Goal: Task Accomplishment & Management: Complete application form

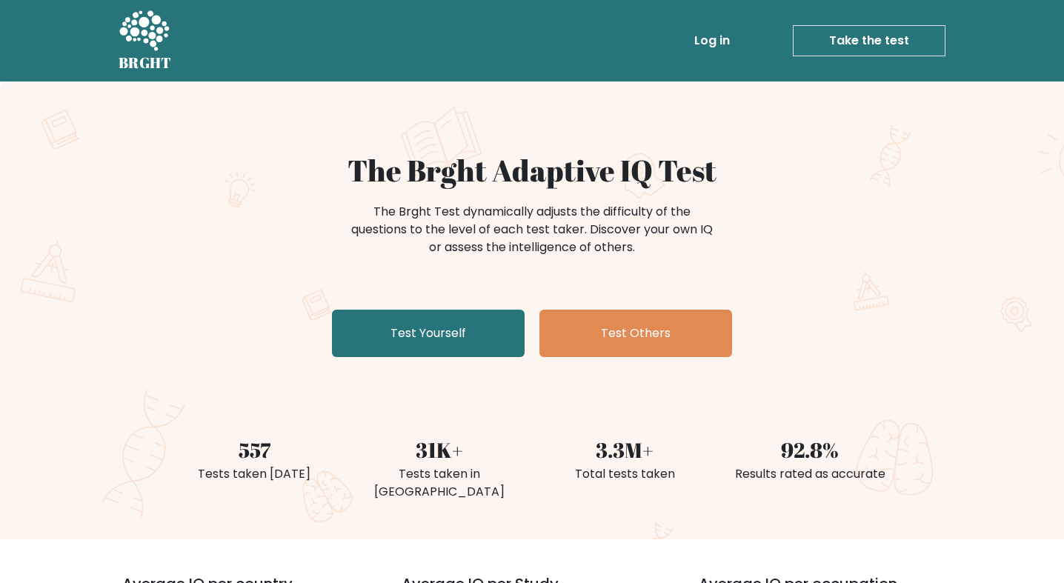
click at [461, 309] on div "The Brght Adaptive IQ Test The Brght Test dynamically adjusts the difficulty of…" at bounding box center [532, 258] width 741 height 210
click at [899, 29] on link "Take the test" at bounding box center [869, 40] width 153 height 31
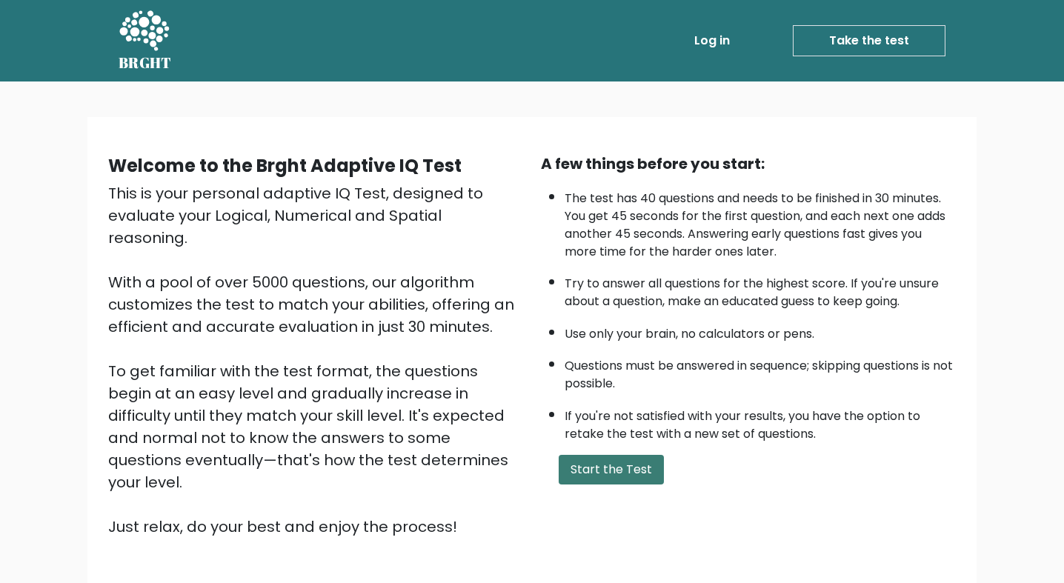
click at [563, 481] on button "Start the Test" at bounding box center [611, 470] width 105 height 30
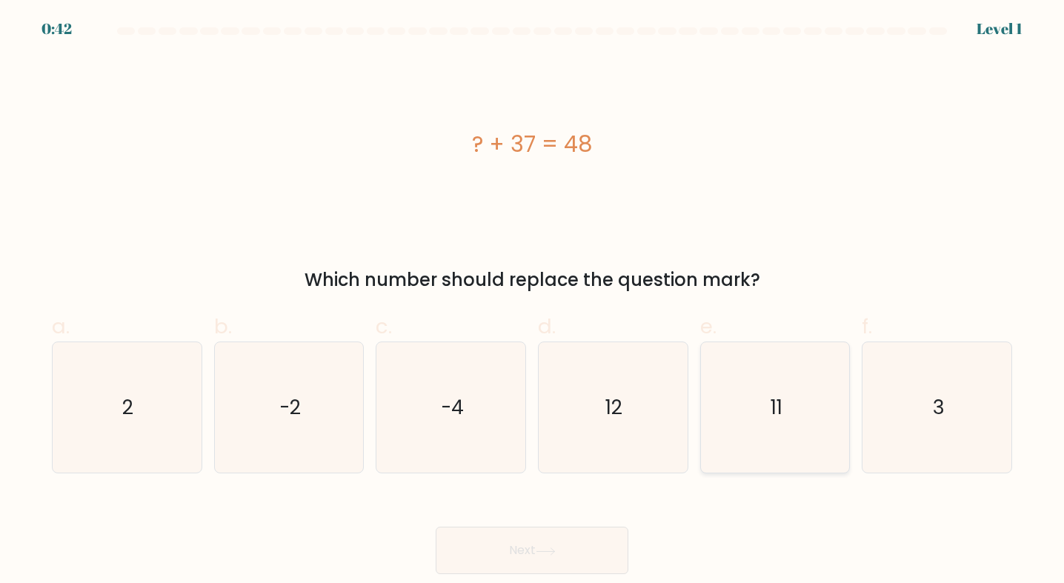
click at [814, 443] on icon "11" at bounding box center [775, 407] width 130 height 130
click at [533, 302] on input "e. 11" at bounding box center [532, 297] width 1 height 10
radio input "true"
click at [537, 537] on button "Next" at bounding box center [532, 550] width 193 height 47
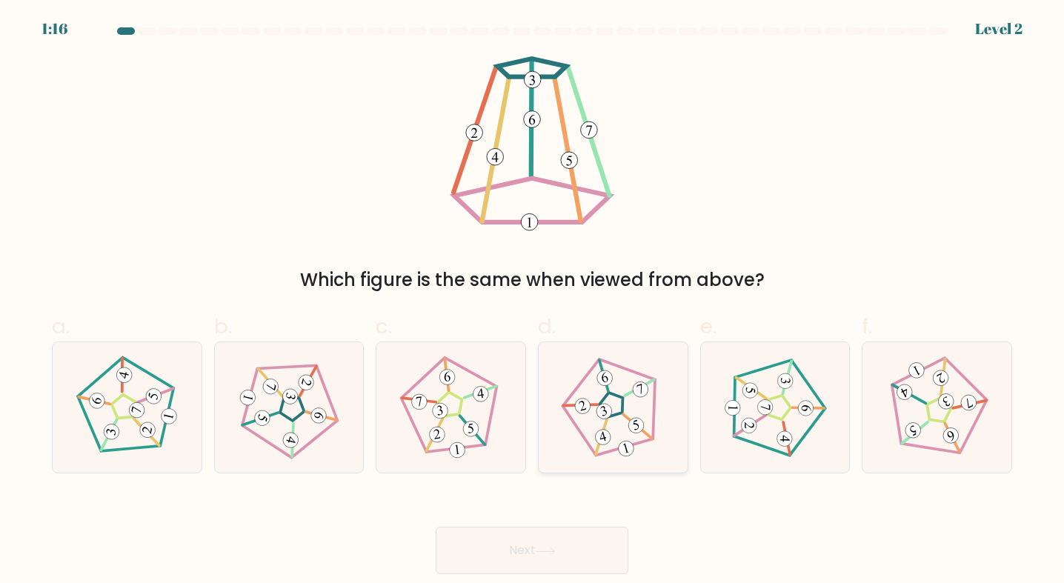
click at [634, 437] on icon at bounding box center [613, 408] width 104 height 104
click at [533, 302] on input "d." at bounding box center [532, 297] width 1 height 10
radio input "true"
click at [511, 554] on button "Next" at bounding box center [532, 550] width 193 height 47
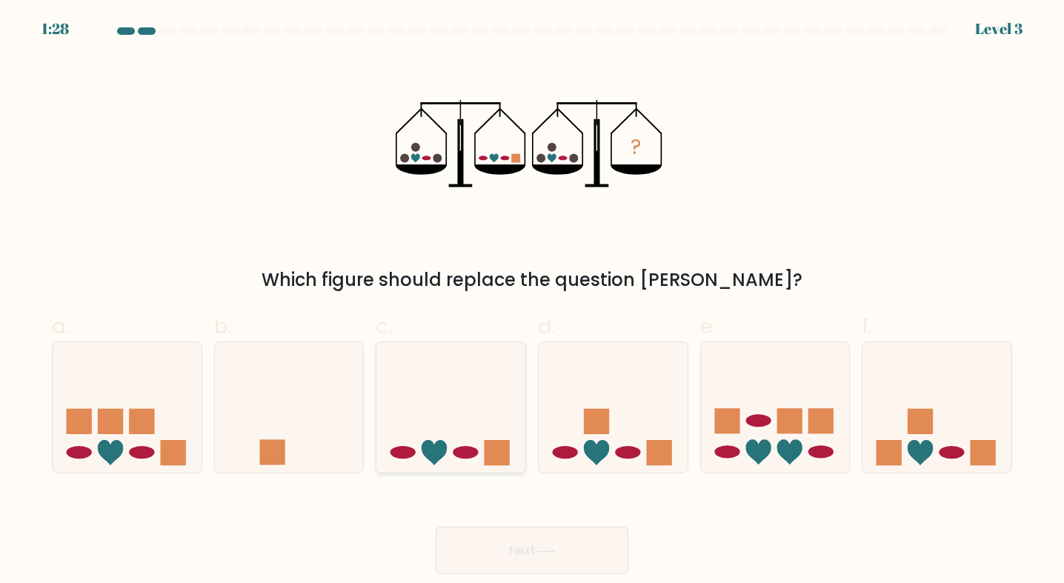
click at [494, 376] on icon at bounding box center [450, 407] width 149 height 123
click at [532, 302] on input "c." at bounding box center [532, 297] width 1 height 10
radio input "true"
click at [551, 541] on button "Next" at bounding box center [532, 550] width 193 height 47
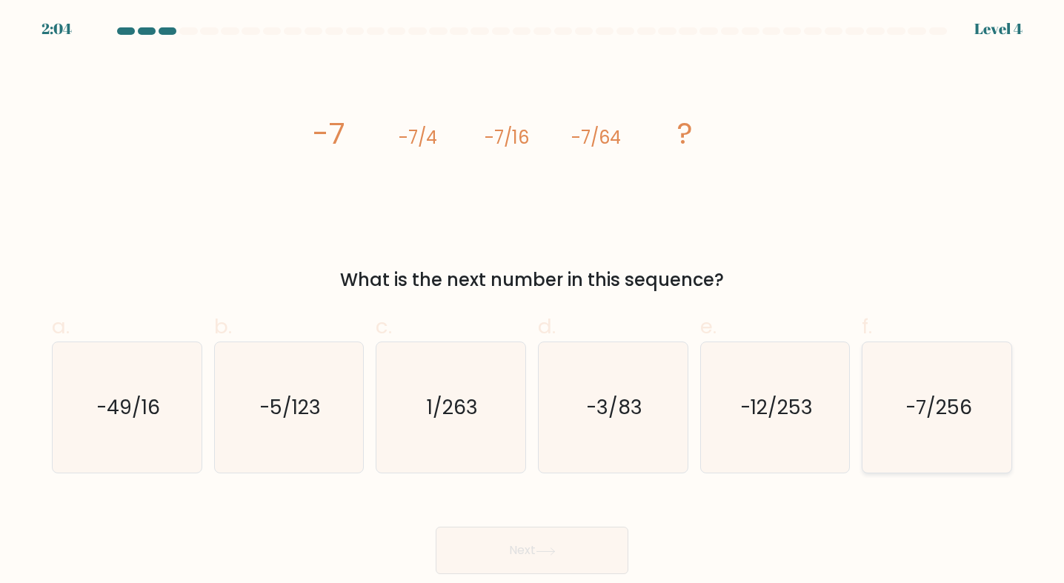
click at [901, 408] on icon "-7/256" at bounding box center [937, 407] width 130 height 130
click at [533, 302] on input "f. -7/256" at bounding box center [532, 297] width 1 height 10
radio input "true"
click at [548, 531] on button "Next" at bounding box center [532, 550] width 193 height 47
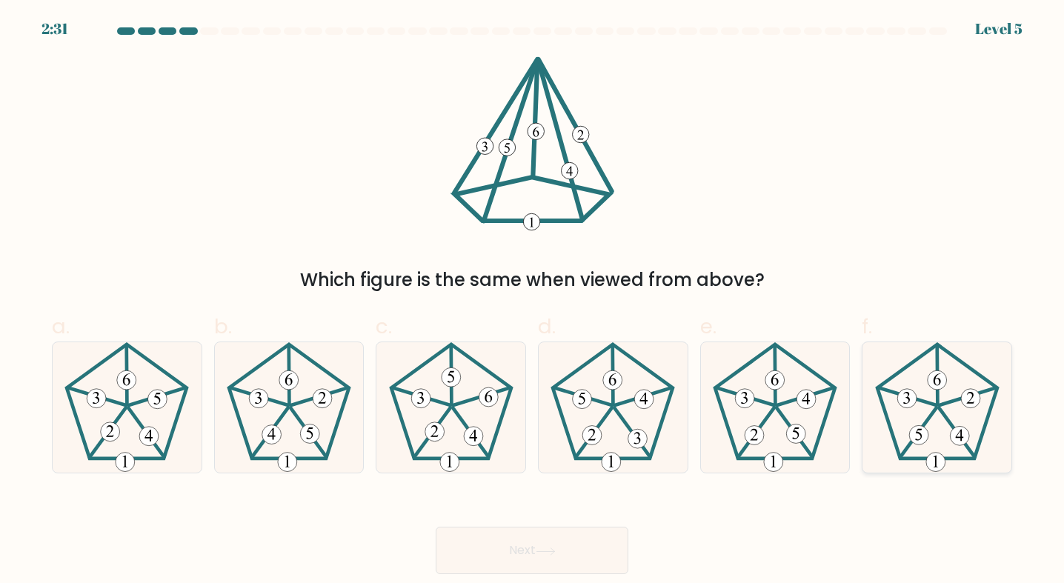
click at [969, 397] on 512 at bounding box center [970, 398] width 19 height 19
click at [533, 302] on input "f." at bounding box center [532, 297] width 1 height 10
radio input "true"
click at [535, 562] on button "Next" at bounding box center [532, 550] width 193 height 47
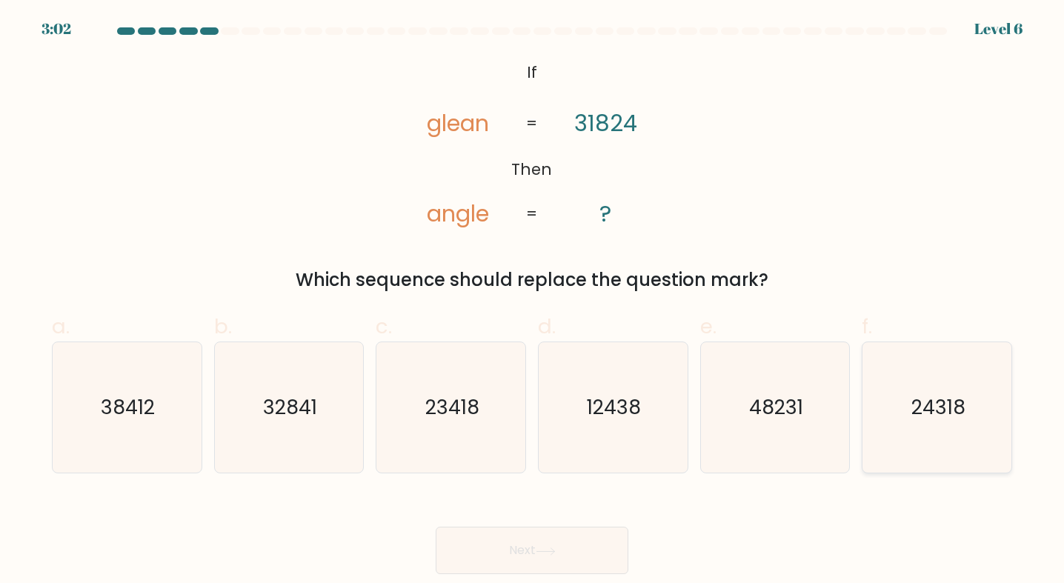
click at [884, 470] on icon "24318" at bounding box center [937, 407] width 130 height 130
click at [533, 302] on input "f. 24318" at bounding box center [532, 297] width 1 height 10
radio input "true"
click at [551, 554] on icon at bounding box center [546, 552] width 20 height 8
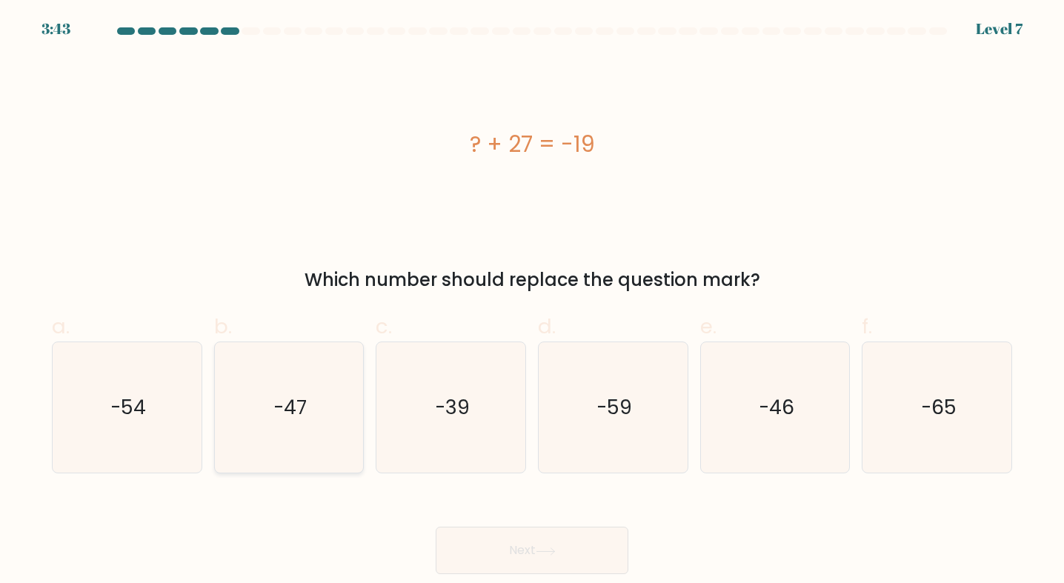
click at [315, 379] on icon "-47" at bounding box center [289, 407] width 130 height 130
click at [532, 302] on input "b. -47" at bounding box center [532, 297] width 1 height 10
radio input "true"
click at [763, 459] on icon "-46" at bounding box center [775, 407] width 130 height 130
click at [533, 302] on input "e. -46" at bounding box center [532, 297] width 1 height 10
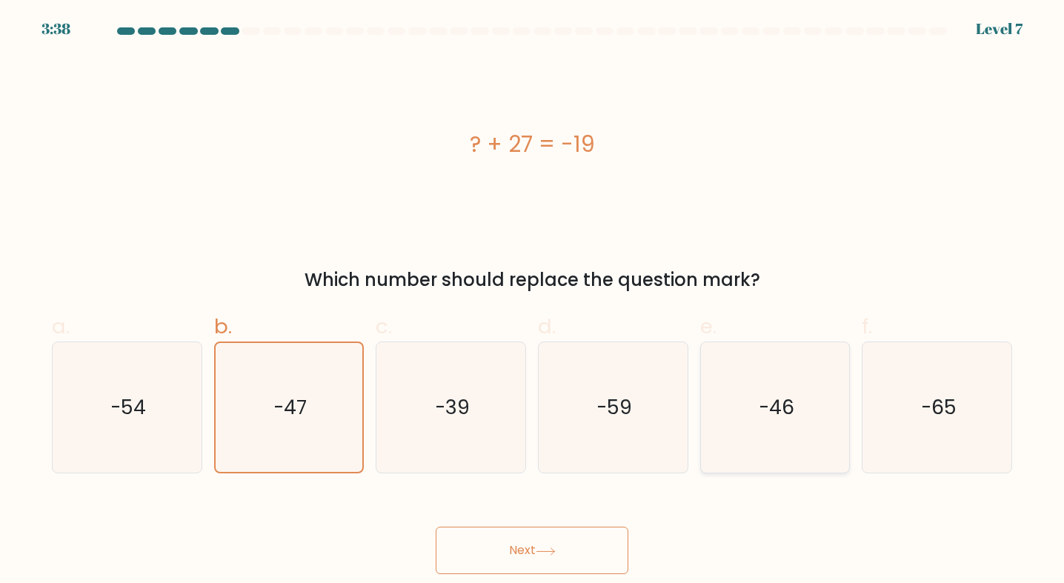
radio input "true"
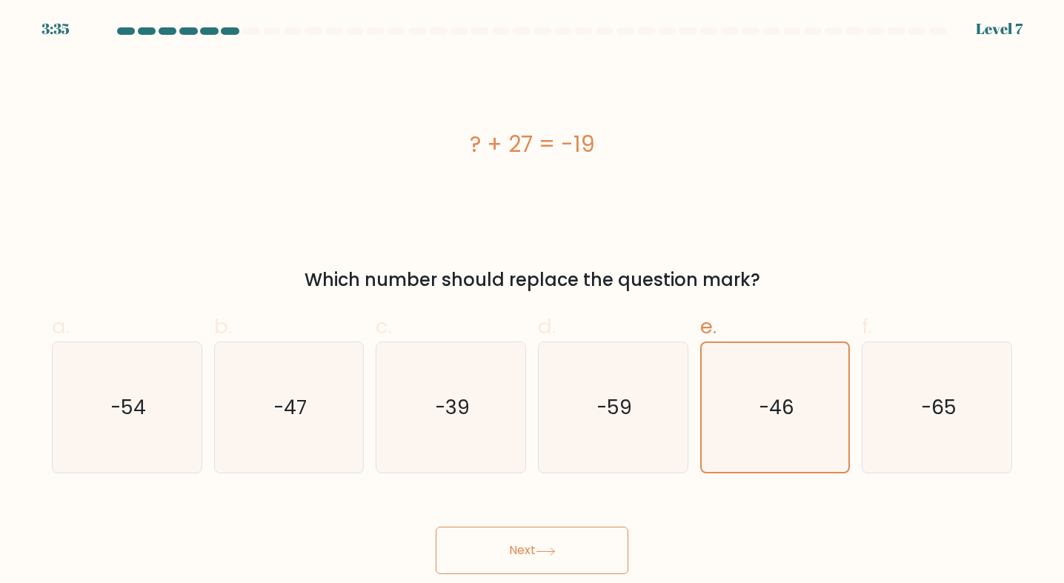
click at [556, 531] on button "Next" at bounding box center [532, 550] width 193 height 47
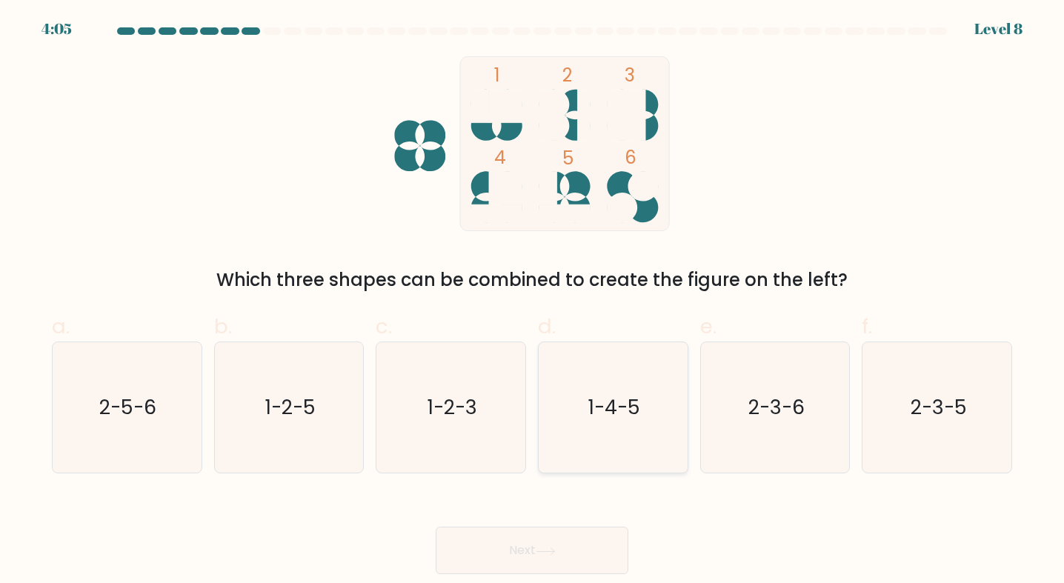
click at [662, 443] on icon "1-4-5" at bounding box center [613, 407] width 130 height 130
click at [533, 302] on input "d. 1-4-5" at bounding box center [532, 297] width 1 height 10
radio input "true"
click at [551, 543] on button "Next" at bounding box center [532, 550] width 193 height 47
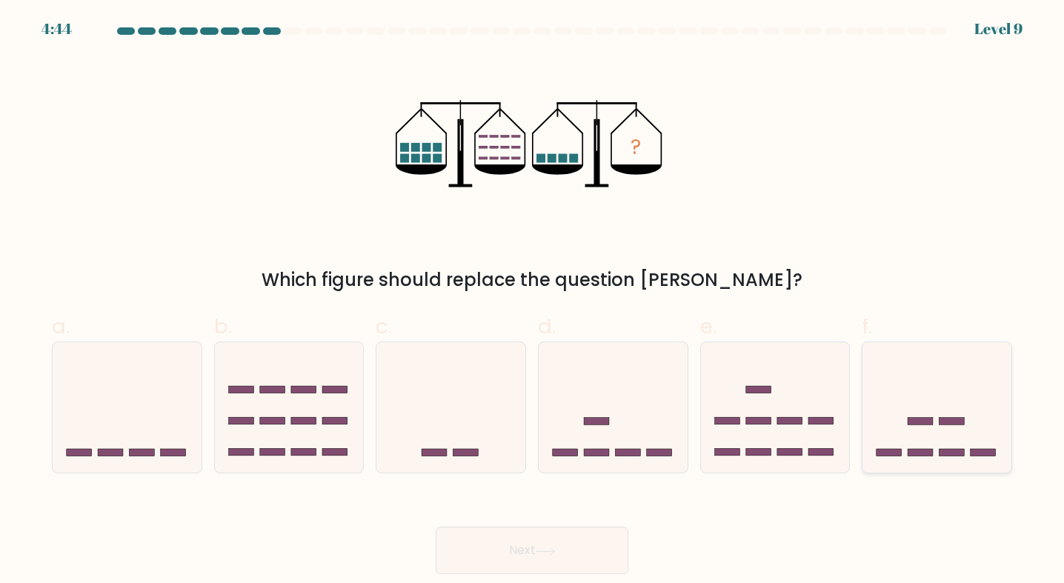
click at [932, 437] on icon at bounding box center [937, 407] width 149 height 123
click at [533, 302] on input "f." at bounding box center [532, 297] width 1 height 10
radio input "true"
click at [571, 537] on button "Next" at bounding box center [532, 550] width 193 height 47
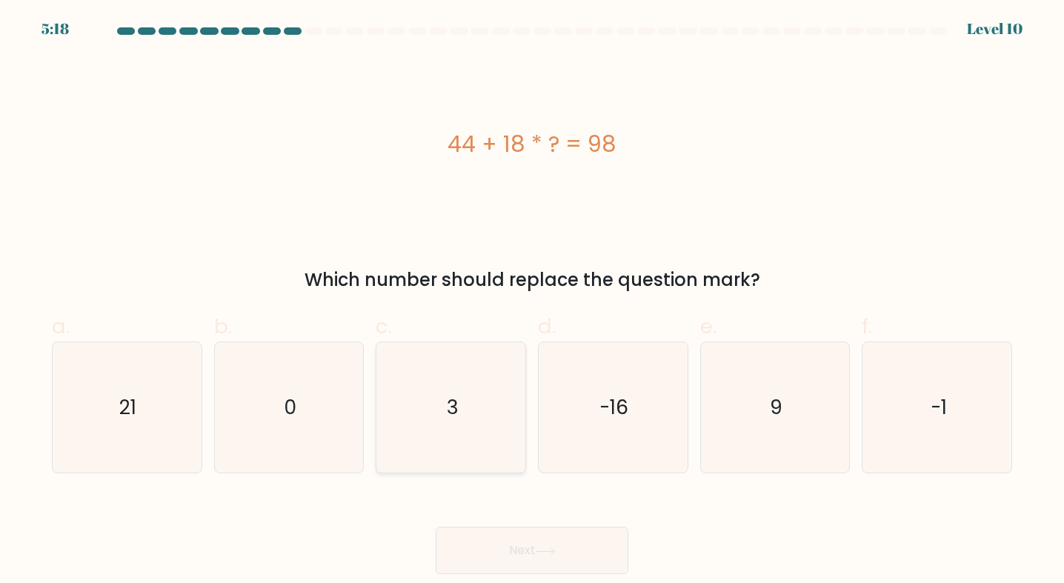
click at [508, 427] on icon "3" at bounding box center [451, 407] width 130 height 130
click at [532, 302] on input "c. 3" at bounding box center [532, 297] width 1 height 10
radio input "true"
click at [540, 557] on button "Next" at bounding box center [532, 550] width 193 height 47
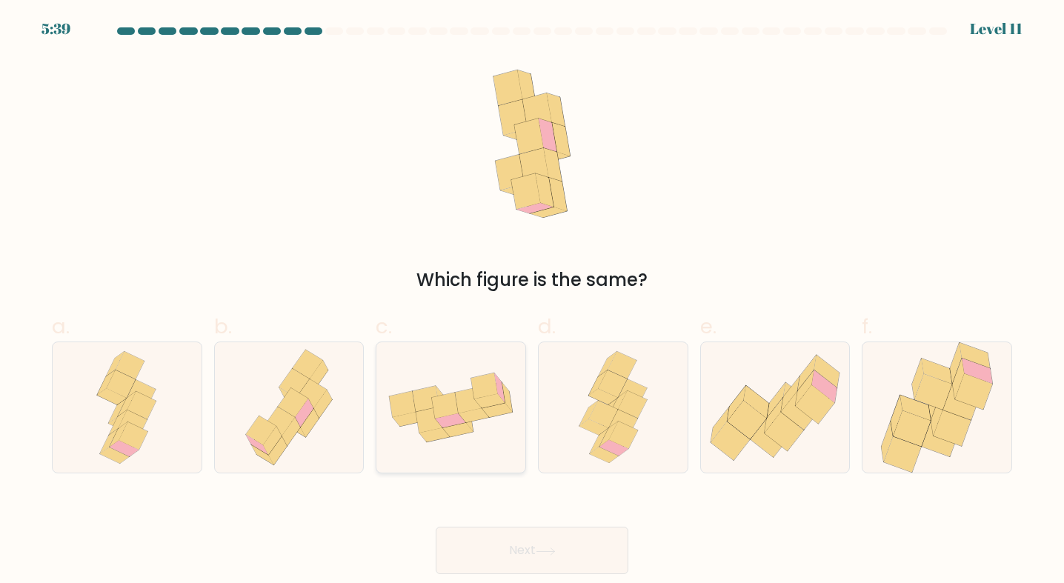
click at [446, 362] on icon at bounding box center [450, 407] width 149 height 93
click at [532, 302] on input "c." at bounding box center [532, 297] width 1 height 10
radio input "true"
click at [512, 545] on button "Next" at bounding box center [532, 550] width 193 height 47
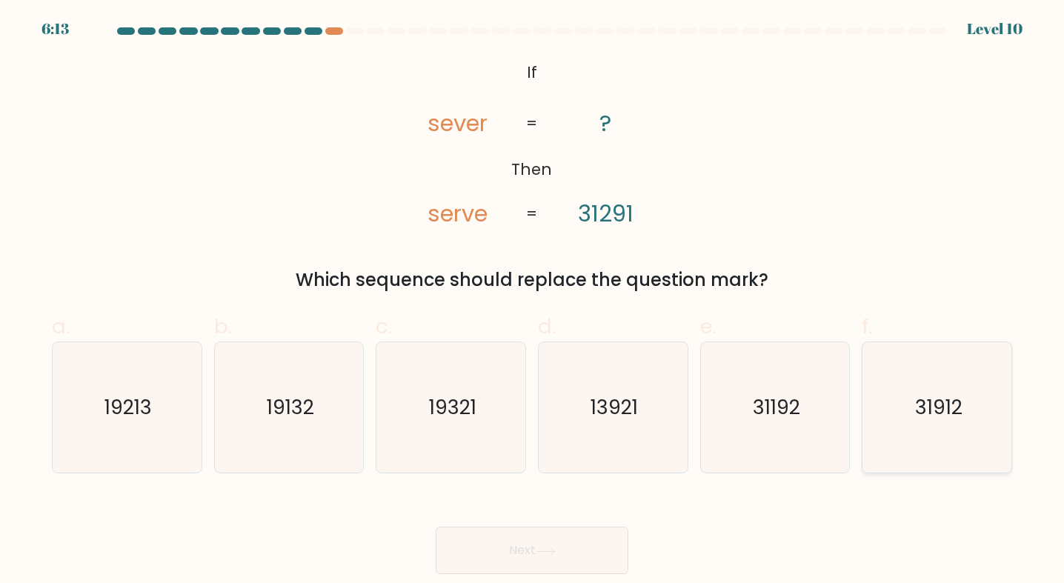
click at [965, 456] on icon "31912" at bounding box center [937, 407] width 130 height 130
click at [533, 302] on input "f. 31912" at bounding box center [532, 297] width 1 height 10
radio input "true"
click at [535, 536] on button "Next" at bounding box center [532, 550] width 193 height 47
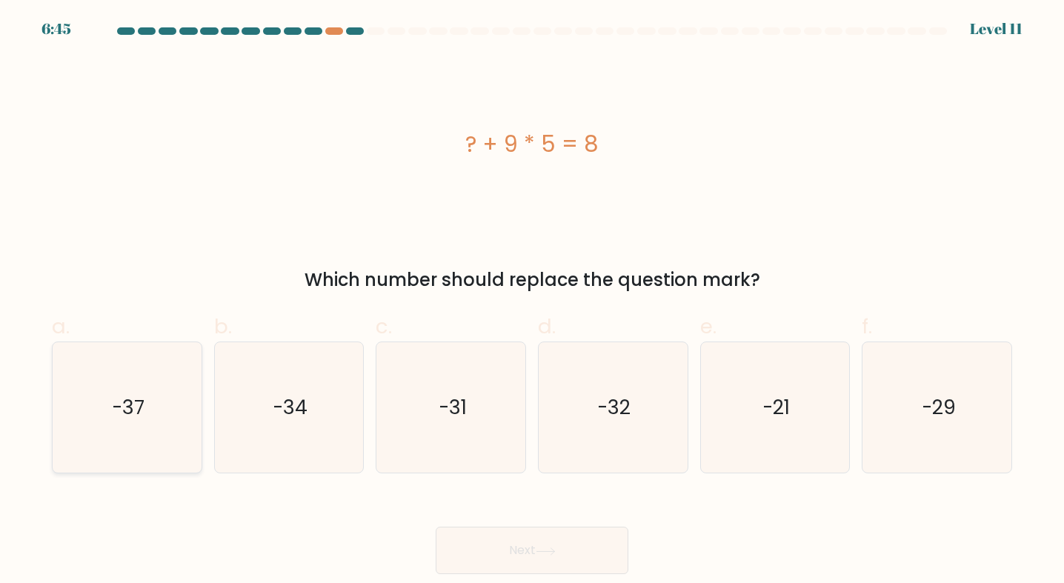
click at [153, 399] on icon "-37" at bounding box center [127, 407] width 130 height 130
click at [532, 302] on input "a. -37" at bounding box center [532, 297] width 1 height 10
radio input "true"
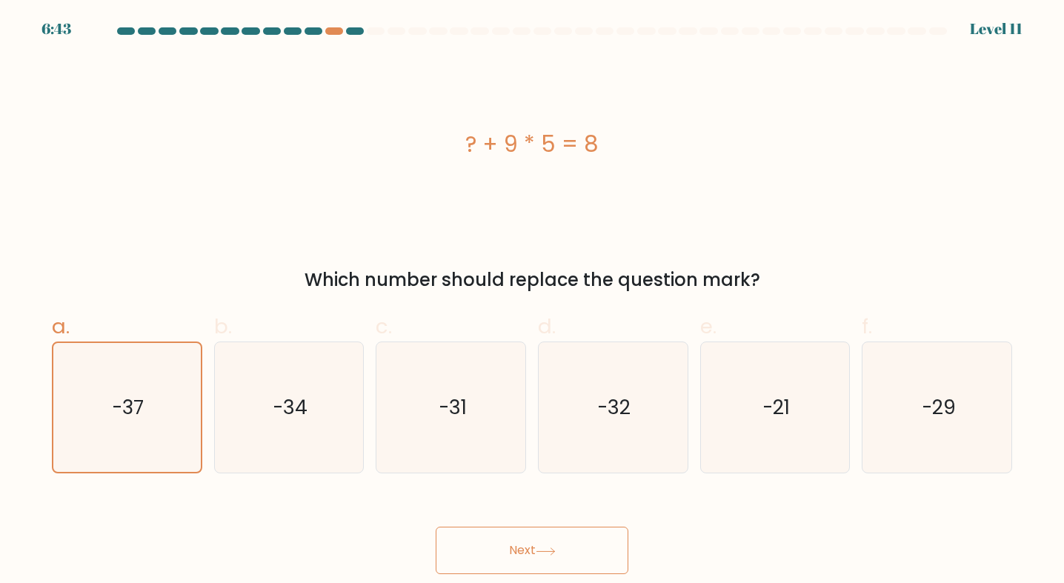
click at [611, 554] on button "Next" at bounding box center [532, 550] width 193 height 47
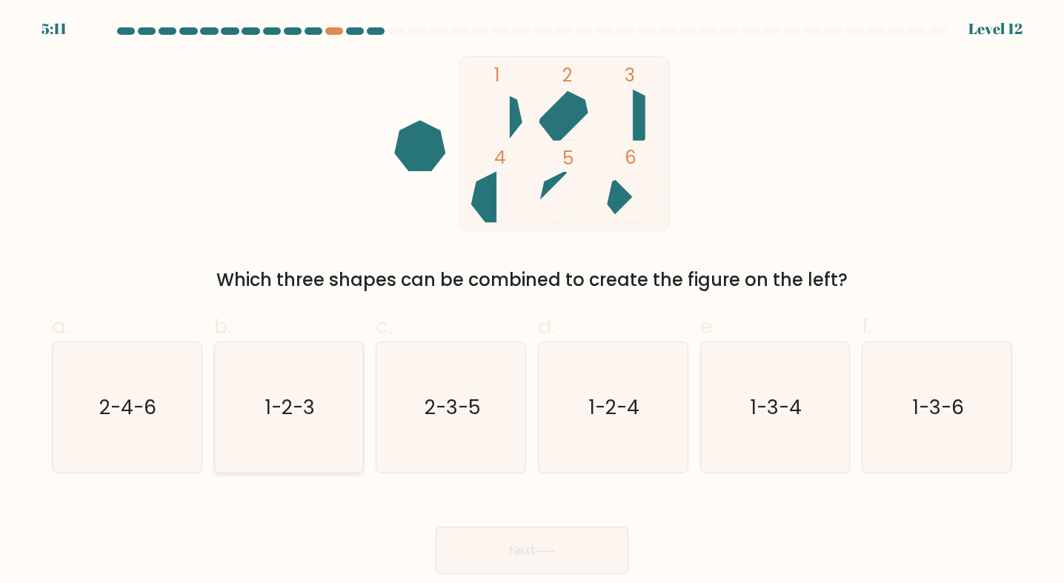
click at [315, 424] on icon "1-2-3" at bounding box center [289, 407] width 130 height 130
click at [532, 302] on input "b. 1-2-3" at bounding box center [532, 297] width 1 height 10
radio input "true"
click at [597, 540] on button "Next" at bounding box center [532, 550] width 193 height 47
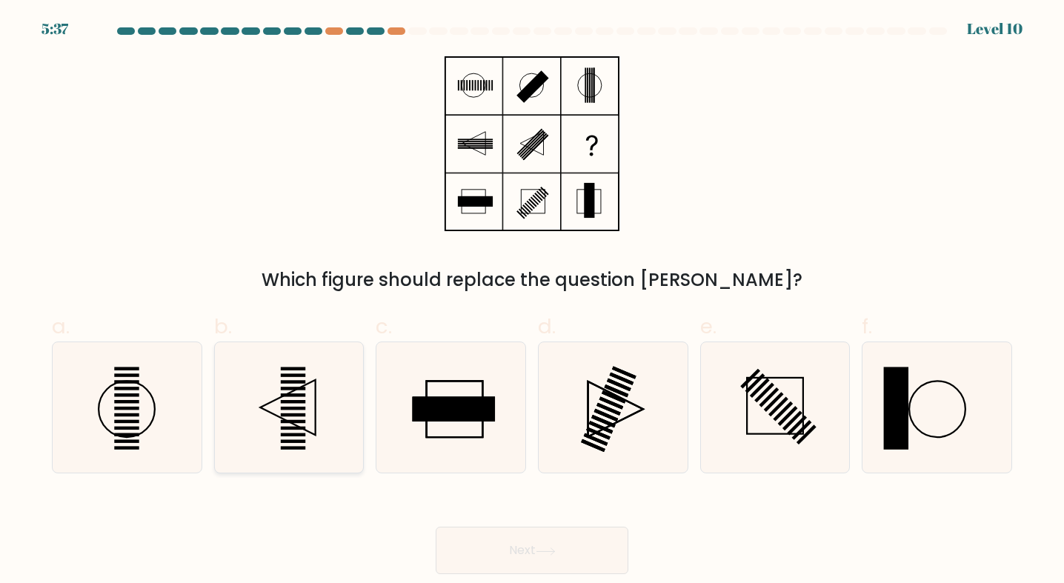
click at [349, 374] on icon at bounding box center [289, 407] width 130 height 130
click at [532, 302] on input "b." at bounding box center [532, 297] width 1 height 10
radio input "true"
click at [485, 529] on button "Next" at bounding box center [532, 550] width 193 height 47
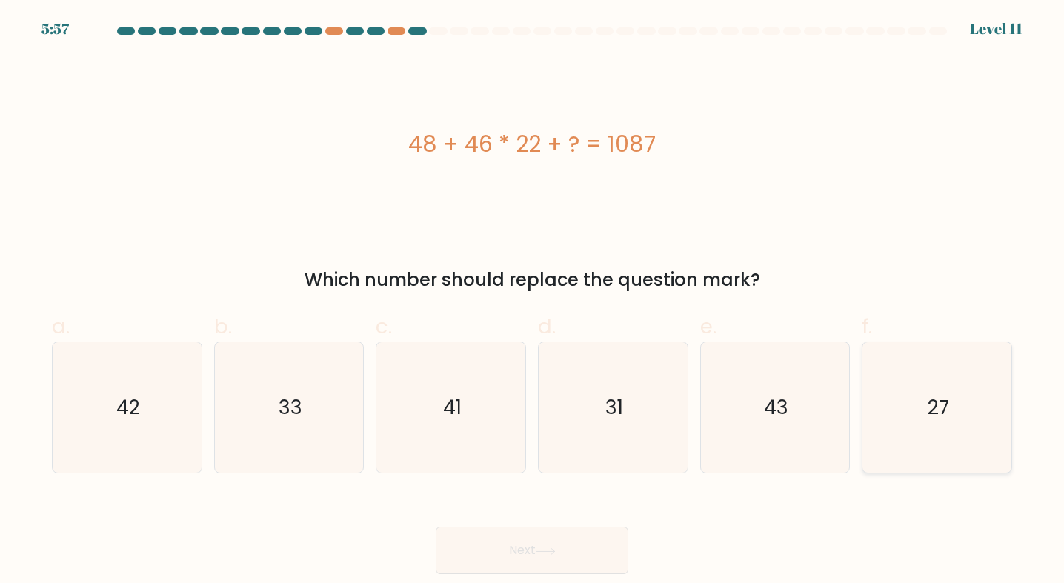
click at [940, 426] on icon "27" at bounding box center [937, 407] width 130 height 130
click at [533, 302] on input "f. 27" at bounding box center [532, 297] width 1 height 10
radio input "true"
click at [522, 530] on button "Next" at bounding box center [532, 550] width 193 height 47
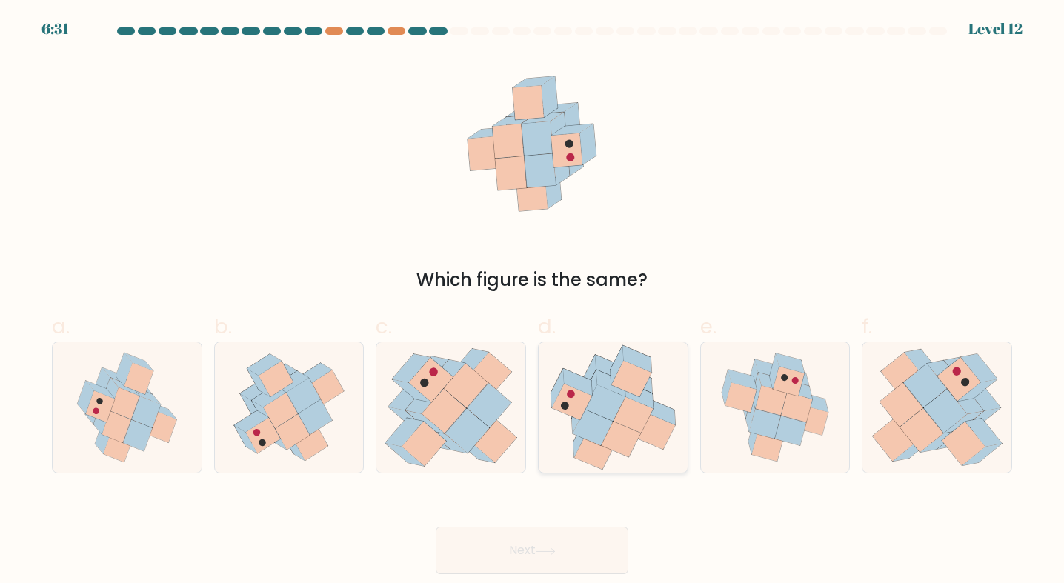
click at [614, 425] on icon at bounding box center [621, 440] width 40 height 36
click at [533, 302] on input "d." at bounding box center [532, 297] width 1 height 10
radio input "true"
click at [553, 536] on button "Next" at bounding box center [532, 550] width 193 height 47
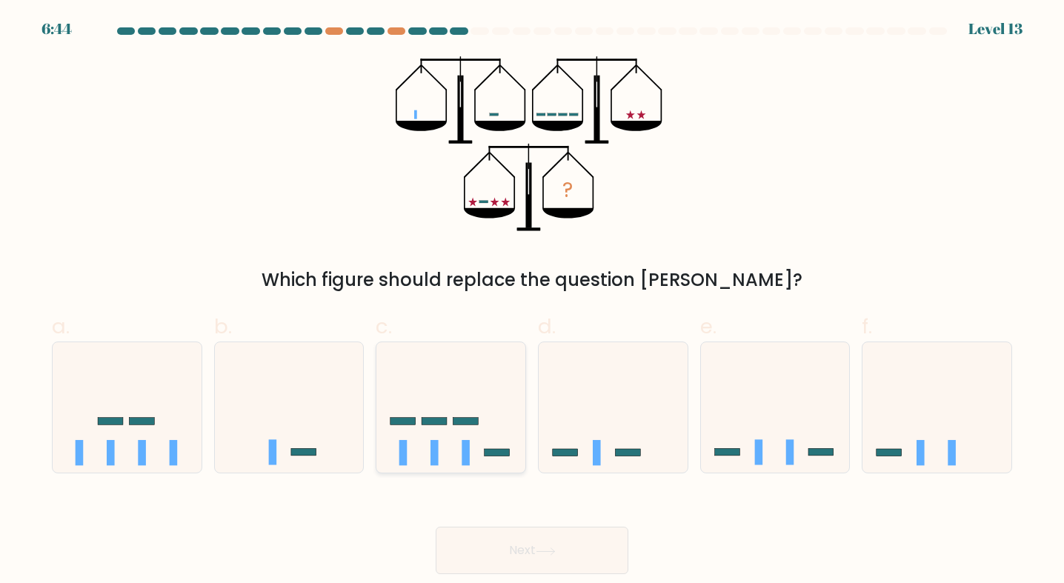
click at [453, 417] on icon at bounding box center [450, 407] width 149 height 123
click at [532, 302] on input "c." at bounding box center [532, 297] width 1 height 10
radio input "true"
click at [524, 535] on button "Next" at bounding box center [532, 550] width 193 height 47
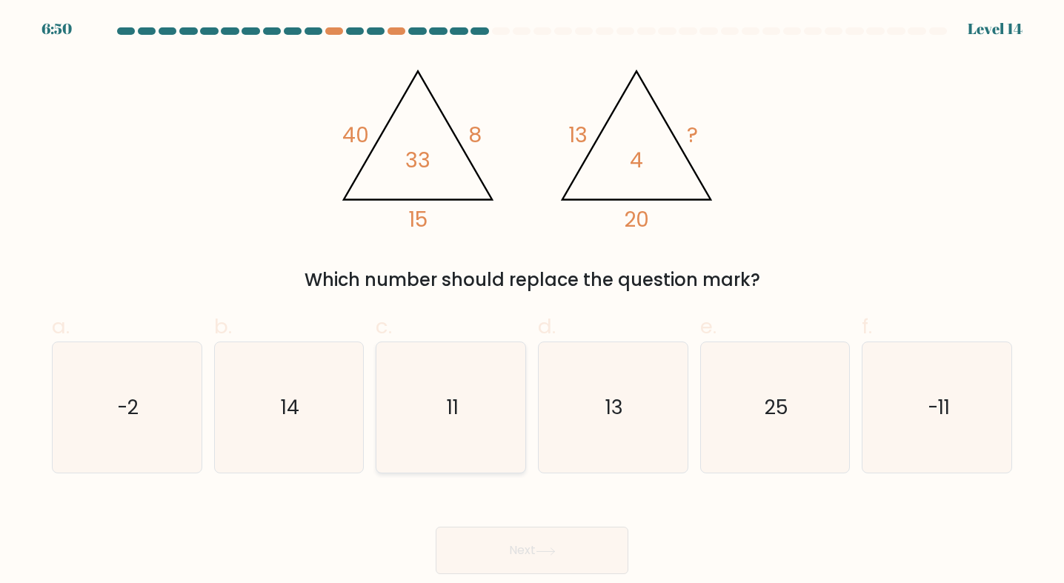
click at [449, 423] on icon "11" at bounding box center [451, 407] width 130 height 130
click at [532, 302] on input "c. 11" at bounding box center [532, 297] width 1 height 10
radio input "true"
click at [523, 533] on button "Next" at bounding box center [532, 550] width 193 height 47
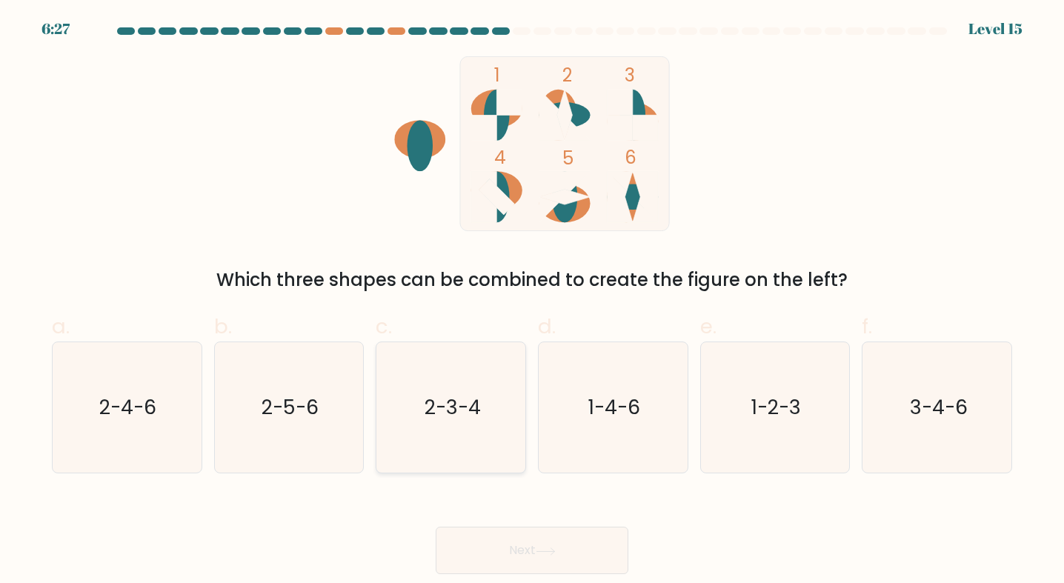
click at [401, 451] on icon "2-3-4" at bounding box center [451, 407] width 130 height 130
click at [532, 302] on input "c. 2-3-4" at bounding box center [532, 297] width 1 height 10
radio input "true"
click at [494, 538] on button "Next" at bounding box center [532, 550] width 193 height 47
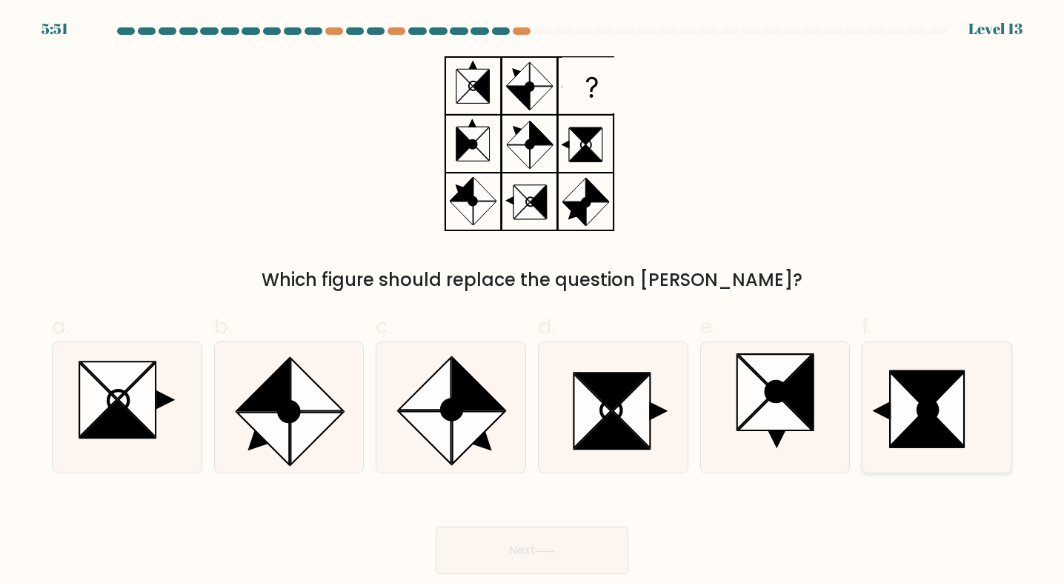
click at [929, 447] on icon at bounding box center [927, 429] width 72 height 37
click at [533, 302] on input "f." at bounding box center [532, 297] width 1 height 10
radio input "true"
click at [532, 553] on button "Next" at bounding box center [532, 550] width 193 height 47
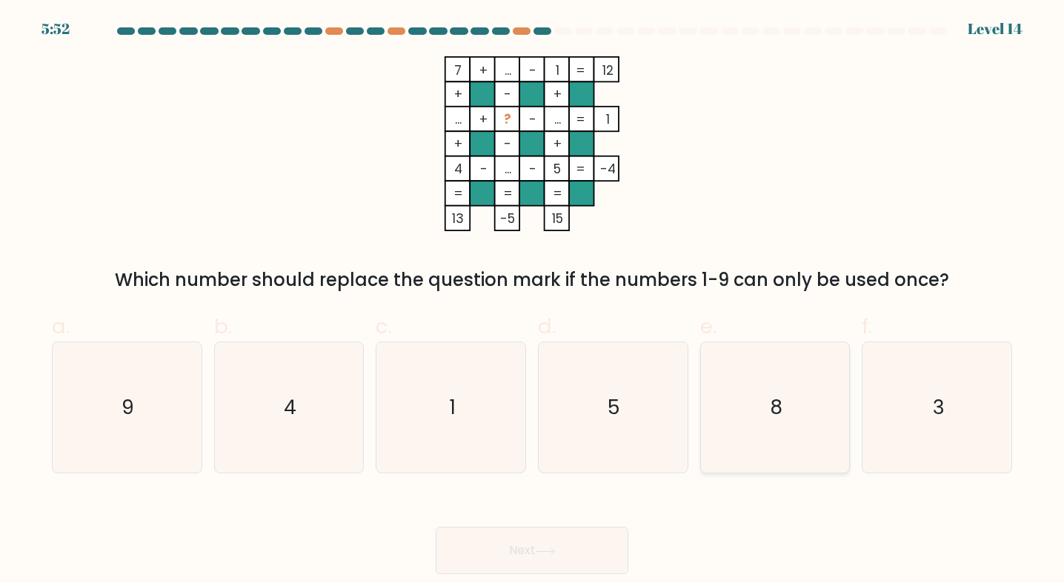
click at [760, 399] on icon "8" at bounding box center [775, 407] width 130 height 130
click at [533, 302] on input "e. 8" at bounding box center [532, 297] width 1 height 10
radio input "true"
click at [548, 561] on button "Next" at bounding box center [532, 550] width 193 height 47
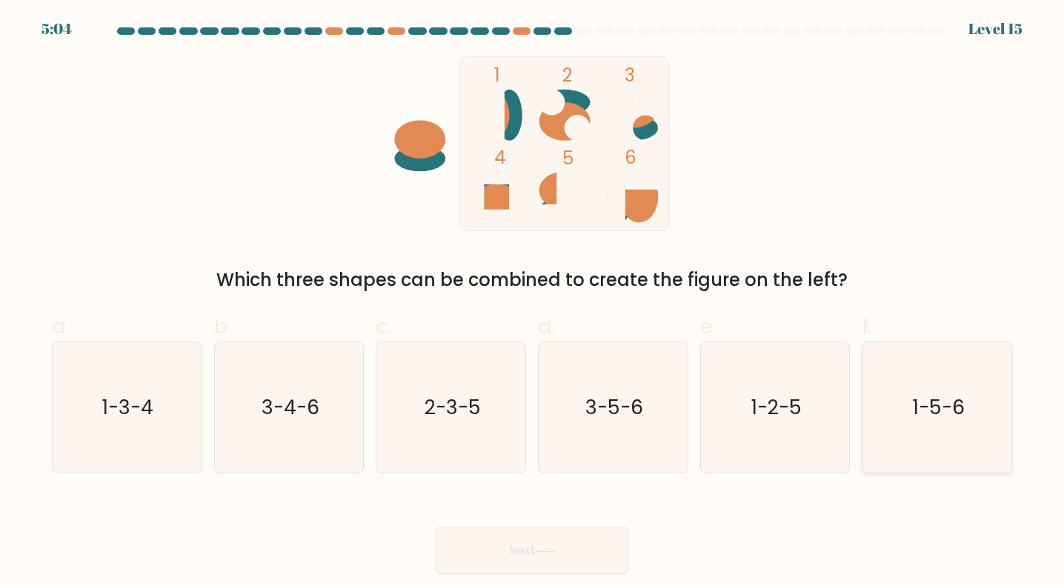
click at [881, 402] on icon "1-5-6" at bounding box center [937, 407] width 130 height 130
click at [533, 302] on input "f. 1-5-6" at bounding box center [532, 297] width 1 height 10
radio input "true"
click at [548, 542] on button "Next" at bounding box center [532, 550] width 193 height 47
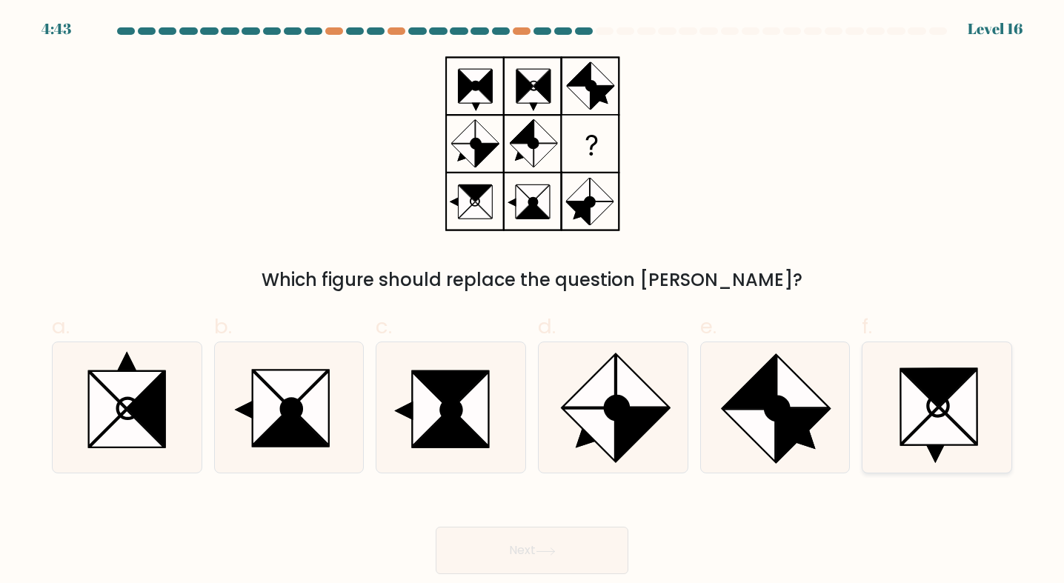
click at [986, 411] on icon at bounding box center [937, 407] width 130 height 130
click at [533, 302] on input "f." at bounding box center [532, 297] width 1 height 10
radio input "true"
click at [522, 551] on button "Next" at bounding box center [532, 550] width 193 height 47
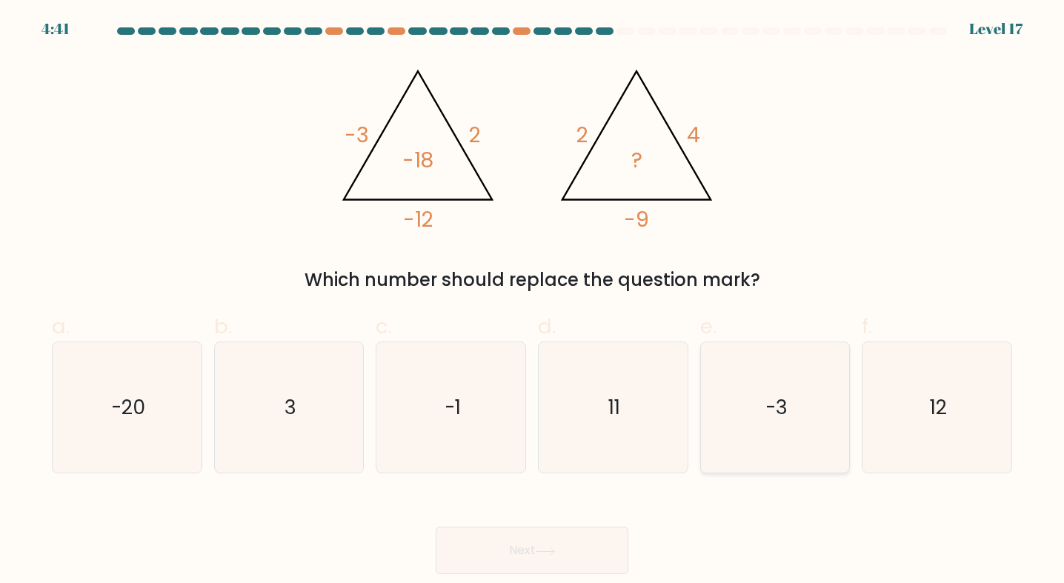
click at [766, 444] on icon "-3" at bounding box center [775, 407] width 130 height 130
click at [533, 302] on input "e. -3" at bounding box center [532, 297] width 1 height 10
radio input "true"
click at [595, 546] on button "Next" at bounding box center [532, 550] width 193 height 47
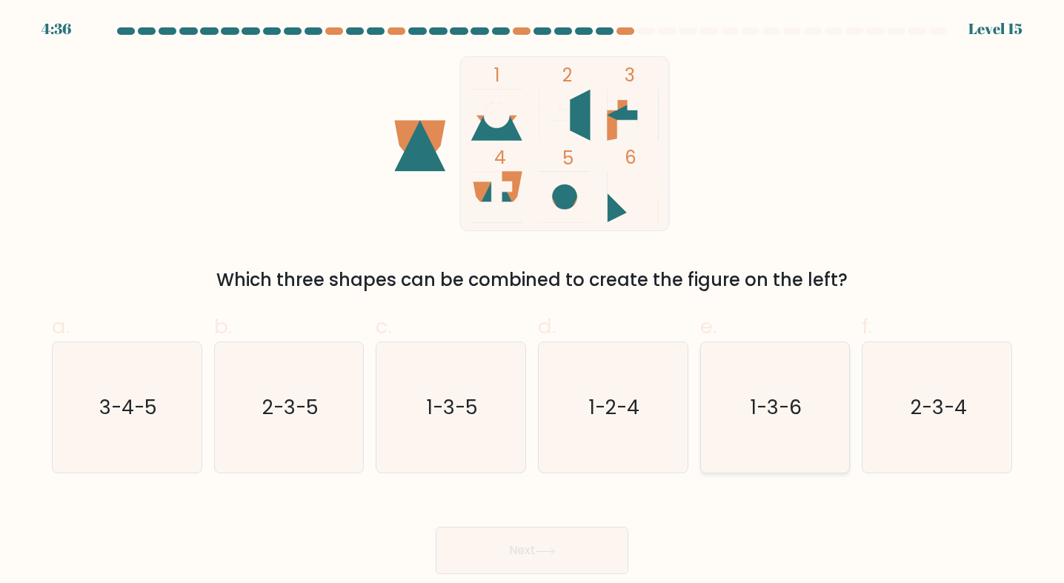
click at [743, 408] on icon "1-3-6" at bounding box center [775, 407] width 130 height 130
click at [533, 302] on input "e. 1-3-6" at bounding box center [532, 297] width 1 height 10
radio input "true"
click at [563, 450] on icon "1-2-4" at bounding box center [613, 407] width 130 height 130
click at [533, 302] on input "d. 1-2-4" at bounding box center [532, 297] width 1 height 10
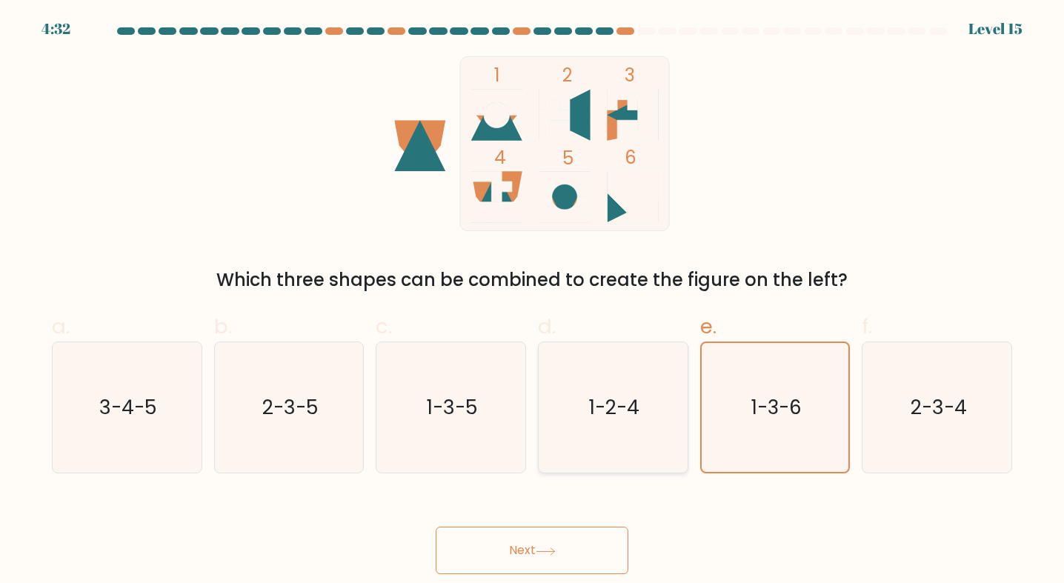
radio input "true"
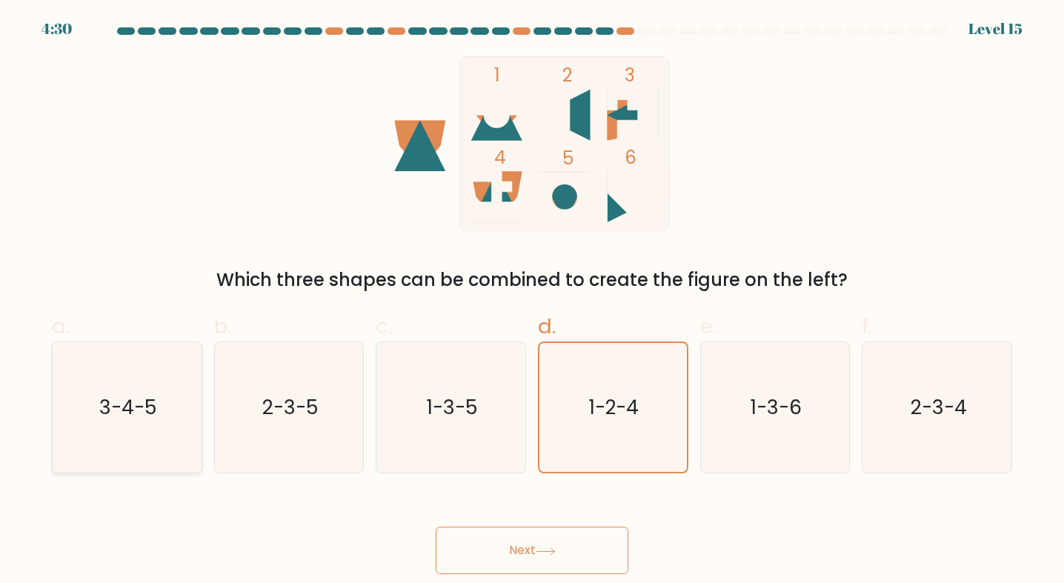
click at [155, 436] on icon "3-4-5" at bounding box center [127, 407] width 130 height 130
click at [532, 302] on input "a. 3-4-5" at bounding box center [532, 297] width 1 height 10
radio input "true"
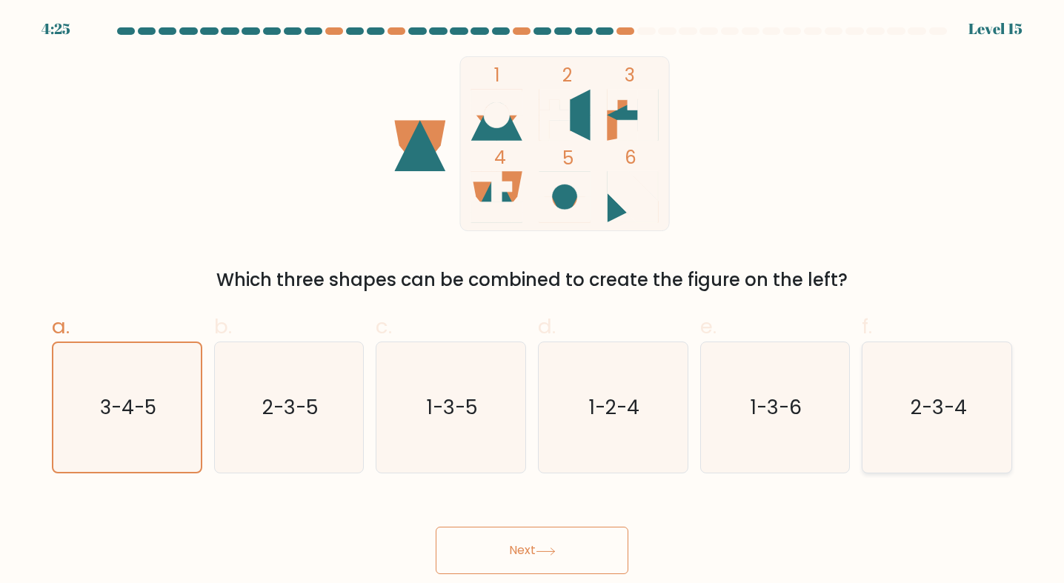
click at [940, 413] on text "2-3-4" at bounding box center [938, 407] width 56 height 27
click at [533, 302] on input "f. 2-3-4" at bounding box center [532, 297] width 1 height 10
radio input "true"
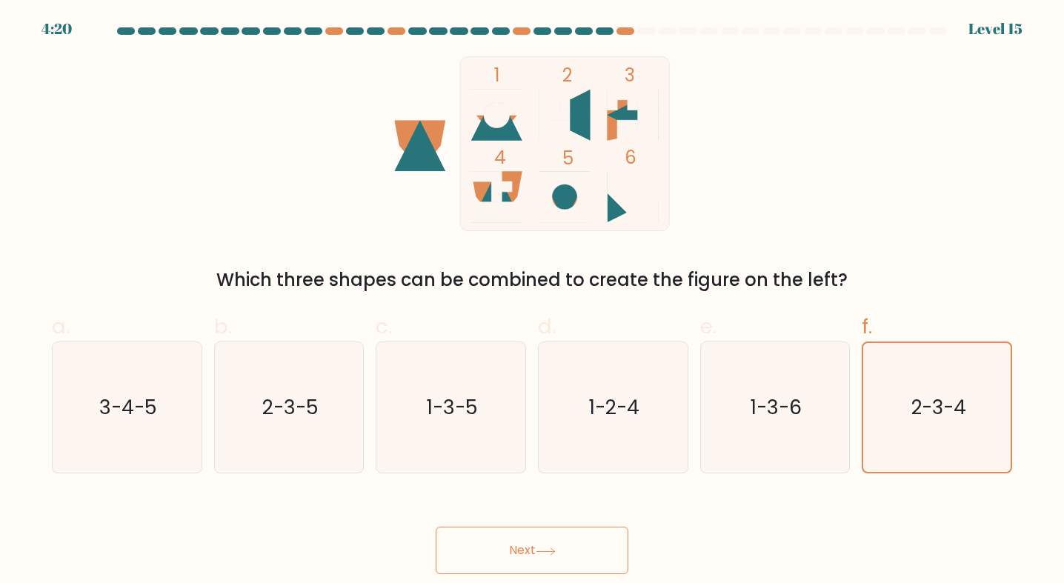
click at [575, 540] on button "Next" at bounding box center [532, 550] width 193 height 47
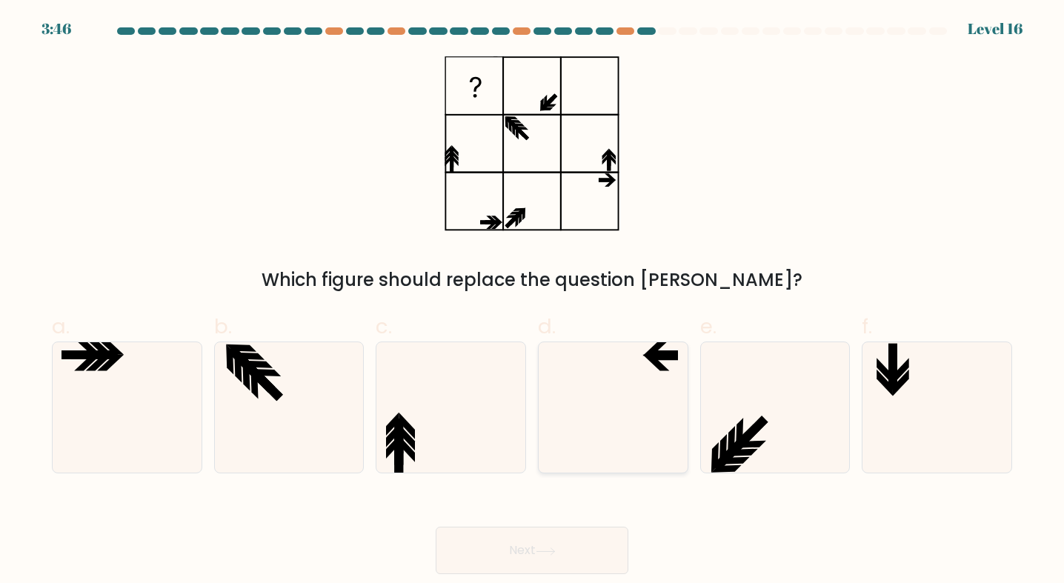
click at [641, 400] on icon at bounding box center [613, 407] width 130 height 130
click at [533, 302] on input "d." at bounding box center [532, 297] width 1 height 10
radio input "true"
click at [548, 544] on button "Next" at bounding box center [532, 550] width 193 height 47
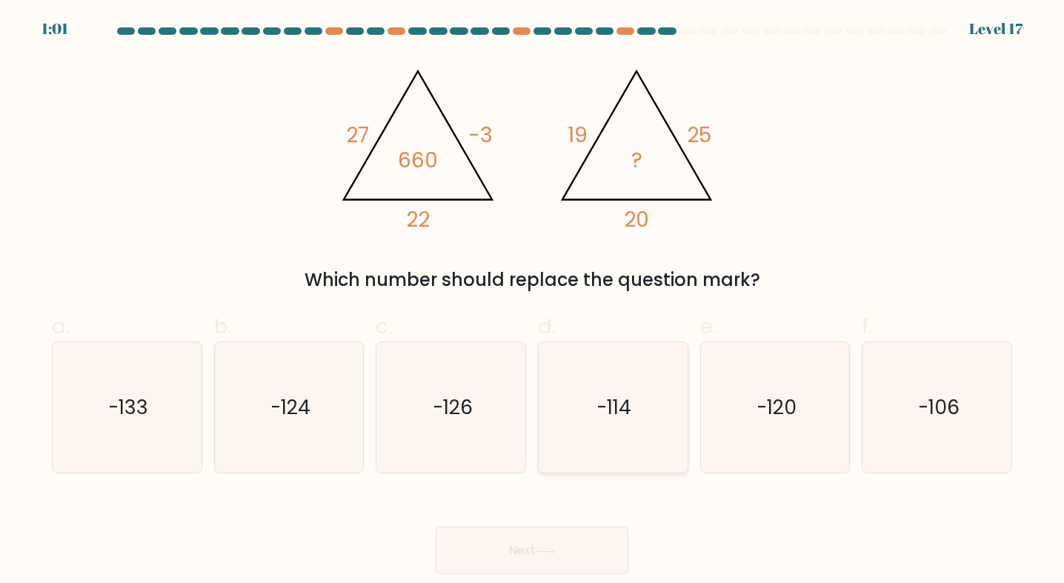
click at [577, 421] on icon "-114" at bounding box center [613, 407] width 130 height 130
click at [533, 302] on input "d. -114" at bounding box center [532, 297] width 1 height 10
radio input "true"
click at [528, 546] on button "Next" at bounding box center [532, 550] width 193 height 47
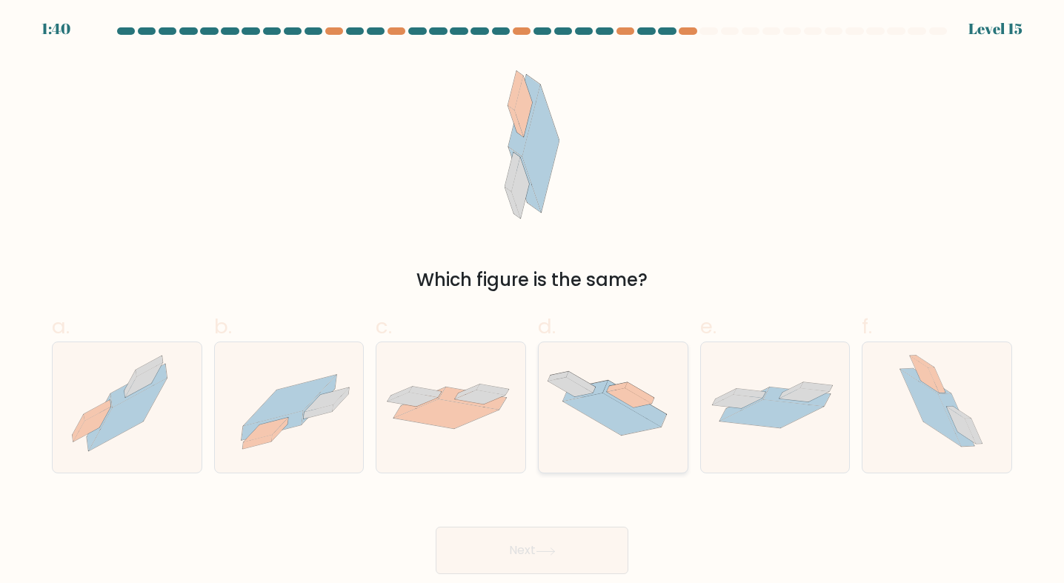
click at [620, 391] on icon at bounding box center [629, 397] width 44 height 19
click at [533, 302] on input "d." at bounding box center [532, 297] width 1 height 10
radio input "true"
click at [179, 428] on icon at bounding box center [127, 407] width 137 height 130
click at [532, 302] on input "a." at bounding box center [532, 297] width 1 height 10
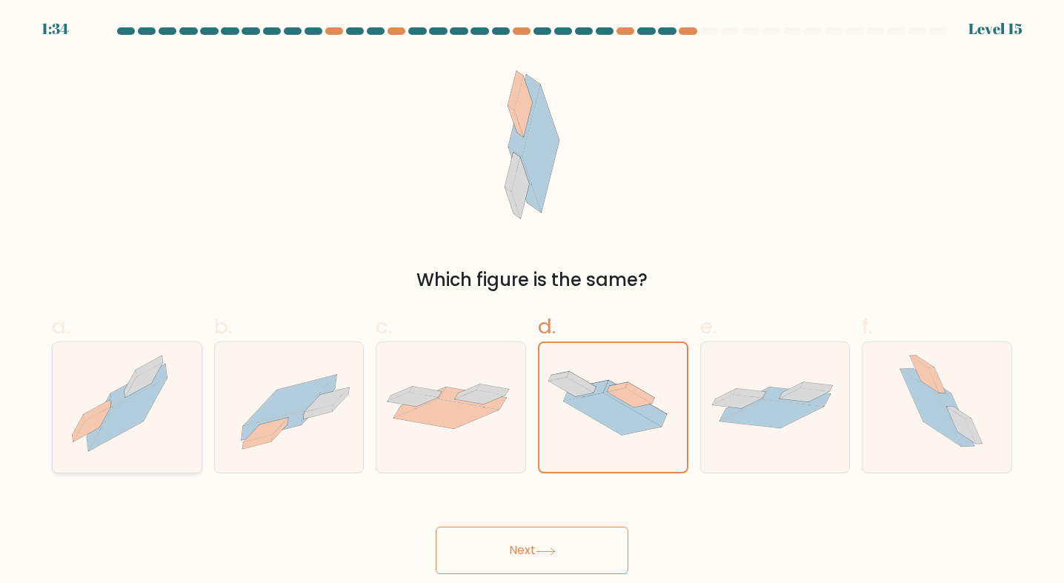
radio input "true"
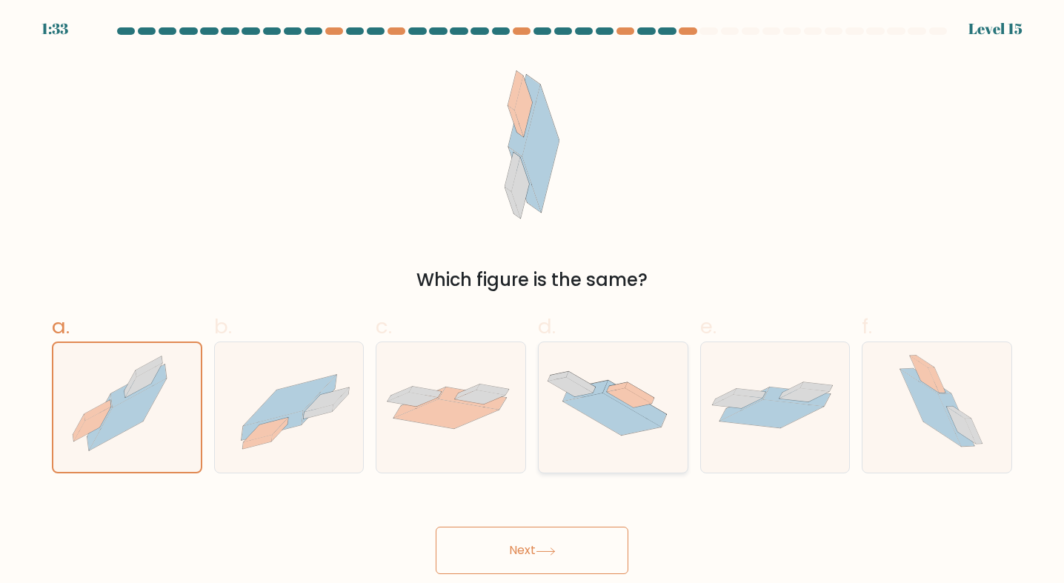
click at [634, 460] on div at bounding box center [613, 408] width 150 height 132
click at [533, 302] on input "d." at bounding box center [532, 297] width 1 height 10
radio input "true"
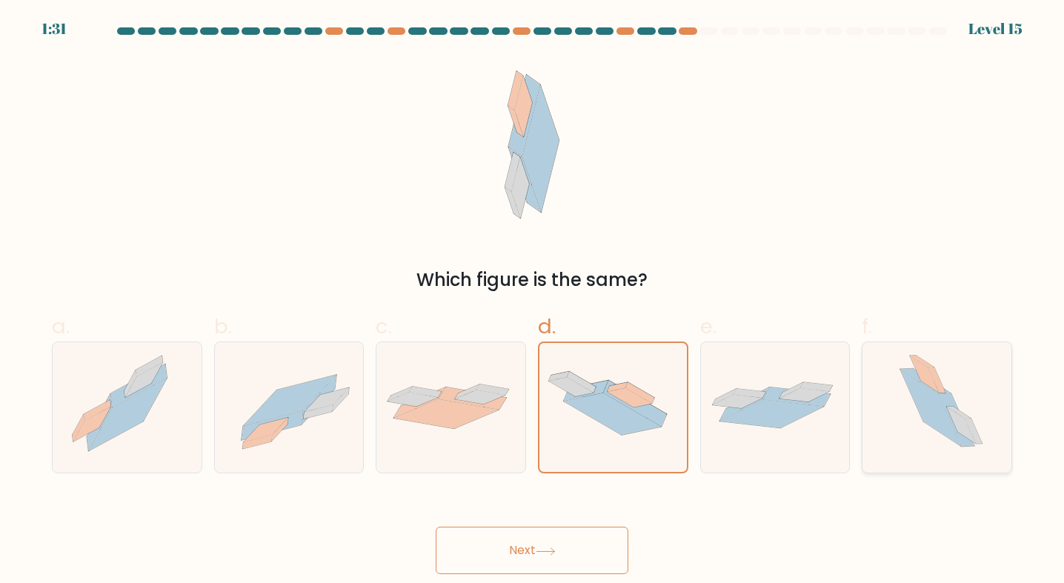
click at [912, 445] on icon at bounding box center [937, 407] width 114 height 130
click at [533, 302] on input "f." at bounding box center [532, 297] width 1 height 10
radio input "true"
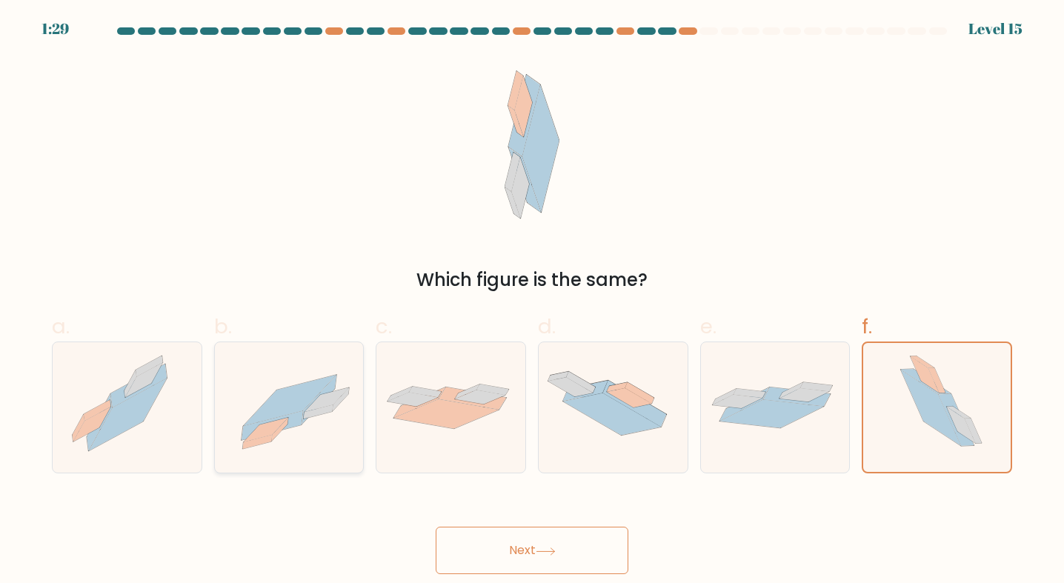
click at [342, 456] on icon at bounding box center [289, 407] width 149 height 107
click at [532, 302] on input "b." at bounding box center [532, 297] width 1 height 10
radio input "true"
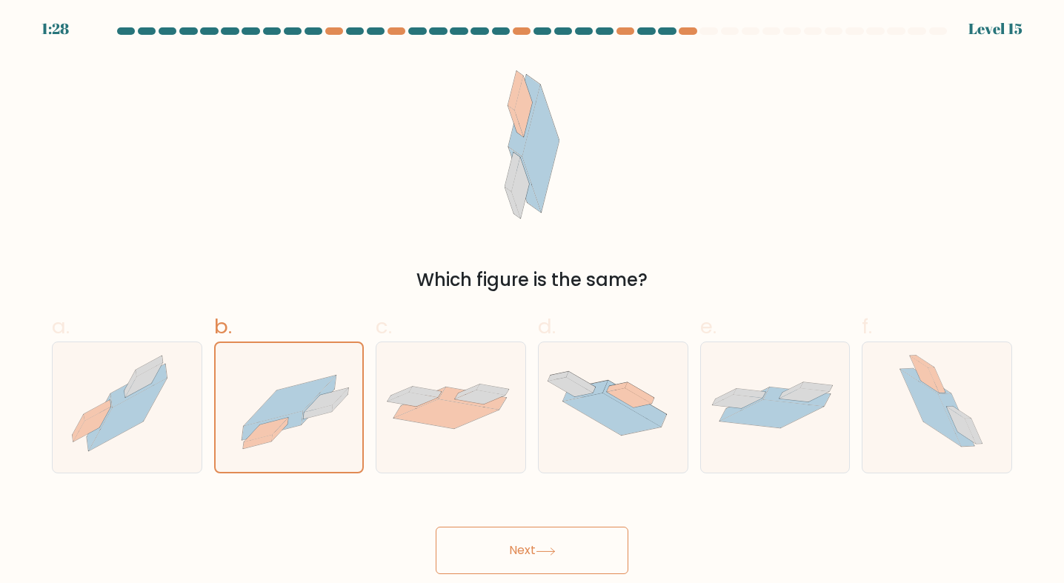
click at [498, 540] on button "Next" at bounding box center [532, 550] width 193 height 47
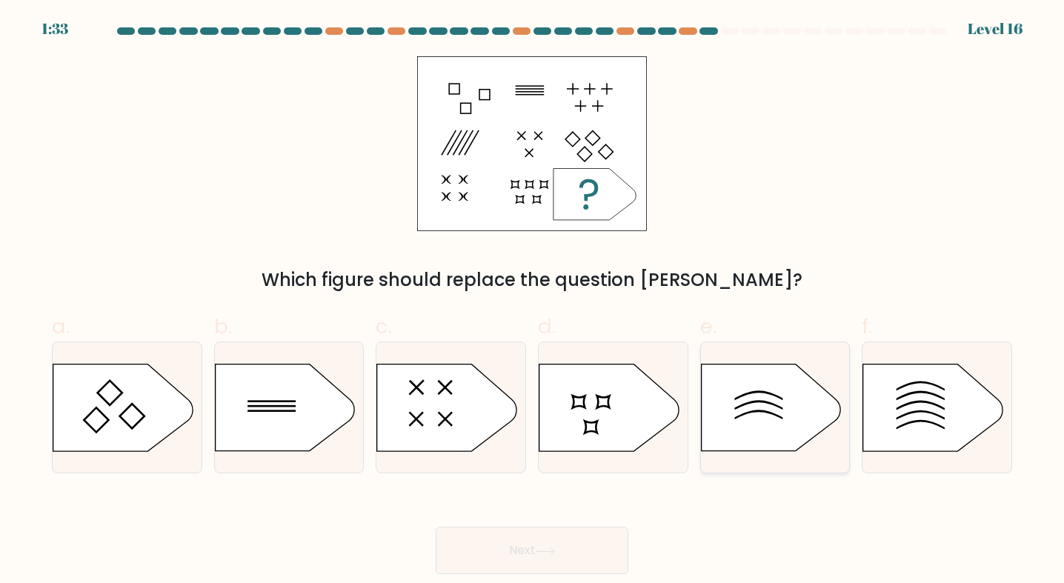
click at [815, 402] on icon at bounding box center [770, 408] width 139 height 87
click at [533, 302] on input "e." at bounding box center [532, 297] width 1 height 10
radio input "true"
click at [500, 539] on button "Next" at bounding box center [532, 550] width 193 height 47
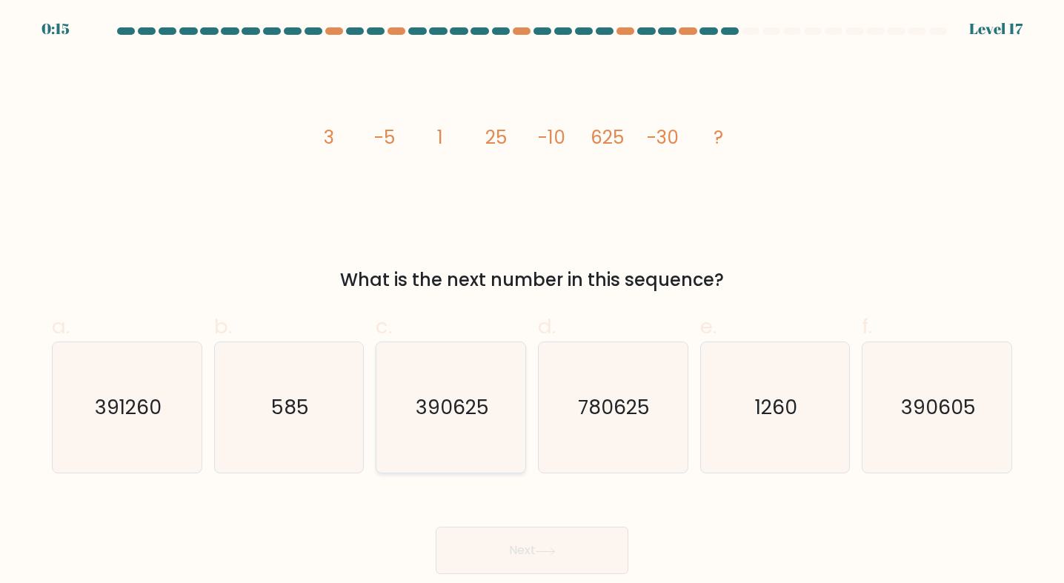
click at [452, 430] on icon "390625" at bounding box center [451, 407] width 130 height 130
click at [532, 302] on input "c. 390625" at bounding box center [532, 297] width 1 height 10
radio input "true"
click at [910, 429] on icon "390605" at bounding box center [937, 407] width 130 height 130
click at [533, 302] on input "f. 390605" at bounding box center [532, 297] width 1 height 10
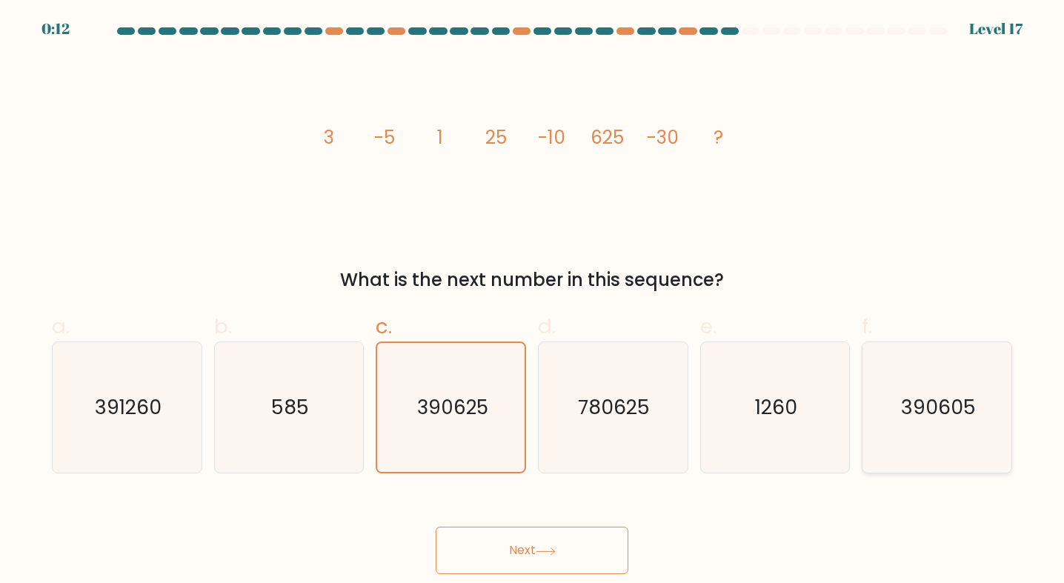
radio input "true"
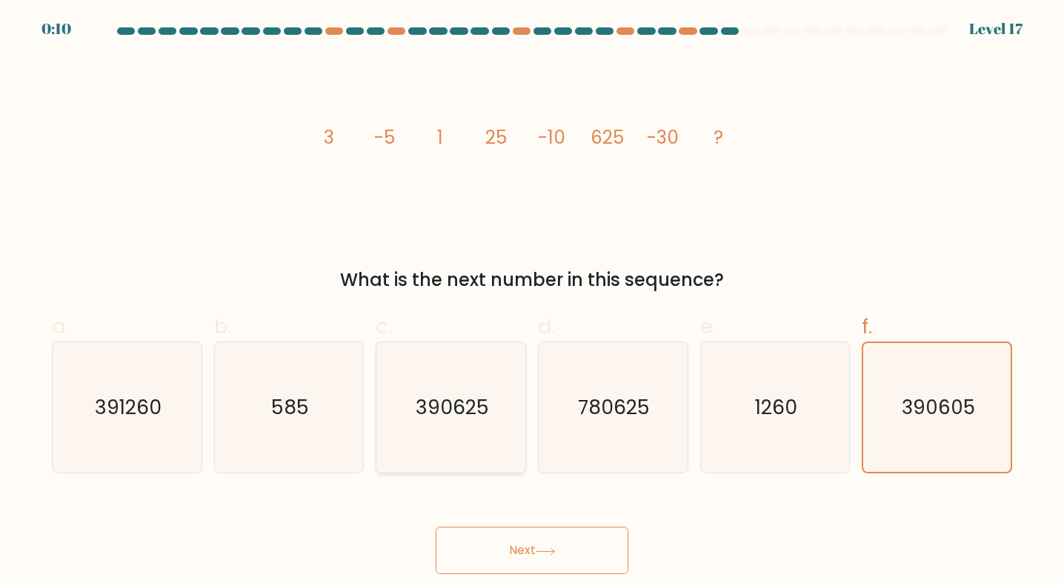
click at [483, 443] on icon "390625" at bounding box center [451, 407] width 130 height 130
click at [532, 302] on input "c. 390625" at bounding box center [532, 297] width 1 height 10
radio input "true"
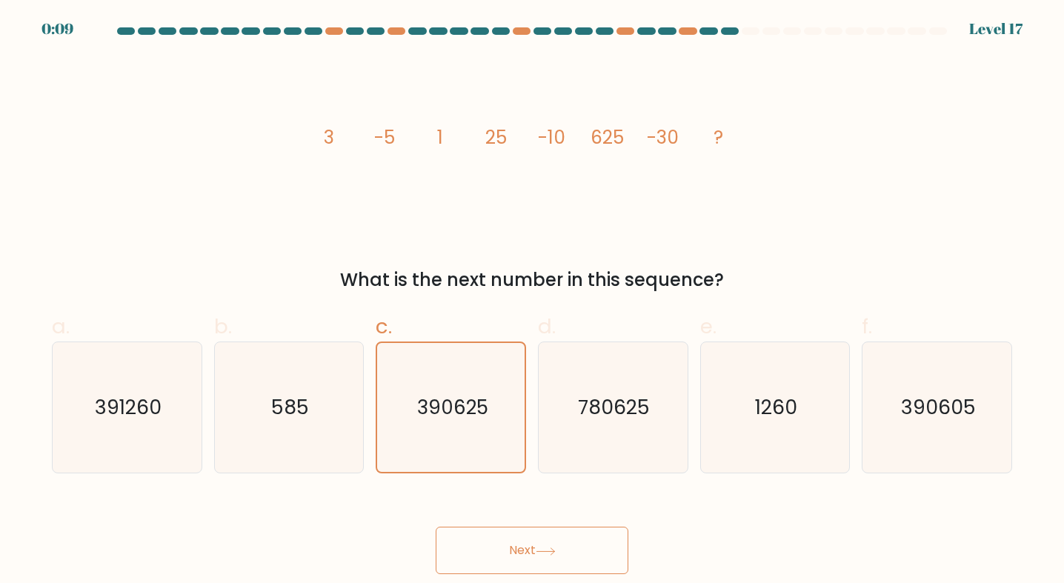
click at [491, 569] on button "Next" at bounding box center [532, 550] width 193 height 47
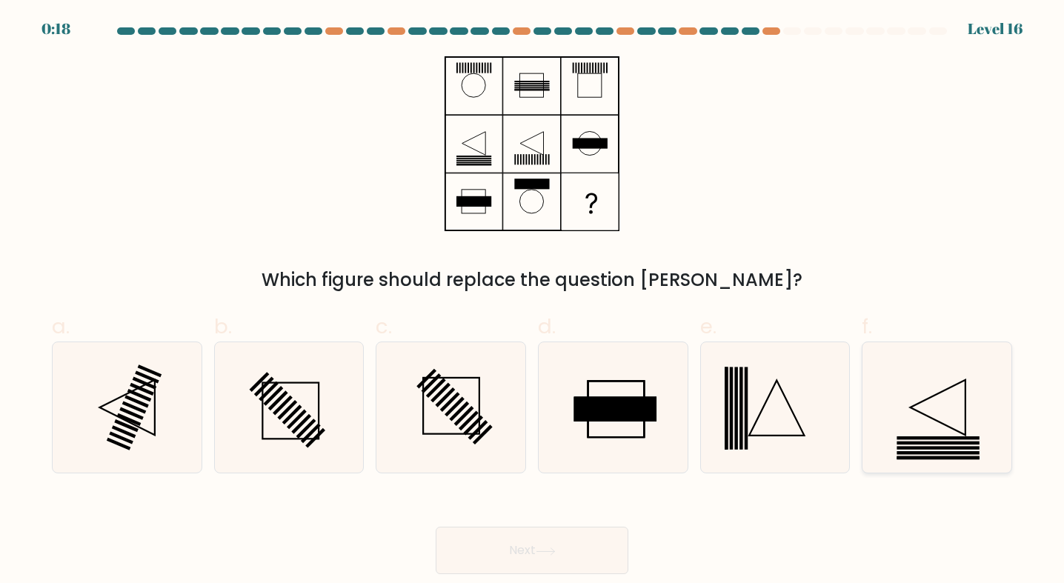
click at [926, 445] on rect at bounding box center [938, 443] width 82 height 3
click at [533, 302] on input "f." at bounding box center [532, 297] width 1 height 10
radio input "true"
click at [520, 553] on button "Next" at bounding box center [532, 550] width 193 height 47
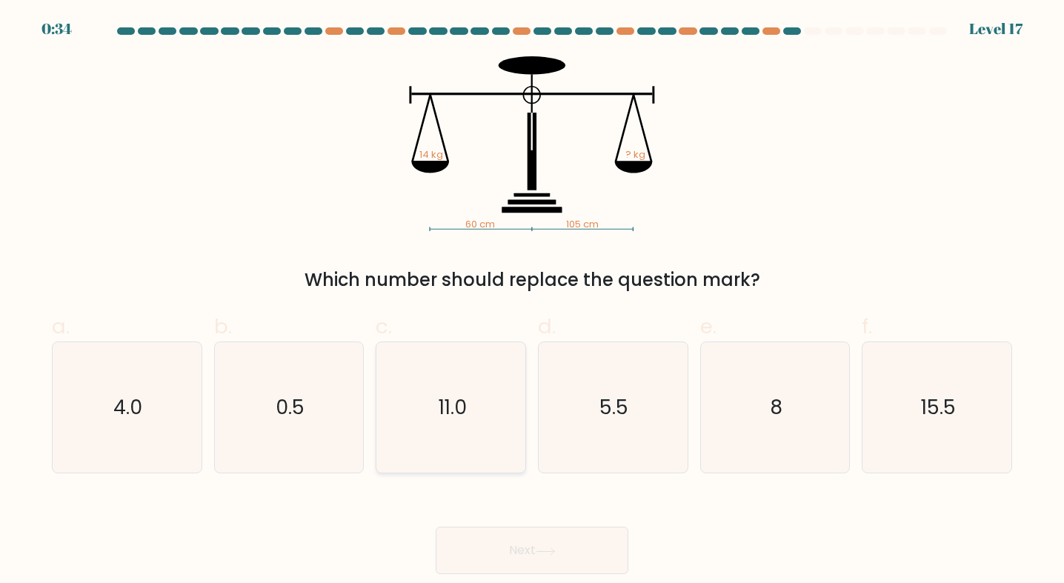
click at [423, 419] on icon "11.0" at bounding box center [451, 407] width 130 height 130
click at [532, 302] on input "c. 11.0" at bounding box center [532, 297] width 1 height 10
radio input "true"
click at [209, 455] on div "b. 0.5" at bounding box center [289, 392] width 162 height 162
click at [198, 435] on div "4.0" at bounding box center [127, 408] width 150 height 132
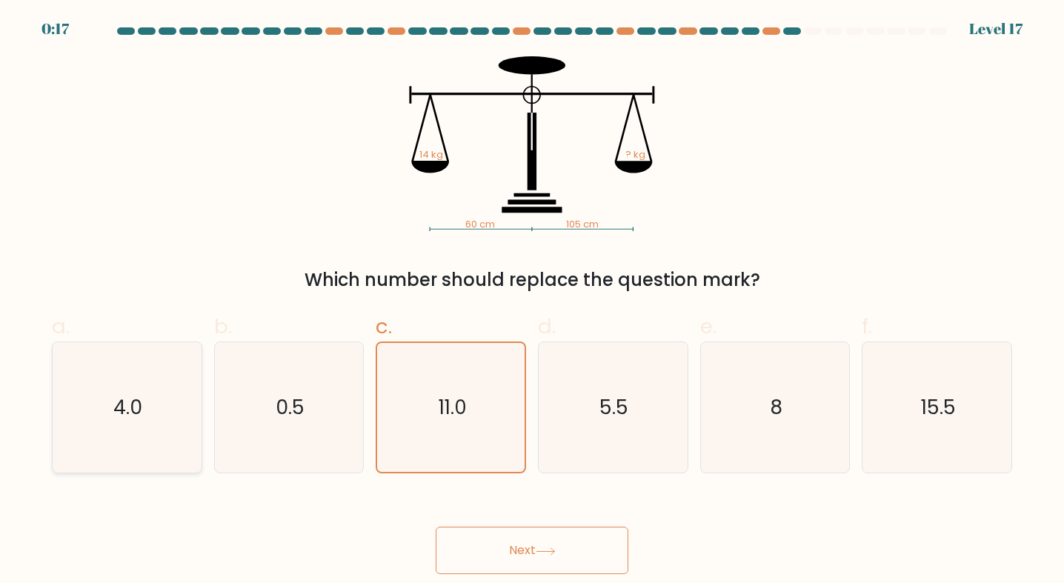
click at [532, 302] on input "a. 4.0" at bounding box center [532, 297] width 1 height 10
radio input "true"
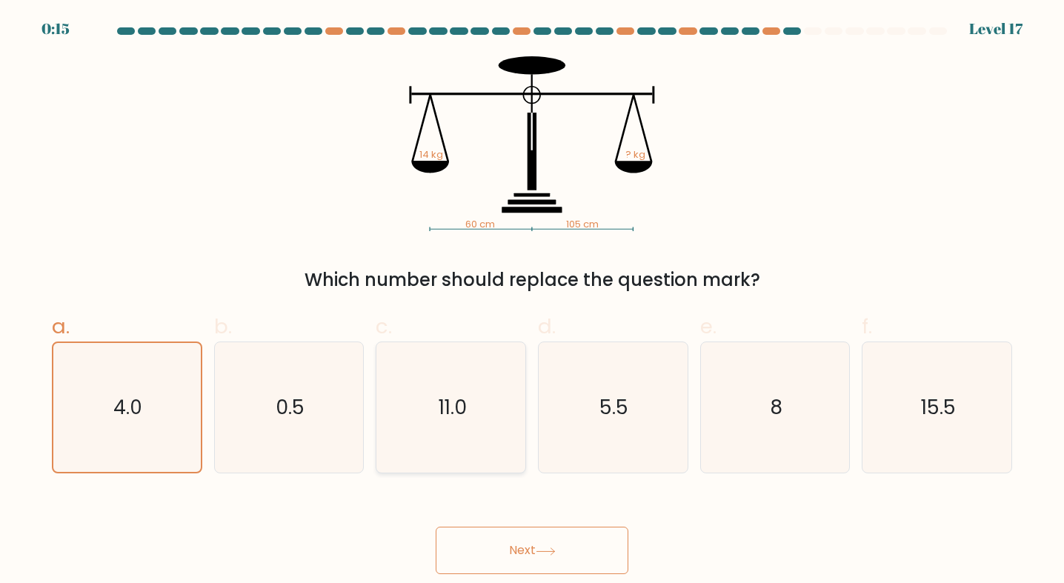
click at [505, 432] on icon "11.0" at bounding box center [451, 407] width 130 height 130
click at [532, 302] on input "c. 11.0" at bounding box center [532, 297] width 1 height 10
radio input "true"
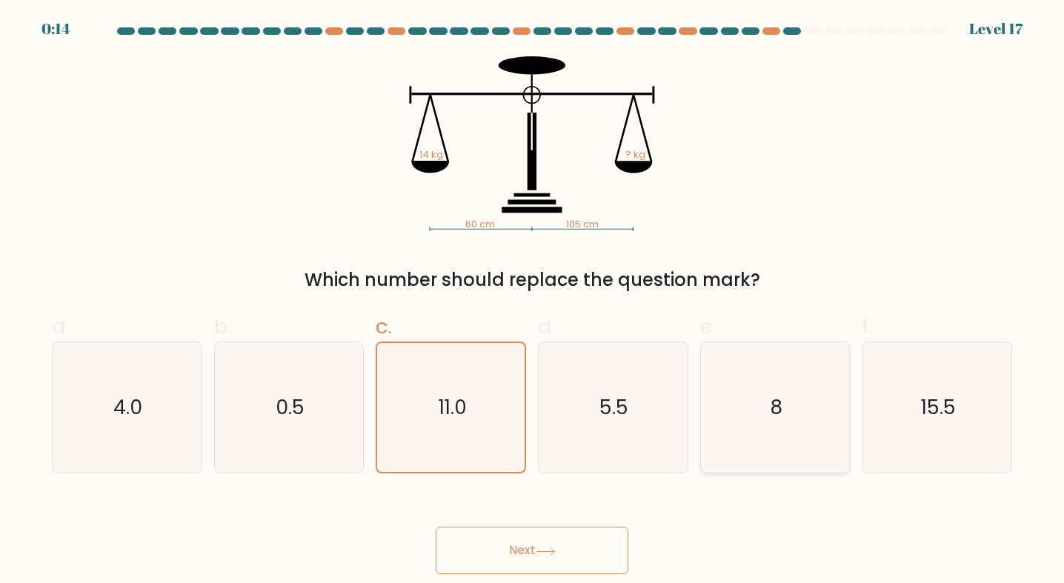
click at [734, 412] on icon "8" at bounding box center [775, 407] width 130 height 130
click at [533, 302] on input "e. 8" at bounding box center [532, 297] width 1 height 10
radio input "true"
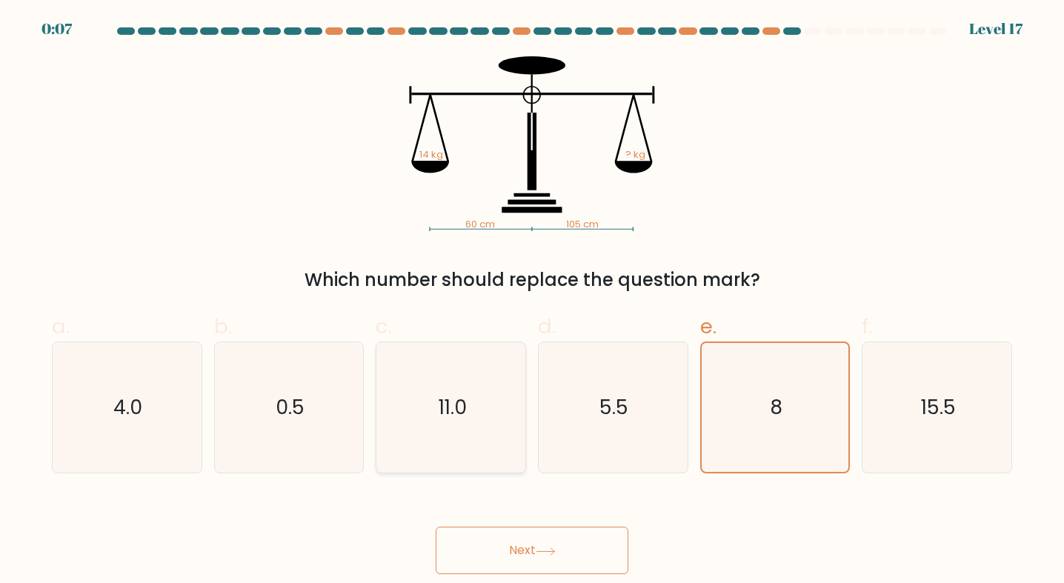
click at [498, 431] on icon "11.0" at bounding box center [451, 407] width 130 height 130
click at [532, 302] on input "c. 11.0" at bounding box center [532, 297] width 1 height 10
radio input "true"
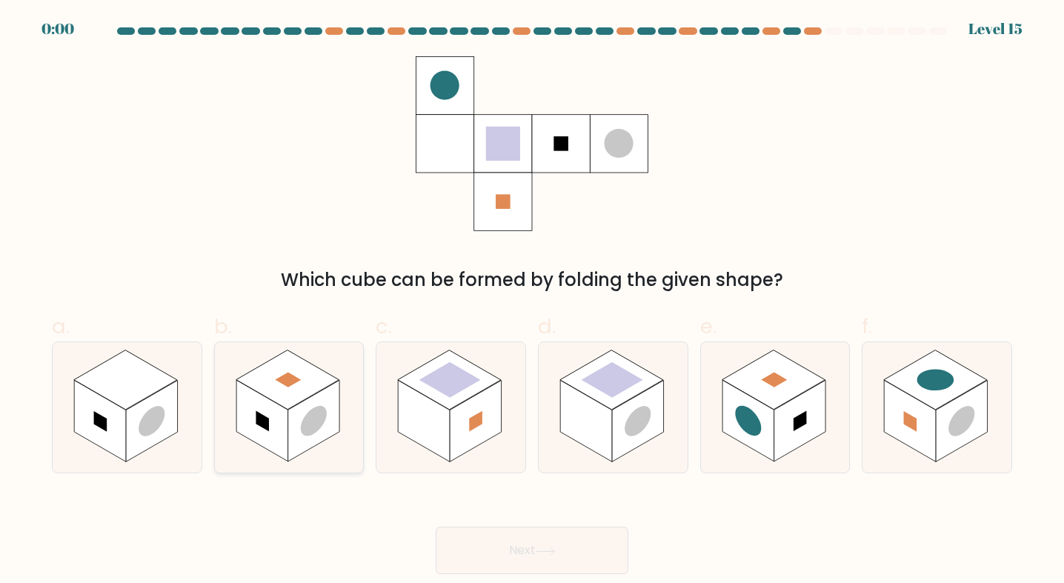
click at [285, 424] on rect at bounding box center [262, 422] width 52 height 82
click at [532, 302] on input "b." at bounding box center [532, 297] width 1 height 10
radio input "true"
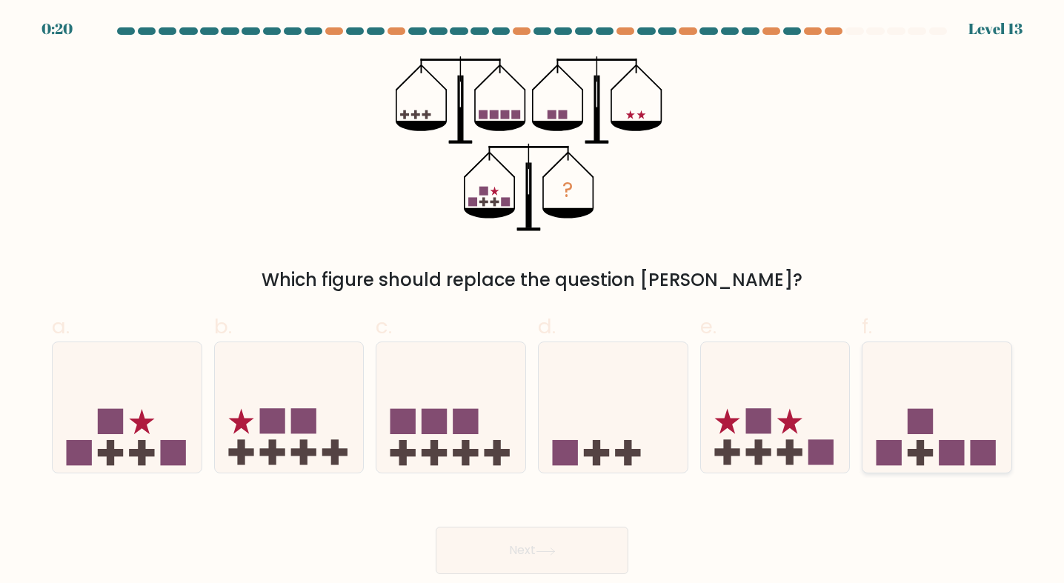
click at [976, 457] on rect at bounding box center [982, 452] width 25 height 25
click at [533, 302] on input "f." at bounding box center [532, 297] width 1 height 10
radio input "true"
click at [498, 408] on icon at bounding box center [450, 407] width 149 height 123
click at [532, 302] on input "c." at bounding box center [532, 297] width 1 height 10
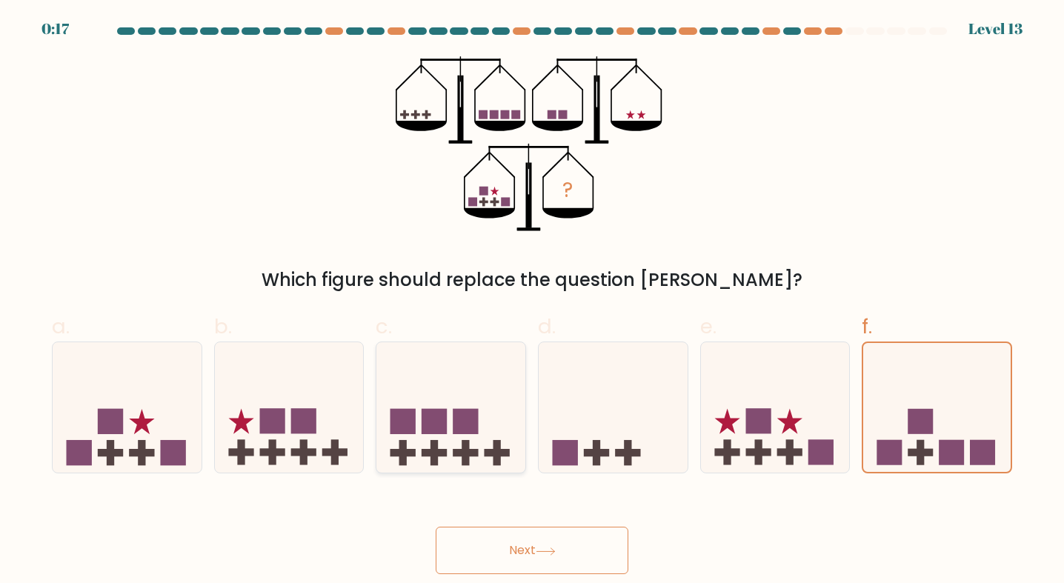
radio input "true"
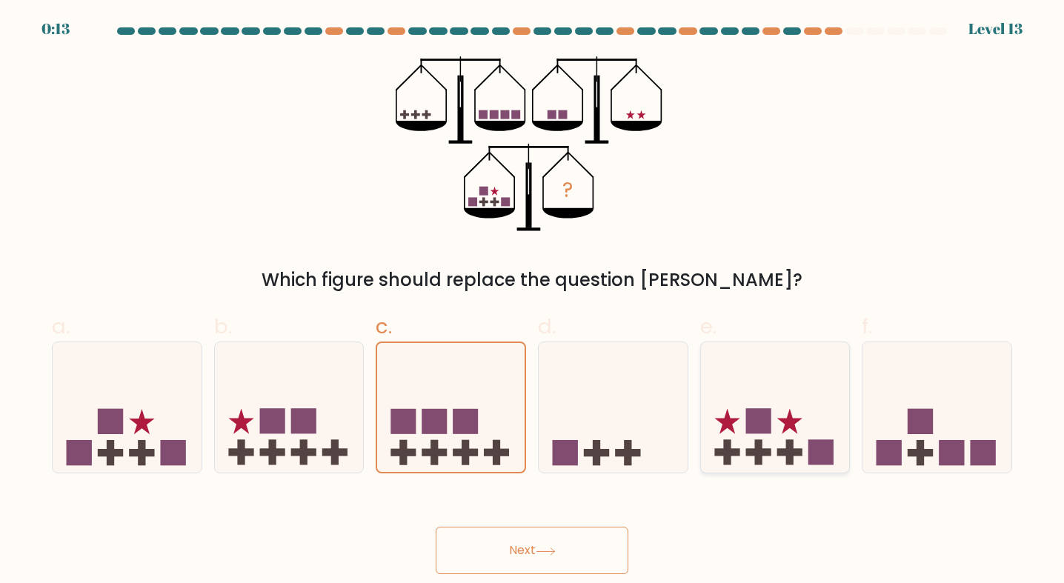
click at [776, 392] on icon at bounding box center [775, 407] width 149 height 123
click at [533, 302] on input "e." at bounding box center [532, 297] width 1 height 10
radio input "true"
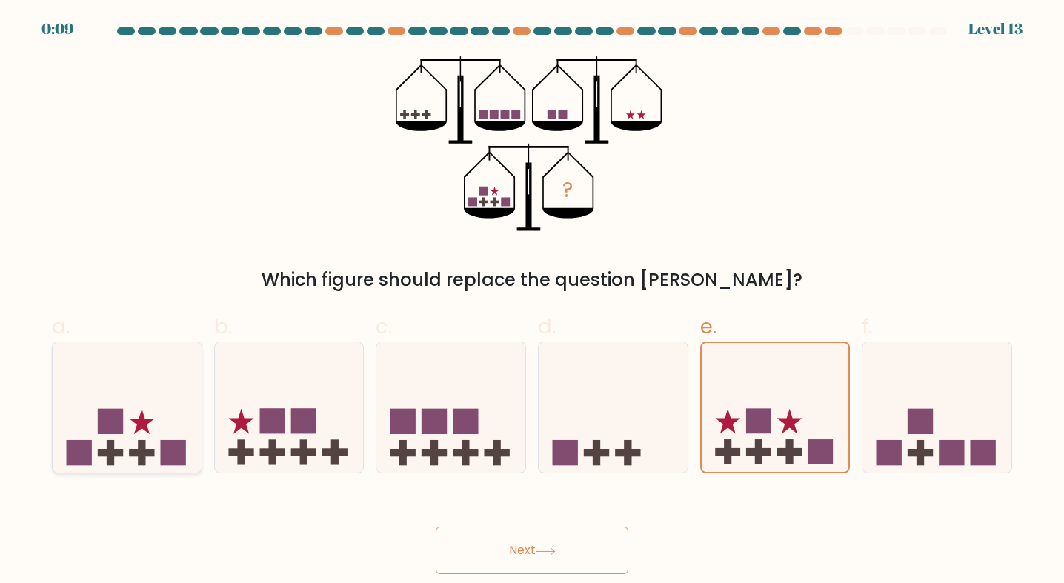
click at [173, 429] on icon at bounding box center [127, 407] width 149 height 123
click at [532, 302] on input "a." at bounding box center [532, 297] width 1 height 10
radio input "true"
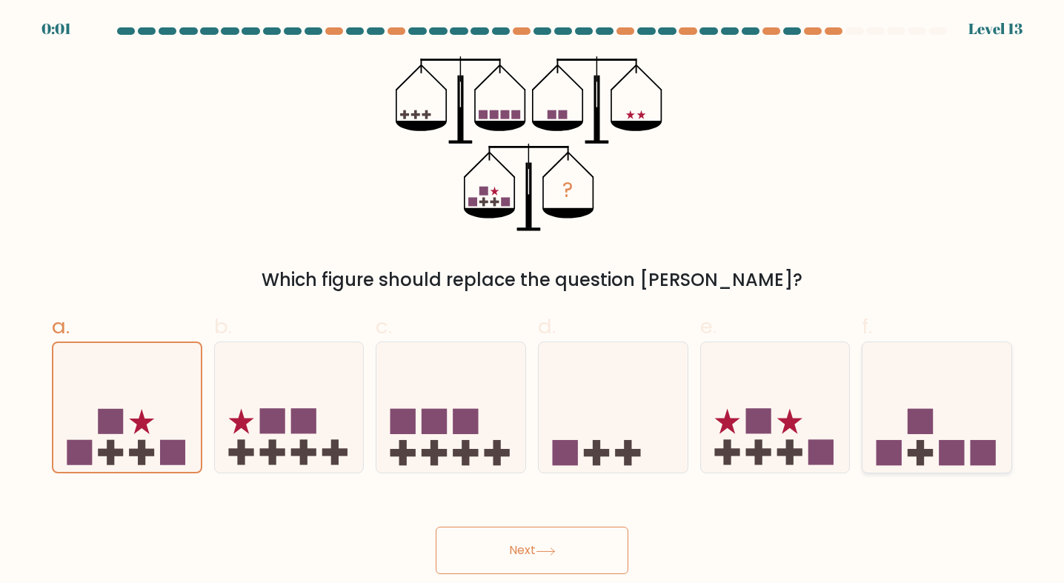
click at [918, 417] on rect at bounding box center [920, 421] width 25 height 25
click at [533, 302] on input "f." at bounding box center [532, 297] width 1 height 10
radio input "true"
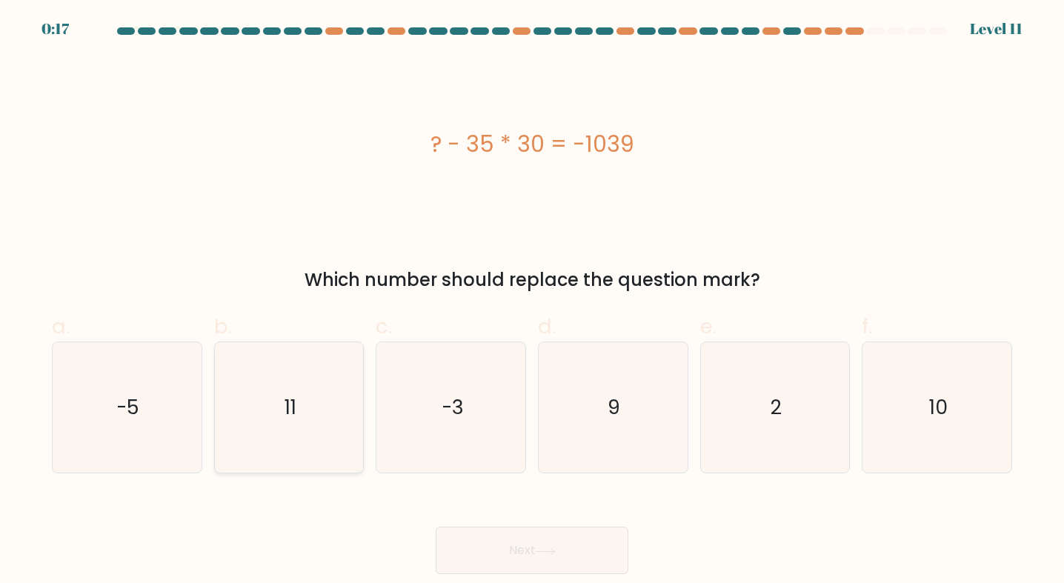
click at [323, 414] on icon "11" at bounding box center [289, 407] width 130 height 130
click at [532, 302] on input "b. 11" at bounding box center [532, 297] width 1 height 10
radio input "true"
click at [522, 523] on div "Next" at bounding box center [532, 532] width 978 height 83
click at [516, 534] on button "Next" at bounding box center [532, 550] width 193 height 47
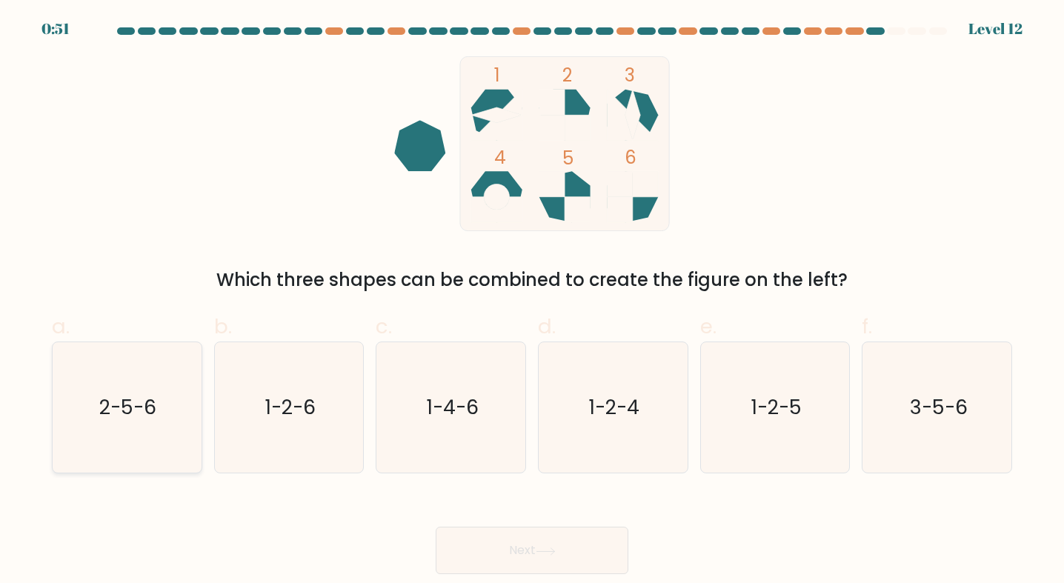
click at [153, 420] on text "2-5-6" at bounding box center [128, 407] width 57 height 27
click at [532, 302] on input "a. 2-5-6" at bounding box center [532, 297] width 1 height 10
radio input "true"
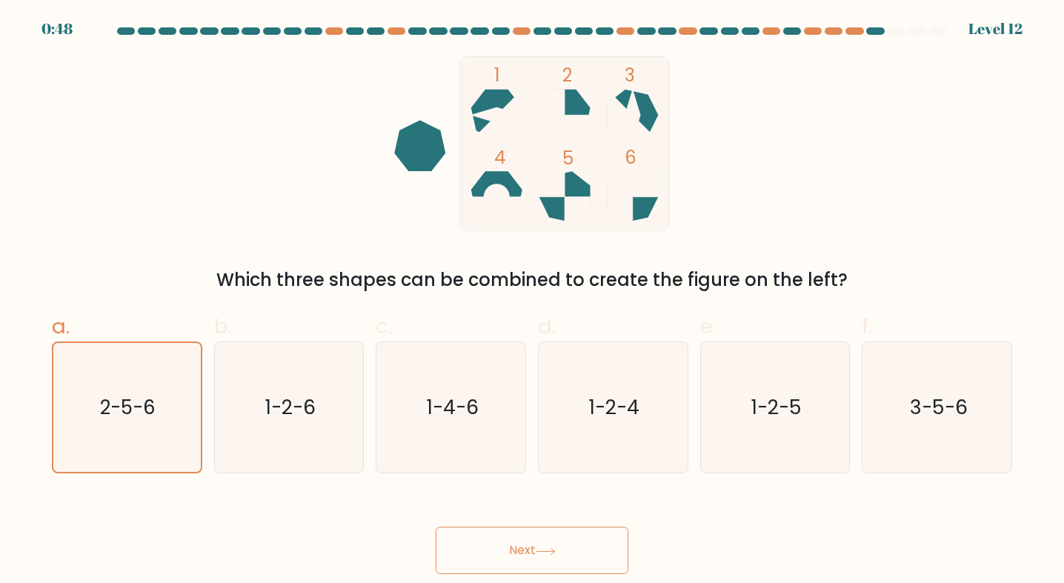
click at [495, 533] on button "Next" at bounding box center [532, 550] width 193 height 47
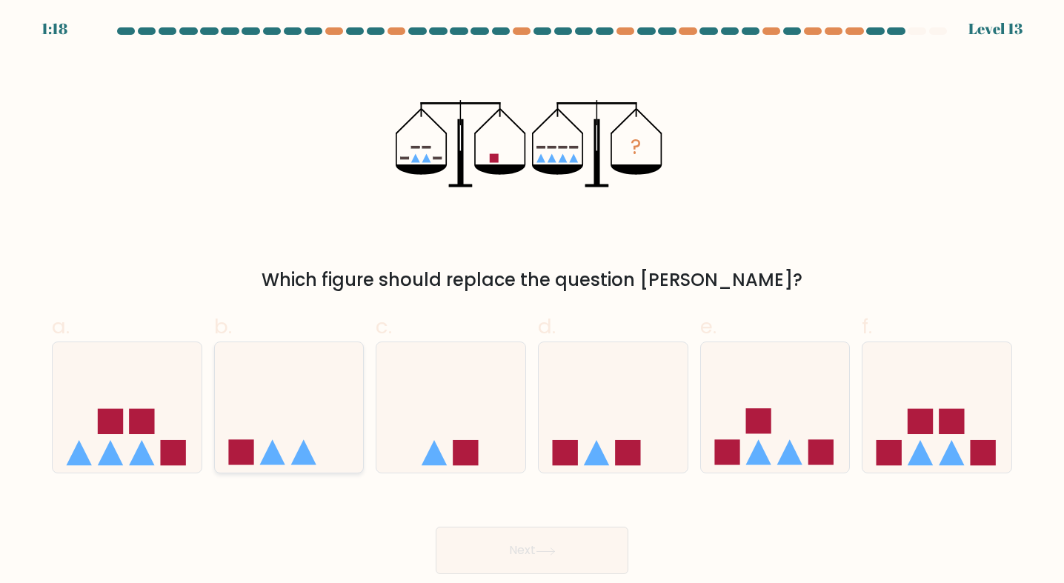
click at [264, 402] on icon at bounding box center [289, 407] width 149 height 123
click at [532, 302] on input "b." at bounding box center [532, 297] width 1 height 10
radio input "true"
click at [505, 537] on button "Next" at bounding box center [532, 550] width 193 height 47
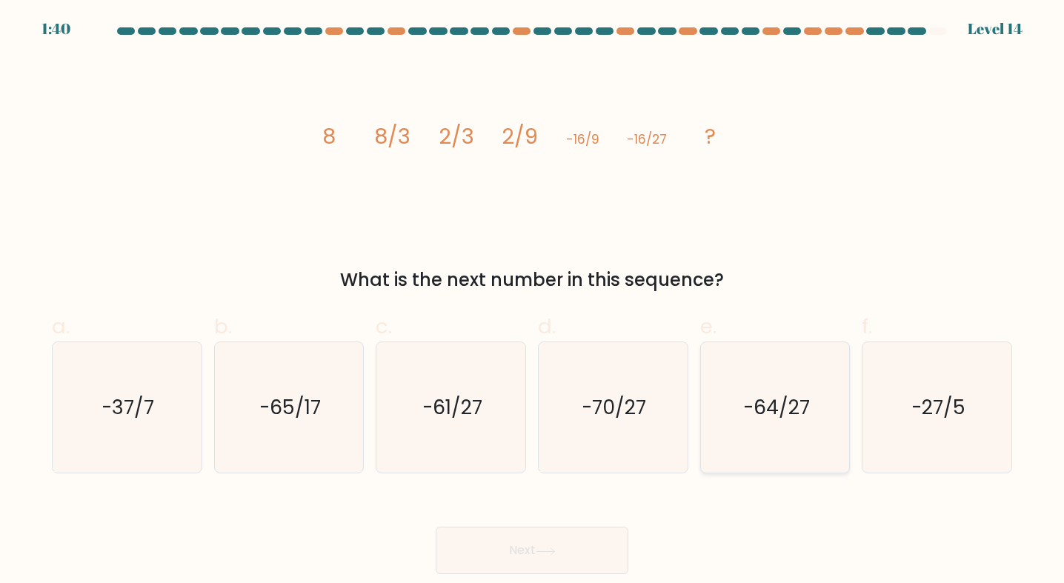
click at [755, 431] on icon "-64/27" at bounding box center [775, 407] width 130 height 130
click at [533, 302] on input "e. -64/27" at bounding box center [532, 297] width 1 height 10
radio input "true"
click at [517, 534] on button "Next" at bounding box center [532, 550] width 193 height 47
click at [485, 554] on button "Next" at bounding box center [532, 550] width 193 height 47
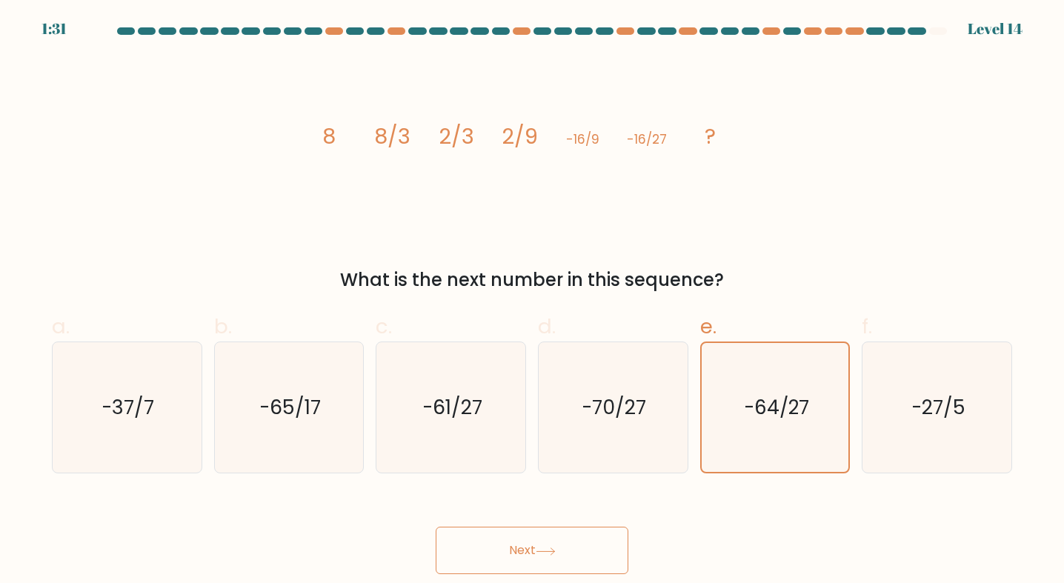
click at [422, 515] on div "Next" at bounding box center [532, 532] width 978 height 83
click at [506, 557] on button "Next" at bounding box center [532, 550] width 193 height 47
click at [542, 546] on button "Next" at bounding box center [532, 550] width 193 height 47
click at [991, 243] on div "image/svg+xml 8 8/3 2/3 2/9 -16/9 -16/27 ? What is the next number in this sequ…" at bounding box center [532, 174] width 978 height 237
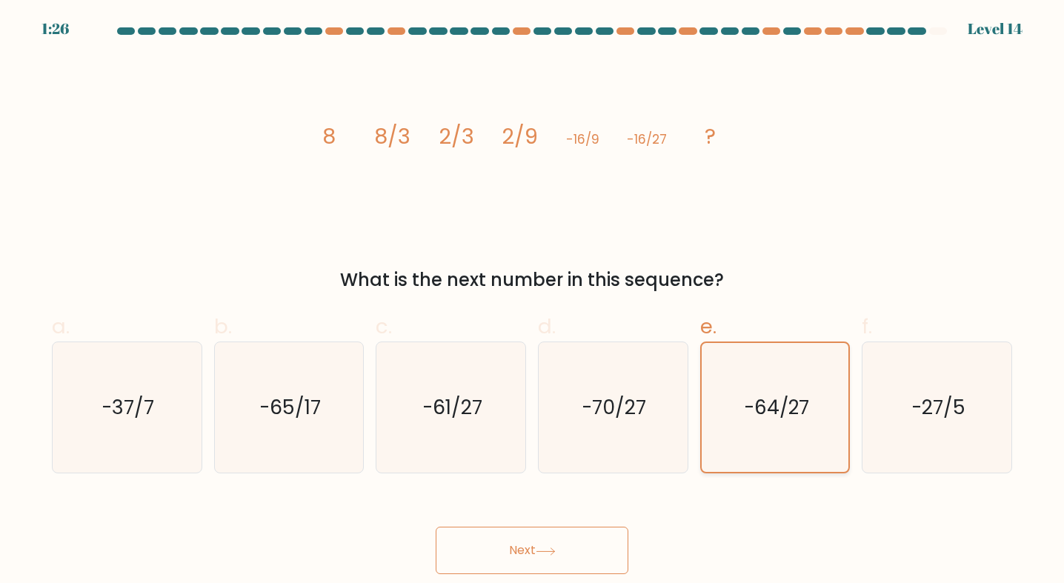
click at [788, 376] on icon "-64/27" at bounding box center [775, 407] width 129 height 129
click at [533, 302] on input "e. -64/27" at bounding box center [532, 297] width 1 height 10
click at [788, 376] on icon "-64/27" at bounding box center [775, 407] width 129 height 129
click at [533, 302] on input "e. -64/27" at bounding box center [532, 297] width 1 height 10
click at [628, 482] on form at bounding box center [532, 300] width 1064 height 547
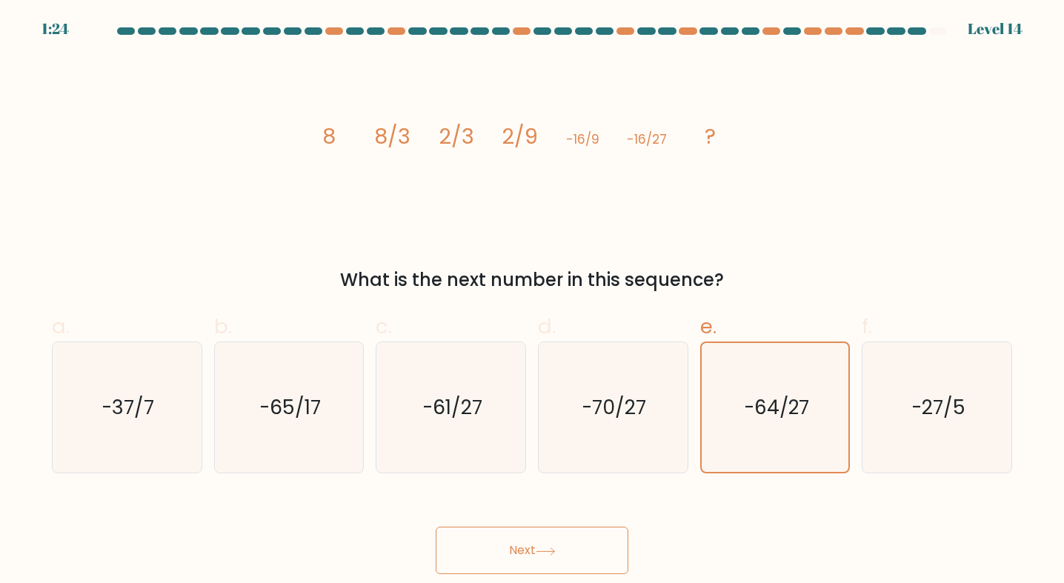
click at [563, 544] on button "Next" at bounding box center [532, 550] width 193 height 47
click at [922, 391] on icon "-27/5" at bounding box center [937, 407] width 130 height 130
click at [533, 302] on input "f. -27/5" at bounding box center [532, 297] width 1 height 10
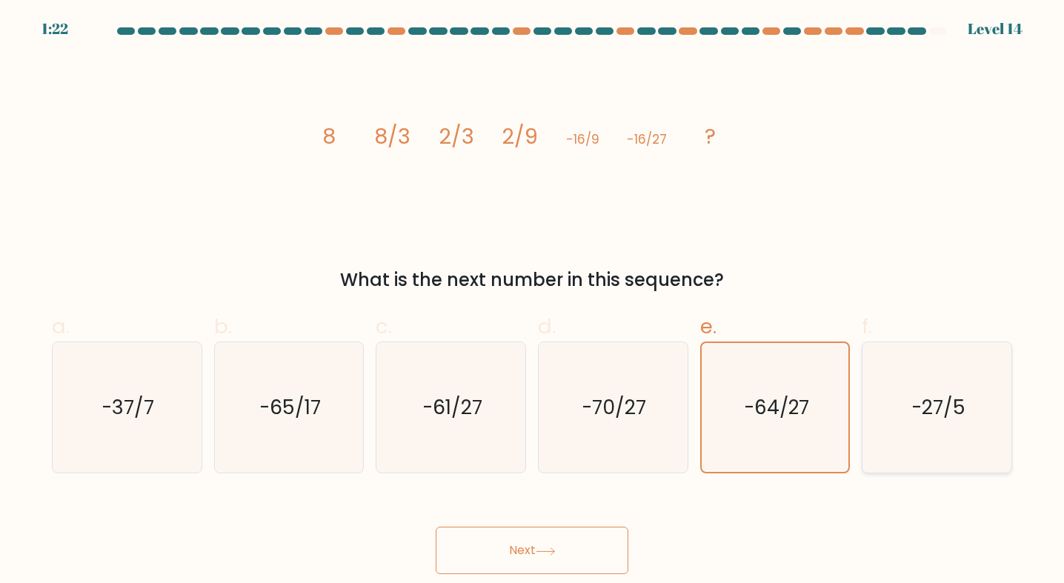
radio input "true"
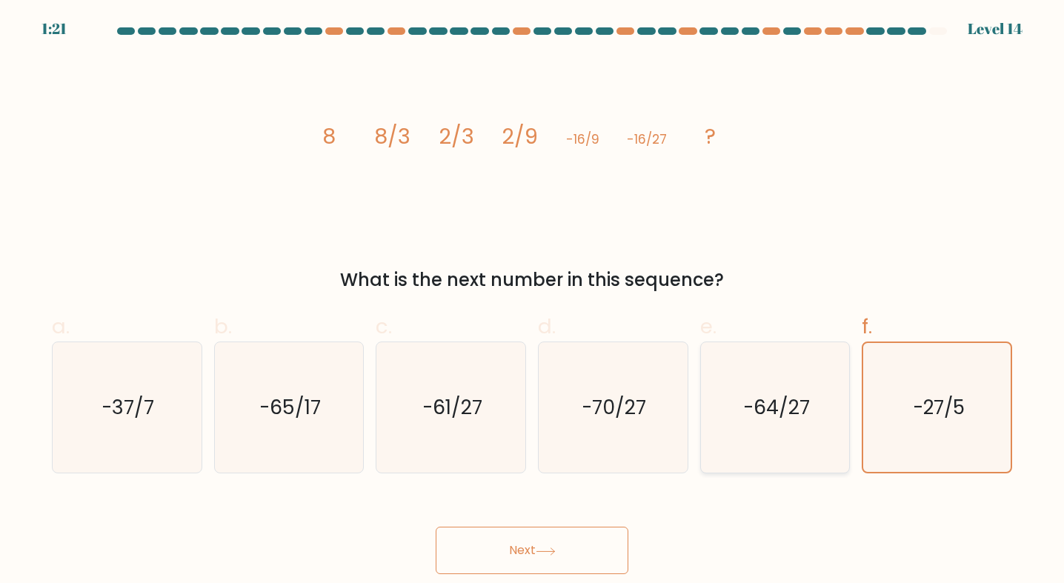
click at [782, 394] on text "-64/27" at bounding box center [776, 407] width 67 height 27
click at [533, 302] on input "e. -64/27" at bounding box center [532, 297] width 1 height 10
radio input "true"
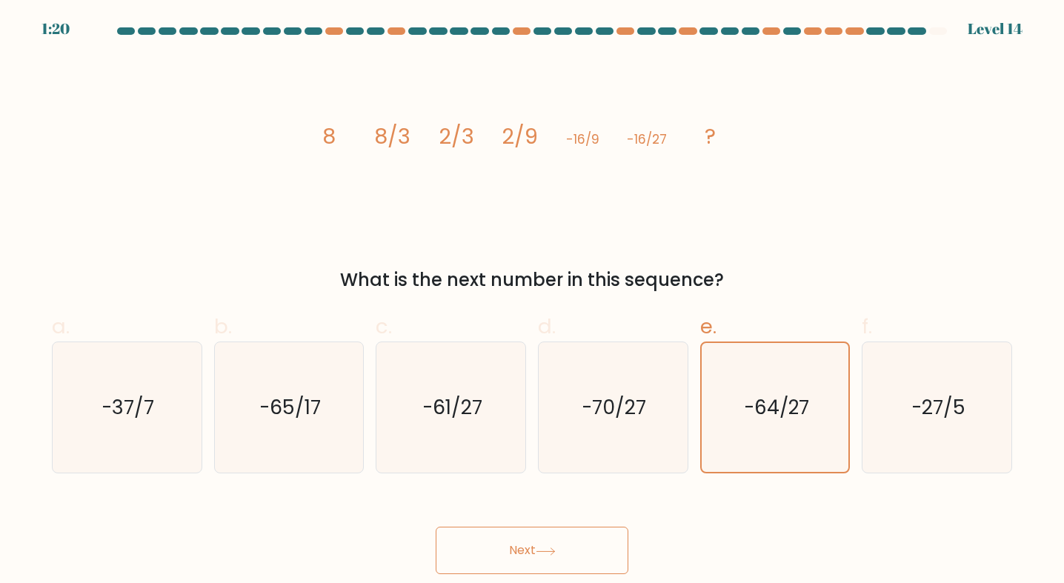
click at [542, 537] on button "Next" at bounding box center [532, 550] width 193 height 47
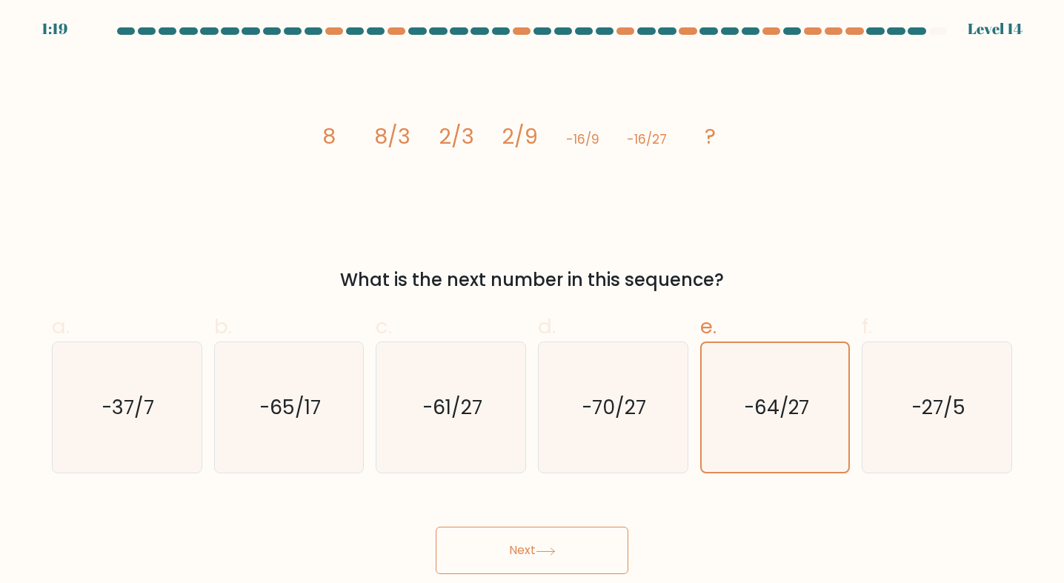
click at [542, 537] on button "Next" at bounding box center [532, 550] width 193 height 47
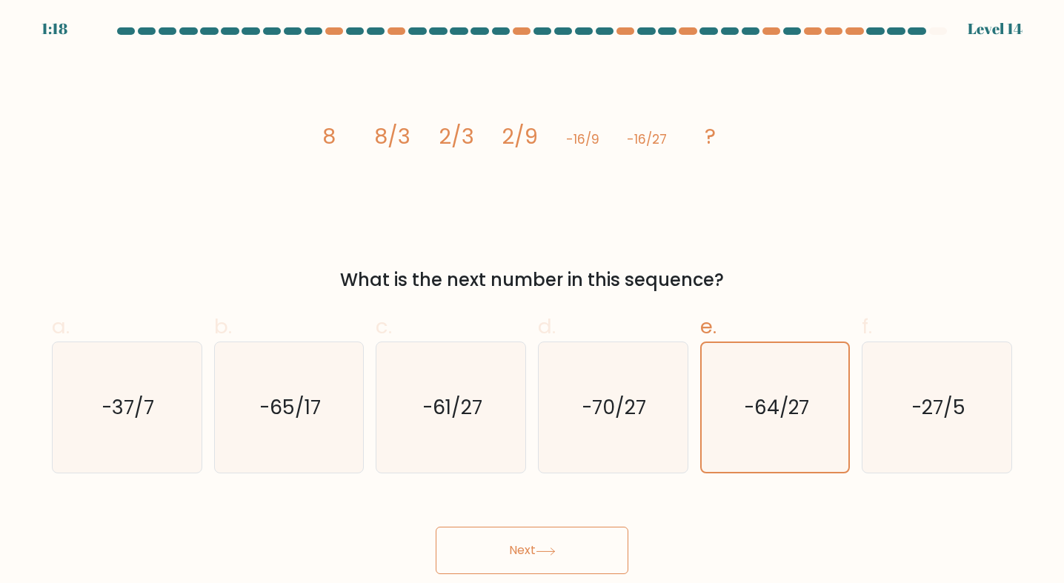
click at [542, 537] on button "Next" at bounding box center [532, 550] width 193 height 47
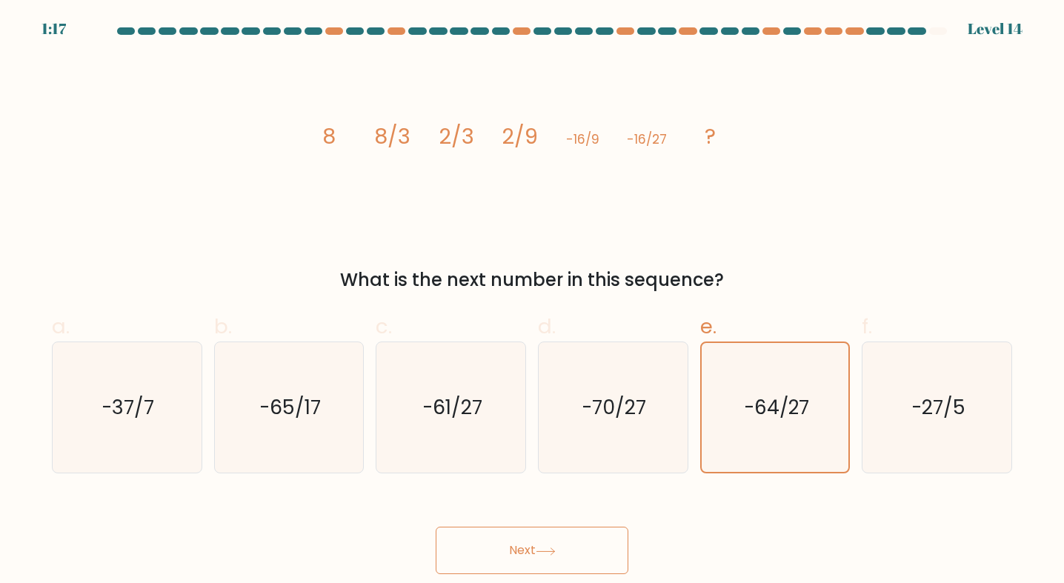
click at [542, 537] on button "Next" at bounding box center [532, 550] width 193 height 47
click at [600, 570] on button "Next" at bounding box center [532, 550] width 193 height 47
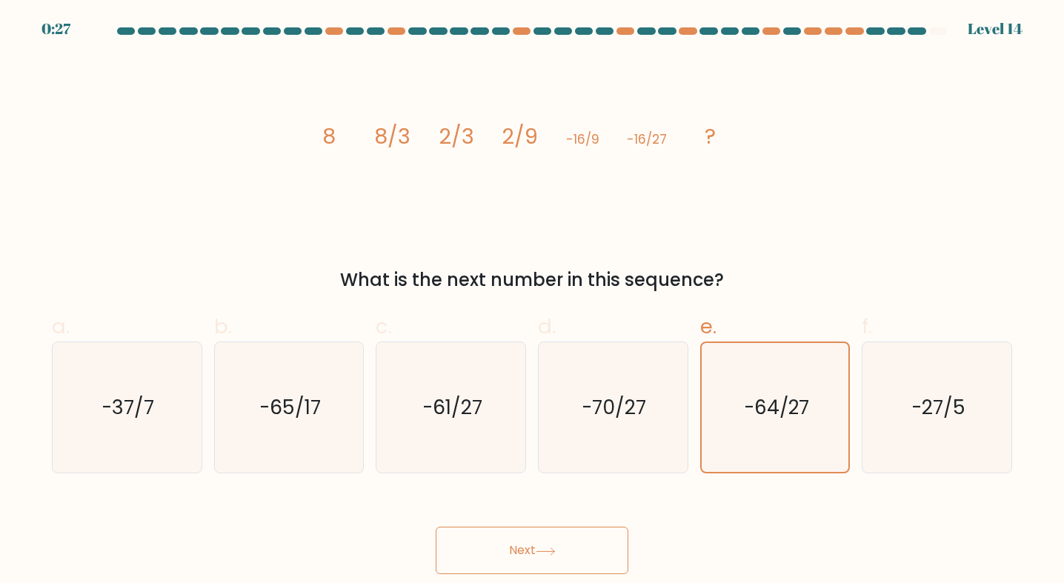
click at [600, 570] on button "Next" at bounding box center [532, 550] width 193 height 47
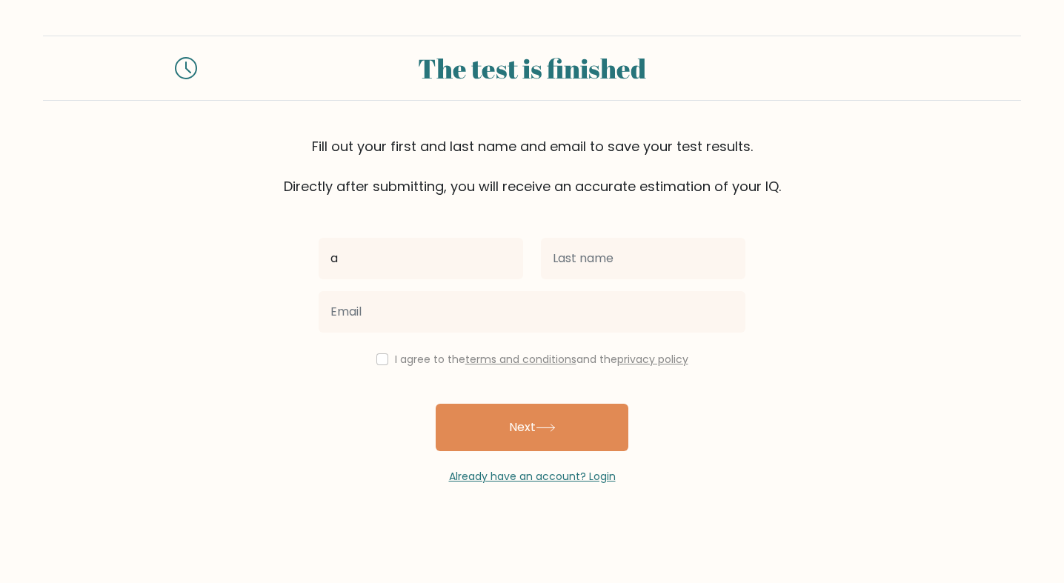
type input "a"
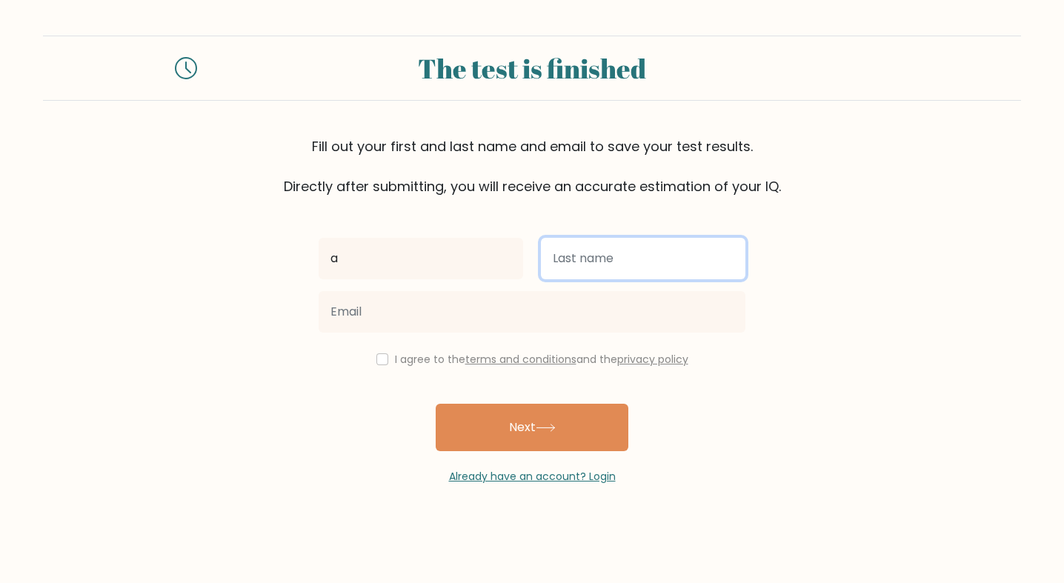
click at [646, 259] on input "text" at bounding box center [643, 259] width 205 height 42
type input "b"
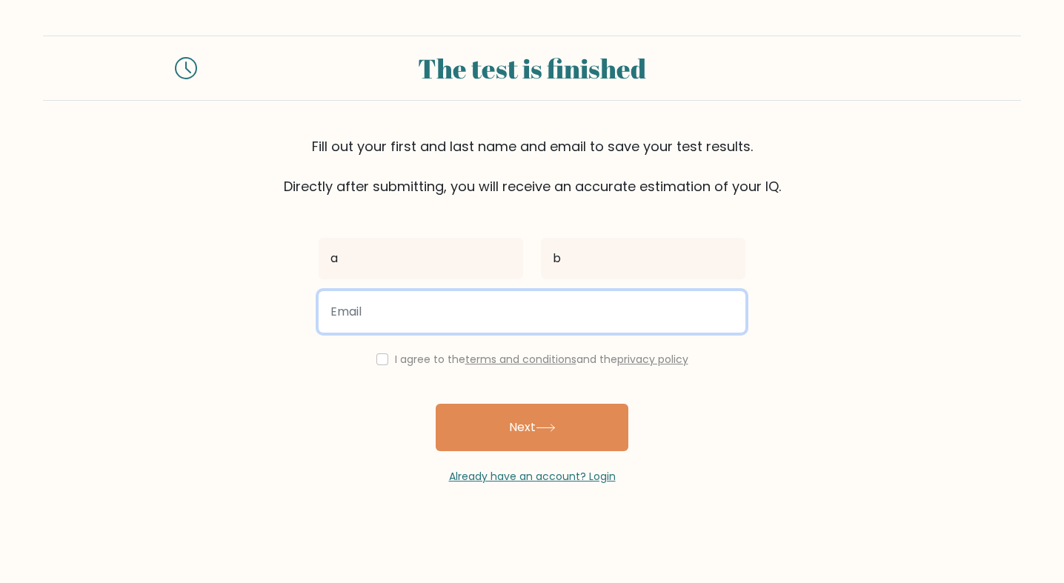
click at [468, 315] on input "email" at bounding box center [532, 312] width 427 height 42
paste input "[EMAIL_ADDRESS][DOMAIN_NAME]"
type input "[EMAIL_ADDRESS][DOMAIN_NAME]"
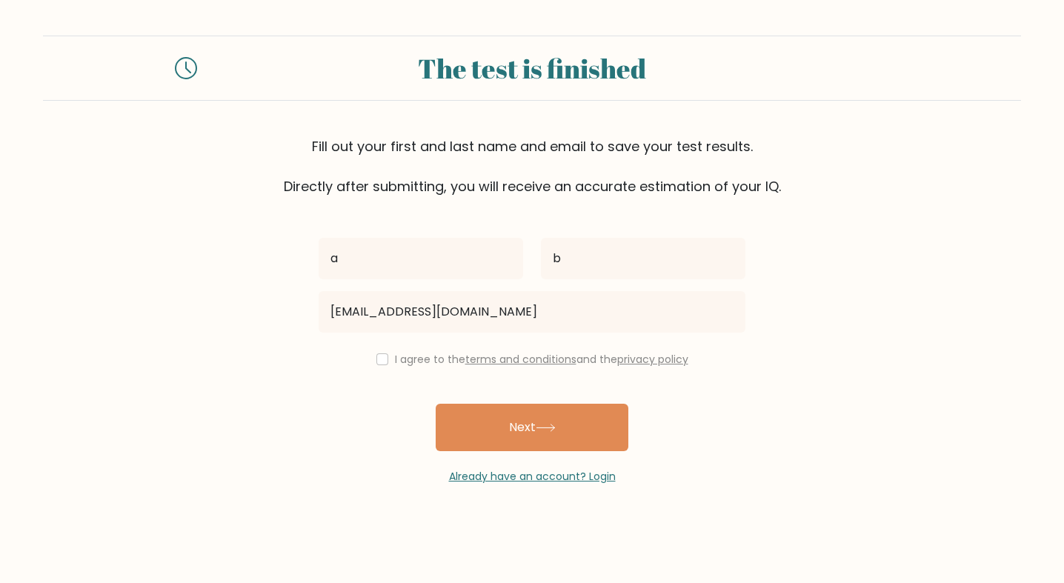
click at [385, 371] on div "a b [EMAIL_ADDRESS][DOMAIN_NAME] I agree to the terms and conditions and the pr…" at bounding box center [532, 340] width 445 height 288
click at [385, 362] on div "I agree to the terms and conditions and the privacy policy" at bounding box center [532, 360] width 445 height 18
click at [382, 361] on input "checkbox" at bounding box center [382, 360] width 12 height 12
checkbox input "true"
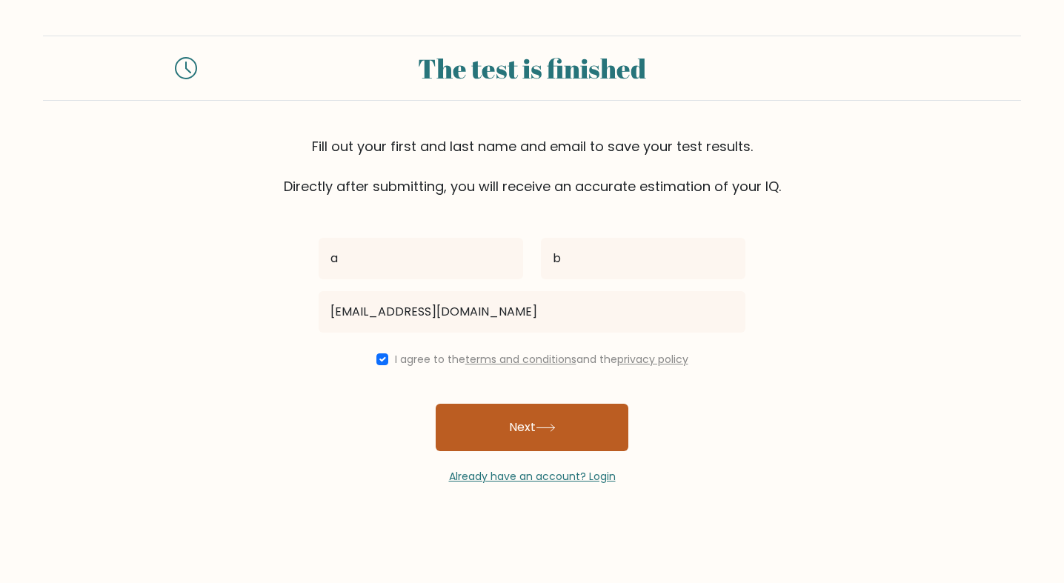
click at [454, 427] on button "Next" at bounding box center [532, 427] width 193 height 47
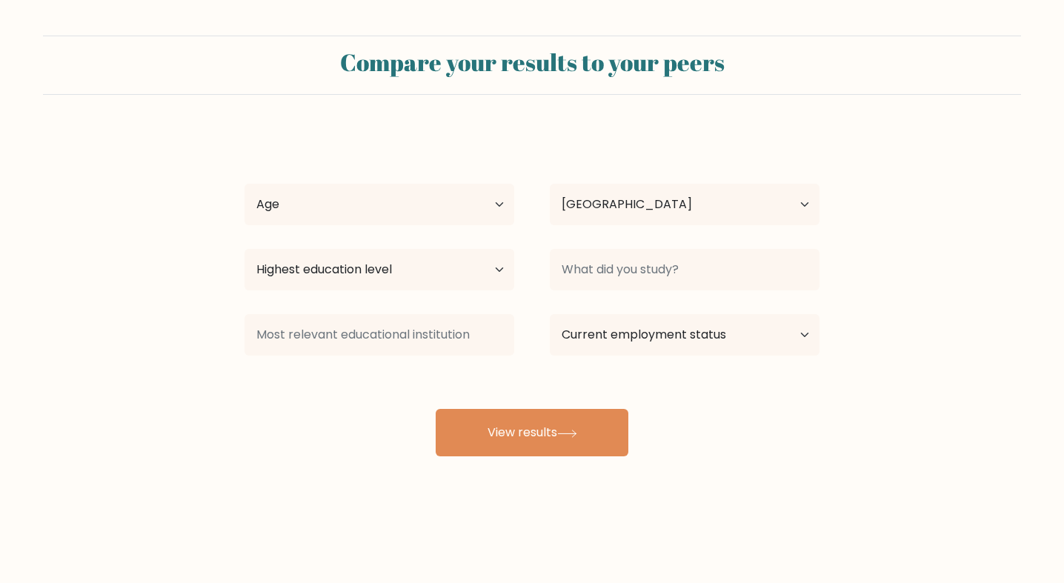
select select "AR"
click at [633, 325] on select "Current employment status Employed Student Retired Other / prefer not to answer" at bounding box center [685, 335] width 270 height 42
select select "retired"
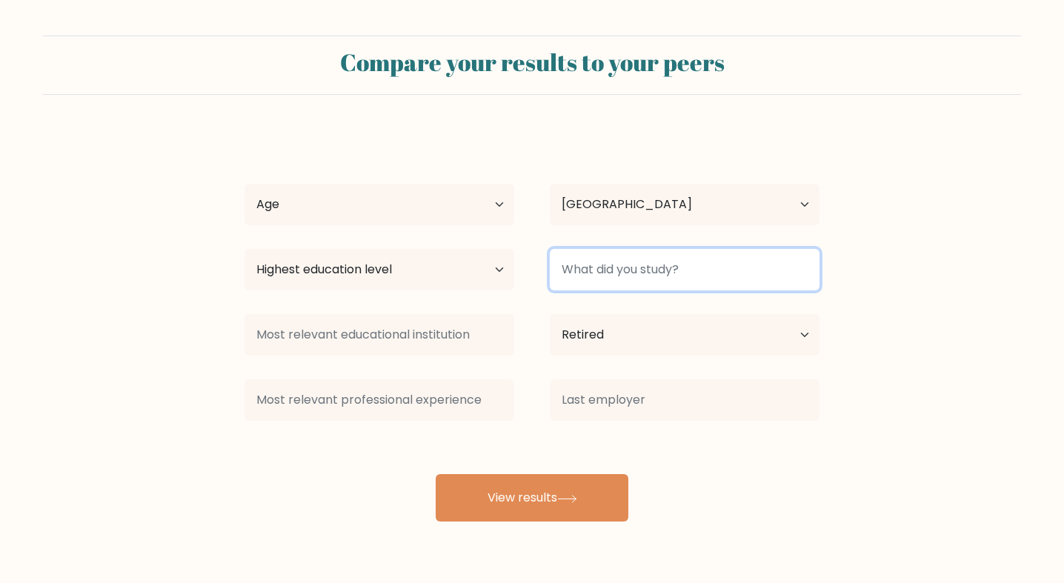
click at [626, 278] on input at bounding box center [685, 270] width 270 height 42
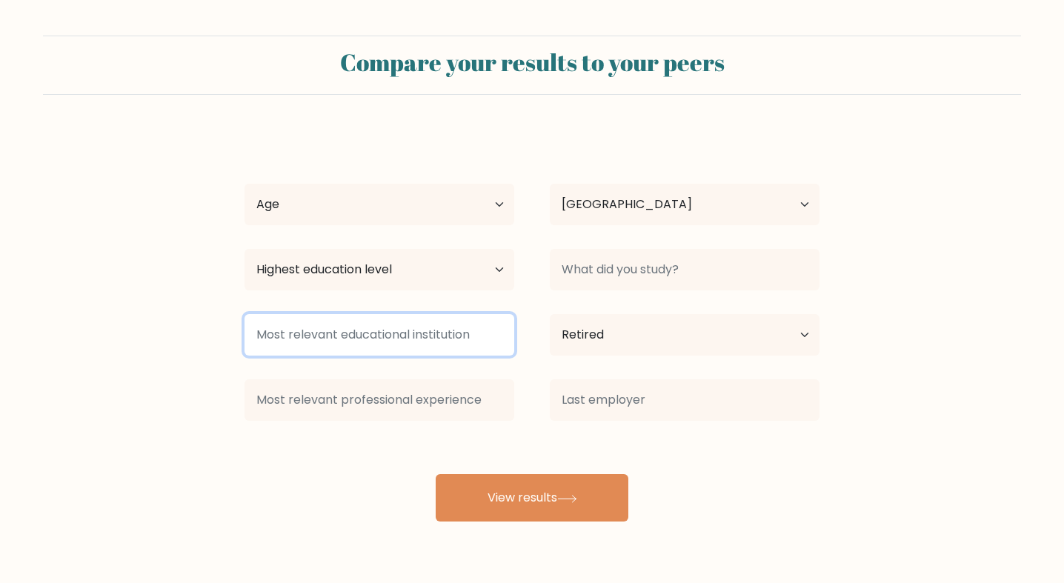
click at [402, 355] on input at bounding box center [380, 335] width 270 height 42
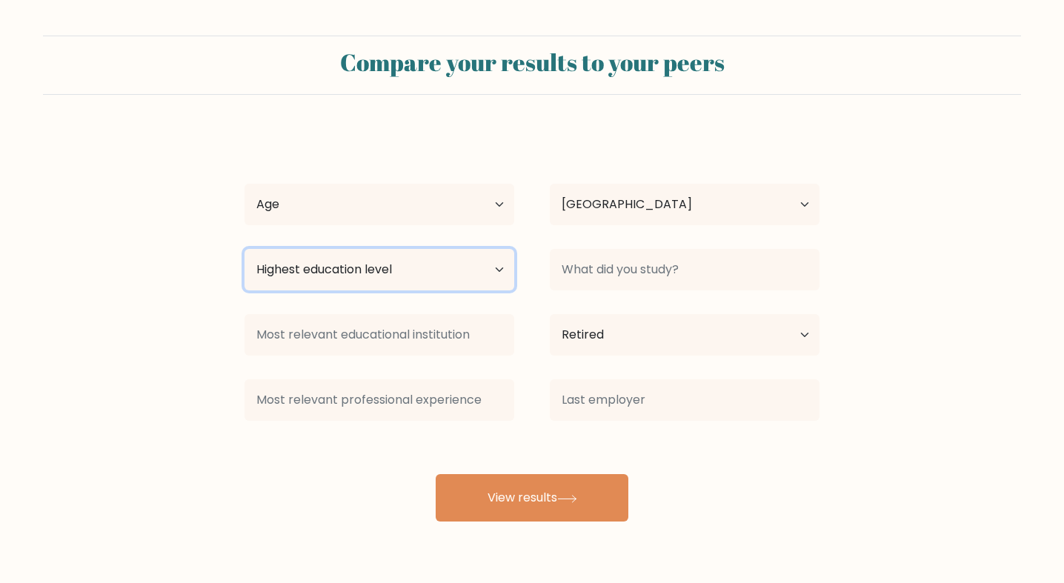
click at [390, 279] on select "Highest education level No schooling Primary Lower Secondary Upper Secondary Oc…" at bounding box center [380, 270] width 270 height 42
select select "upper_secondary"
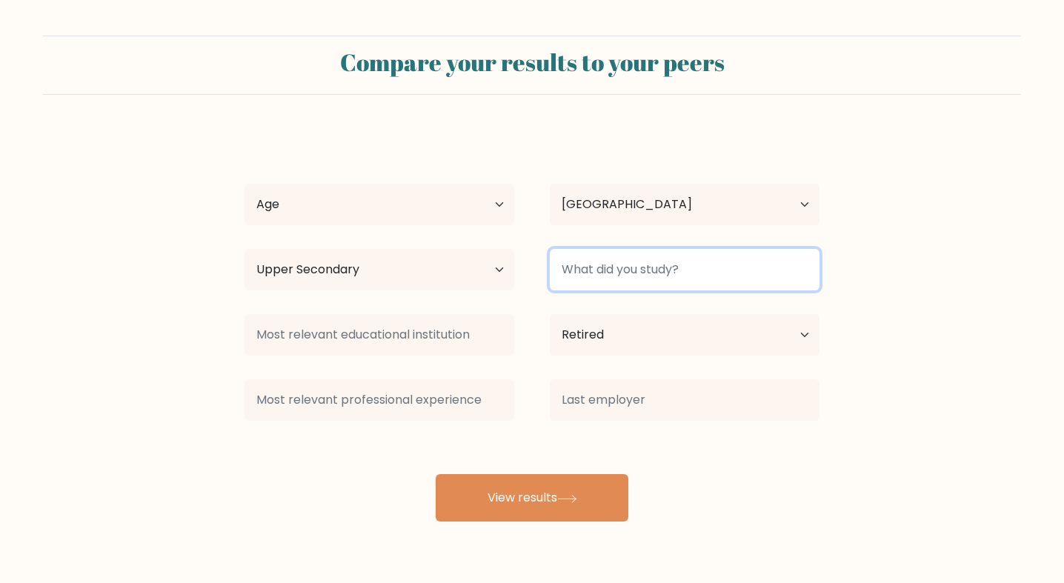
click at [582, 256] on input at bounding box center [685, 270] width 270 height 42
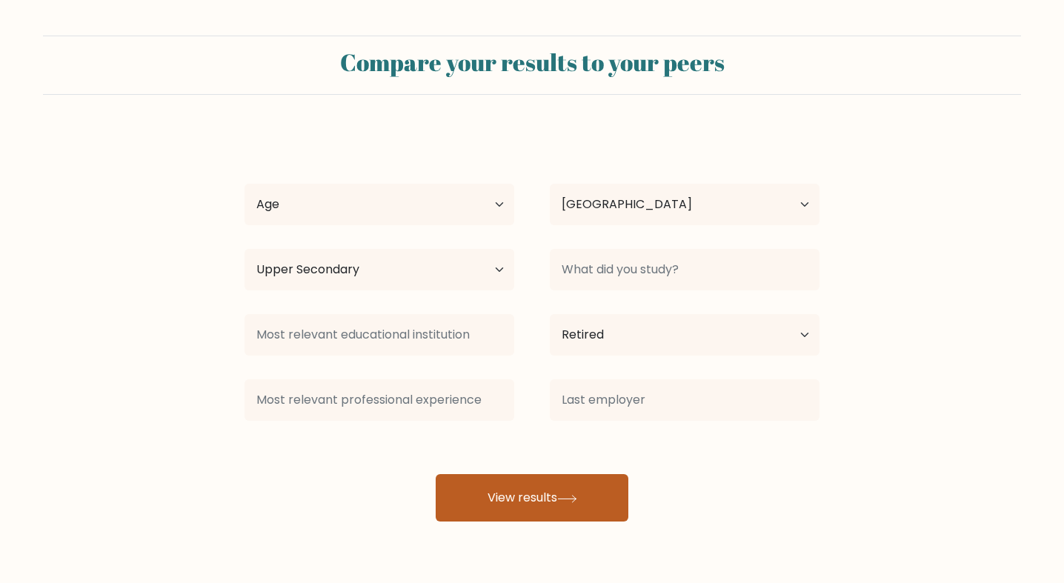
click at [469, 479] on button "View results" at bounding box center [532, 497] width 193 height 47
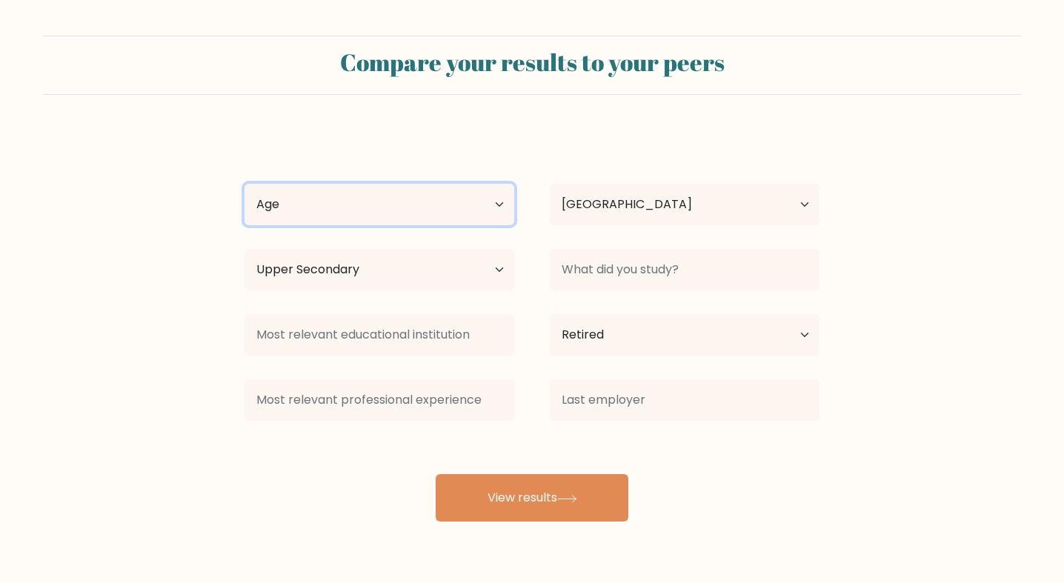
click at [441, 210] on select "Age Under 18 years old 18-24 years old 25-34 years old 35-44 years old 45-54 ye…" at bounding box center [380, 205] width 270 height 42
select select "25_34"
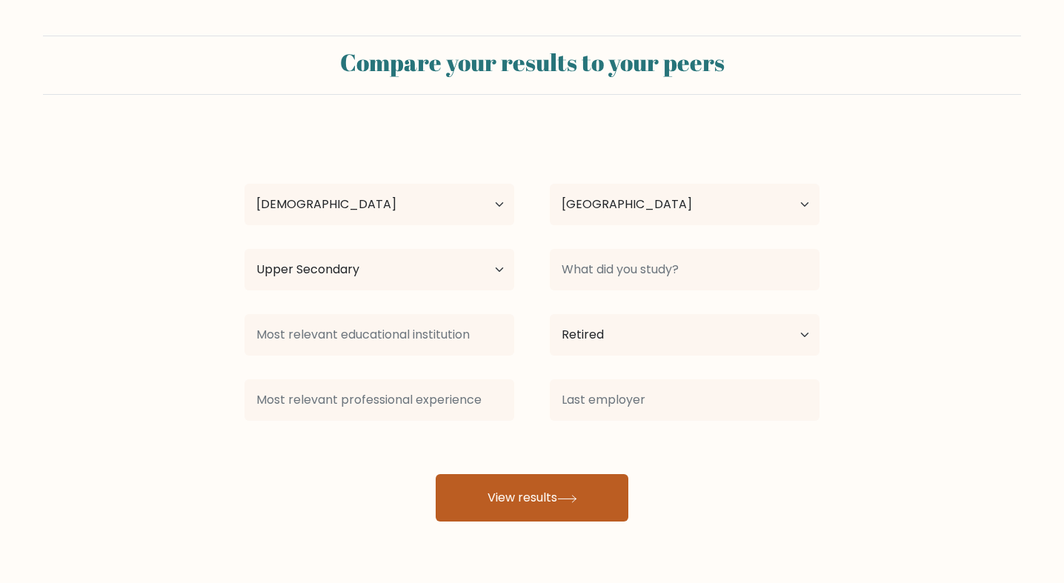
click at [509, 512] on button "View results" at bounding box center [532, 497] width 193 height 47
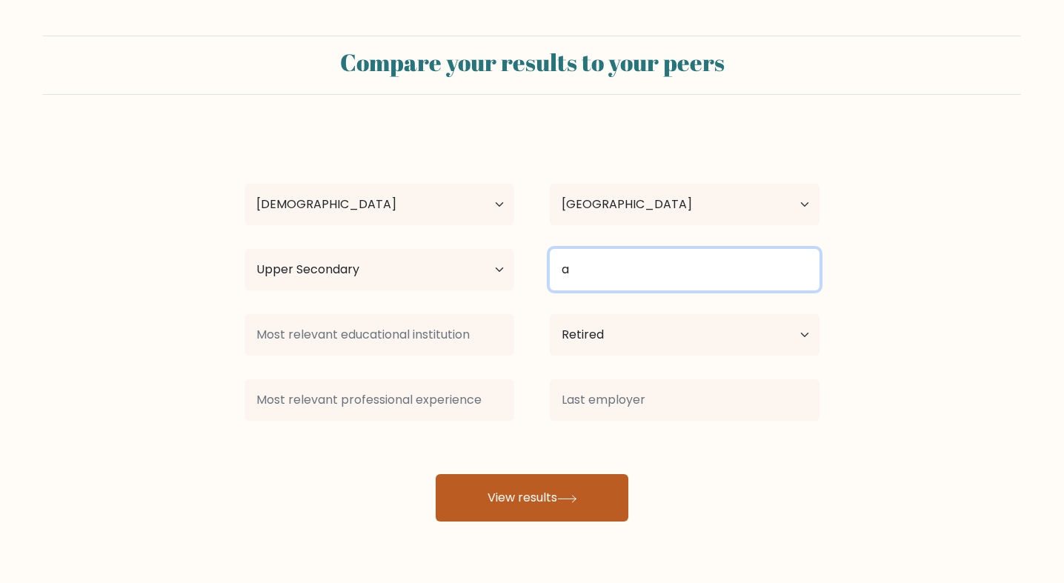
type input "a"
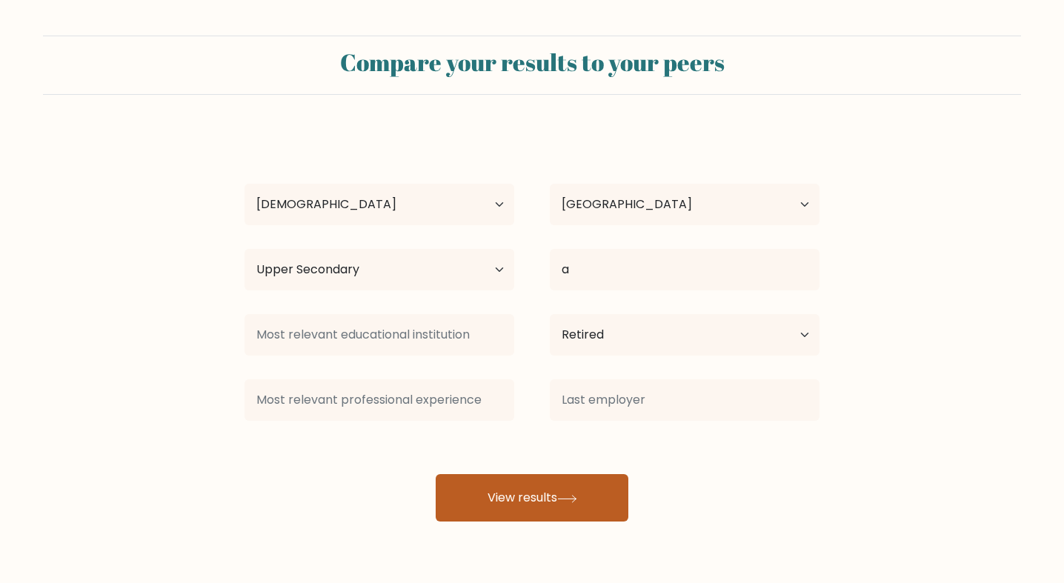
click at [560, 498] on button "View results" at bounding box center [532, 497] width 193 height 47
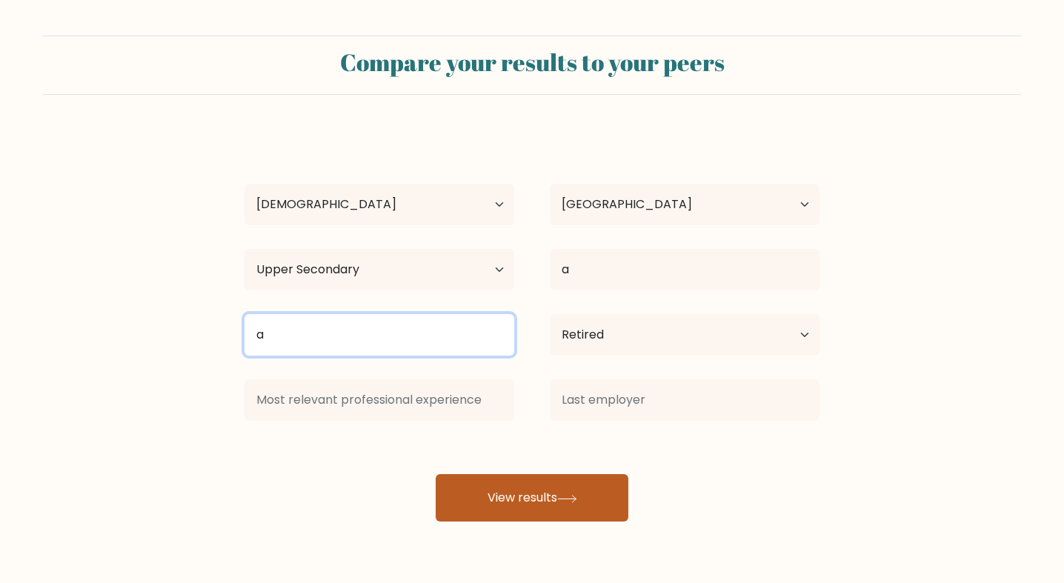
type input "a"
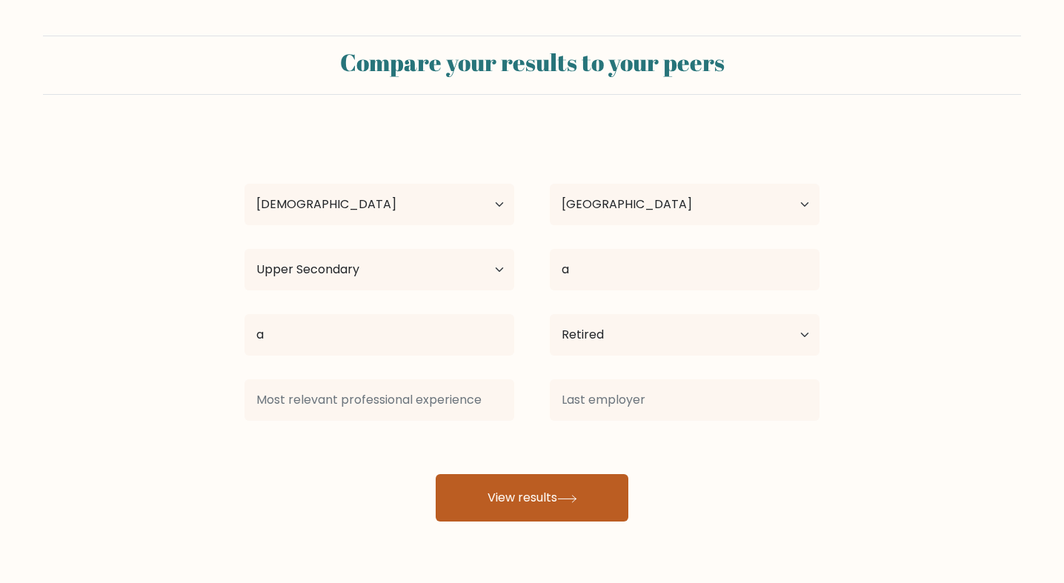
click at [543, 495] on button "View results" at bounding box center [532, 497] width 193 height 47
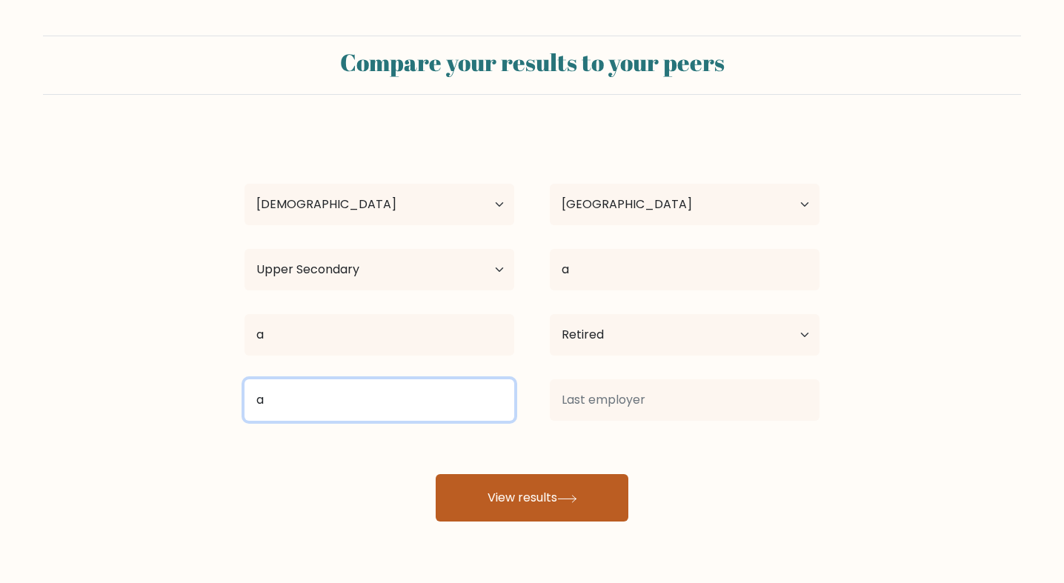
type input "a"
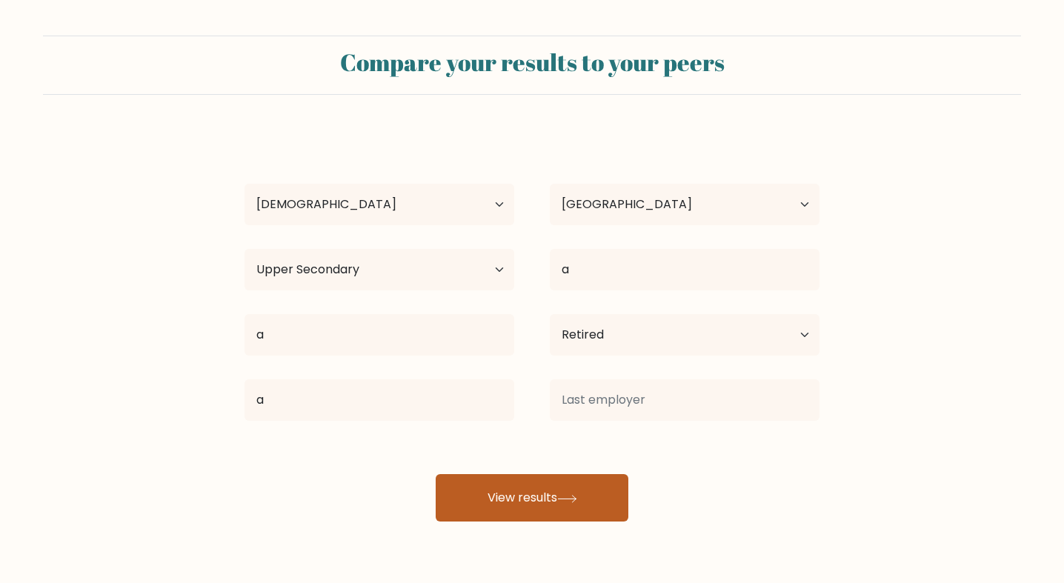
click at [521, 499] on button "View results" at bounding box center [532, 497] width 193 height 47
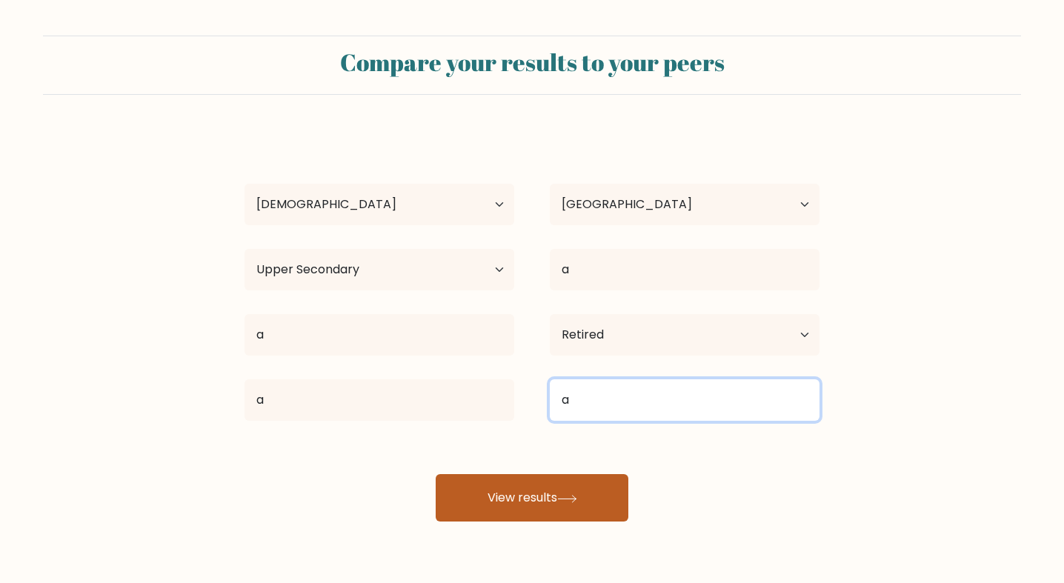
type input "a"
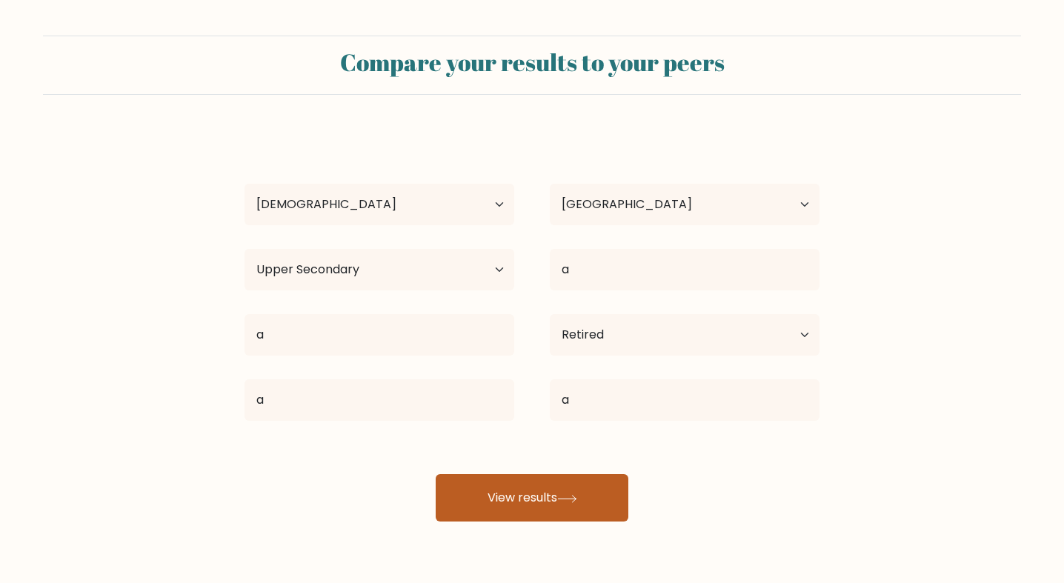
click at [574, 502] on icon at bounding box center [567, 499] width 20 height 8
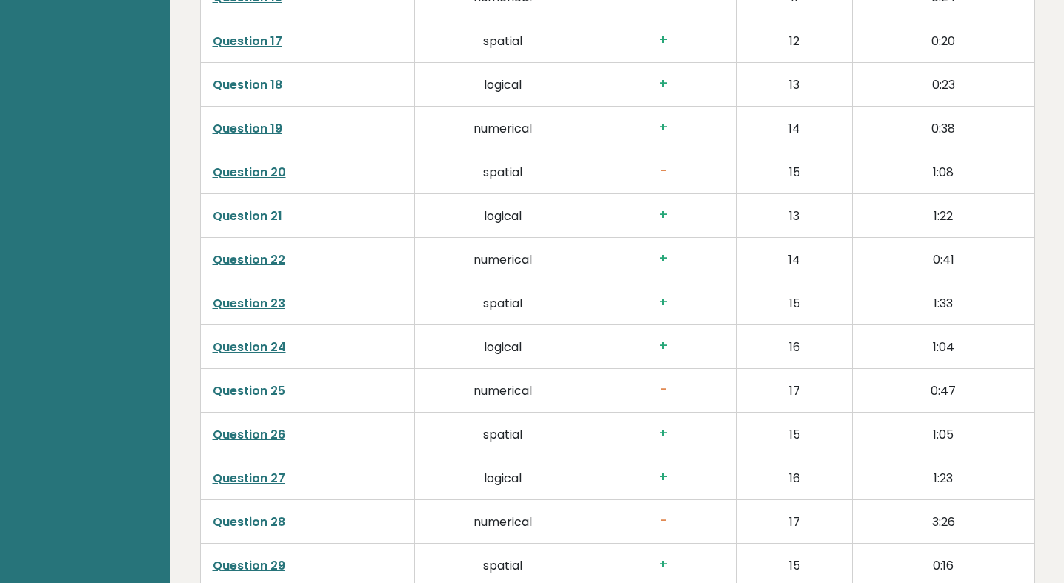
scroll to position [3055, 0]
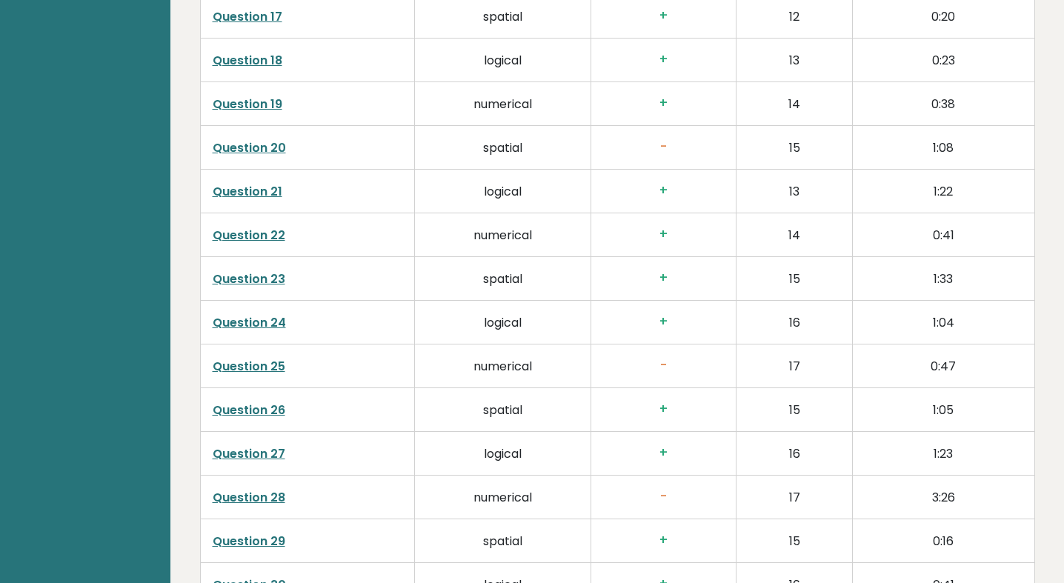
click at [276, 359] on link "Question 25" at bounding box center [249, 366] width 73 height 17
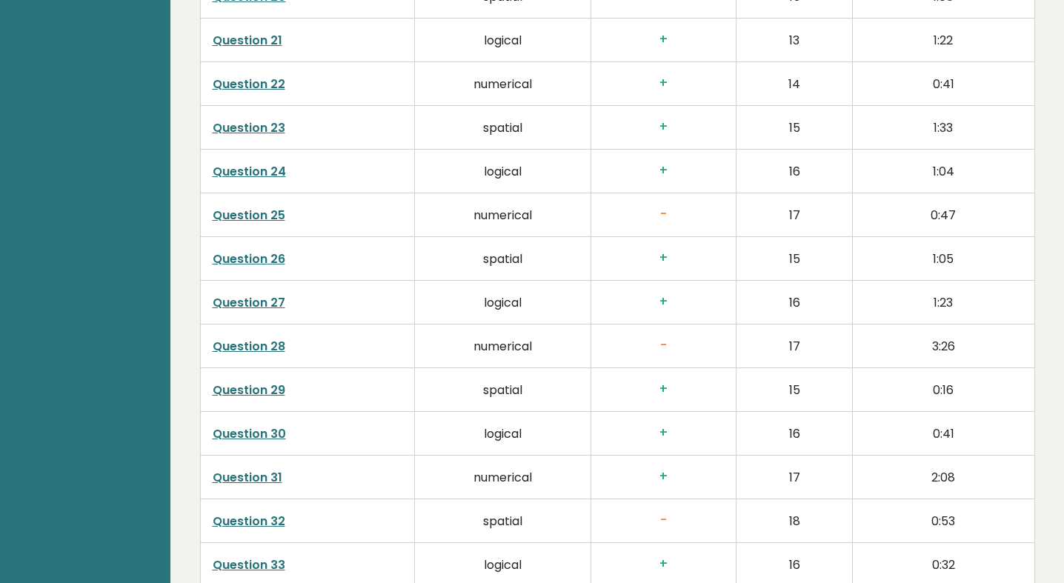
scroll to position [3302, 0]
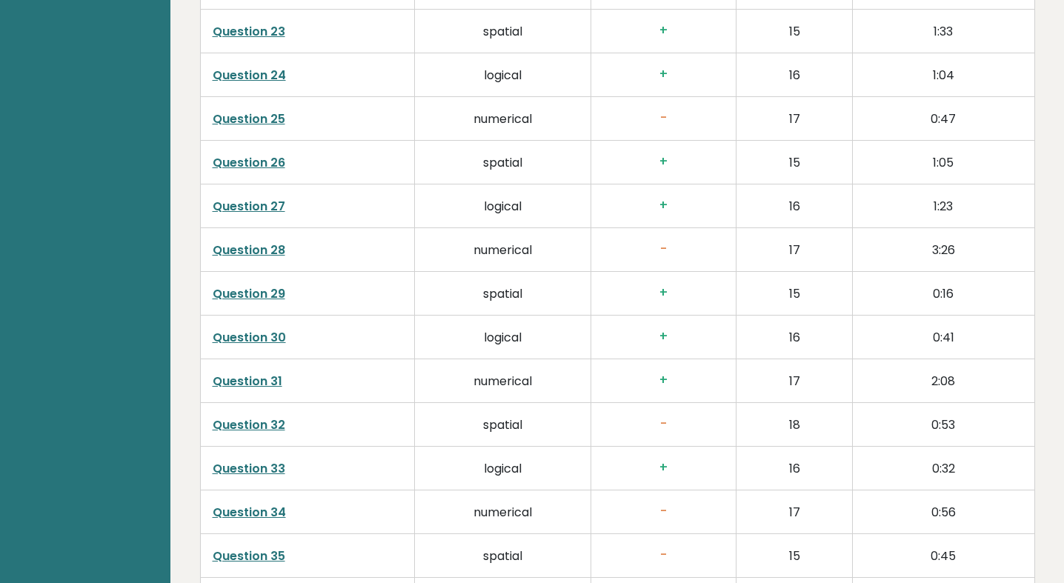
click at [269, 253] on link "Question 28" at bounding box center [249, 250] width 73 height 17
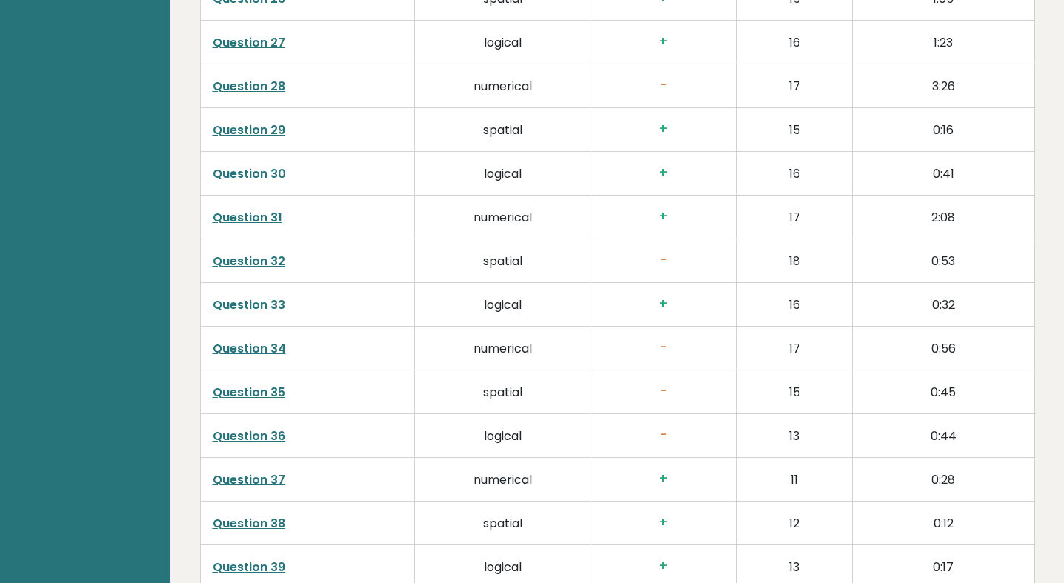
click at [262, 351] on link "Question 34" at bounding box center [249, 348] width 73 height 17
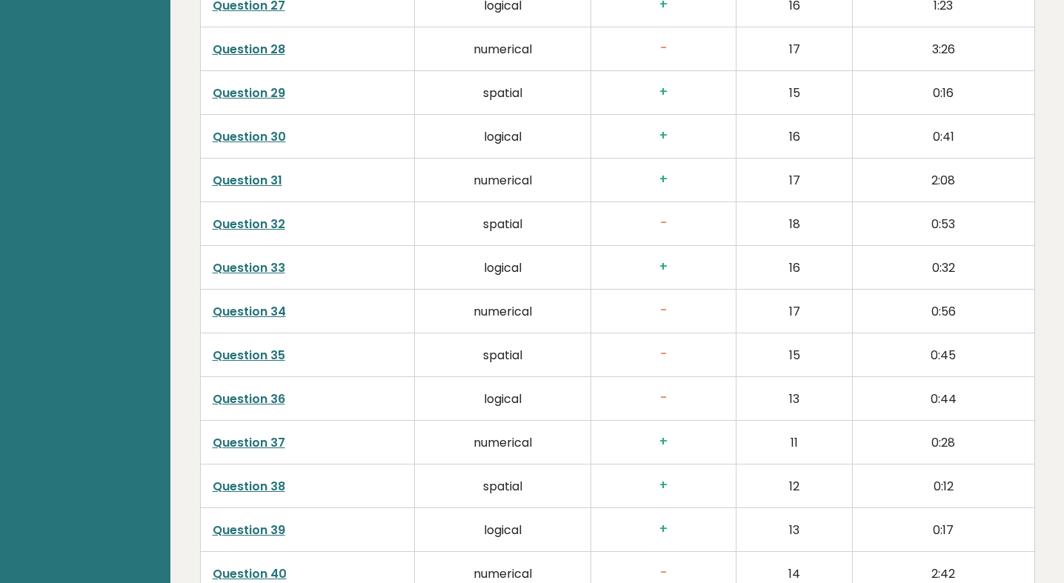
click at [256, 396] on link "Question 36" at bounding box center [249, 399] width 73 height 17
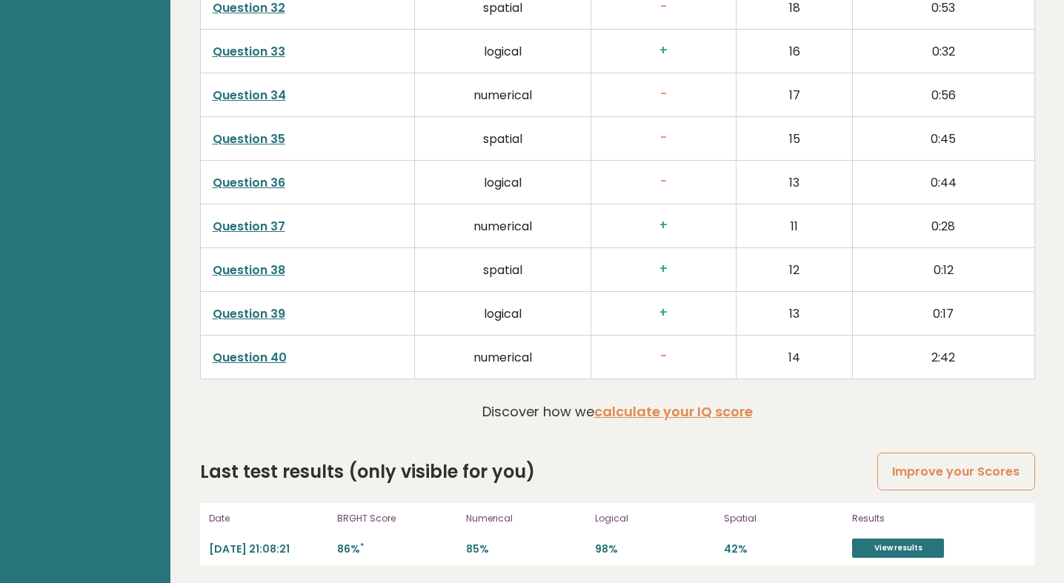
scroll to position [3724, 0]
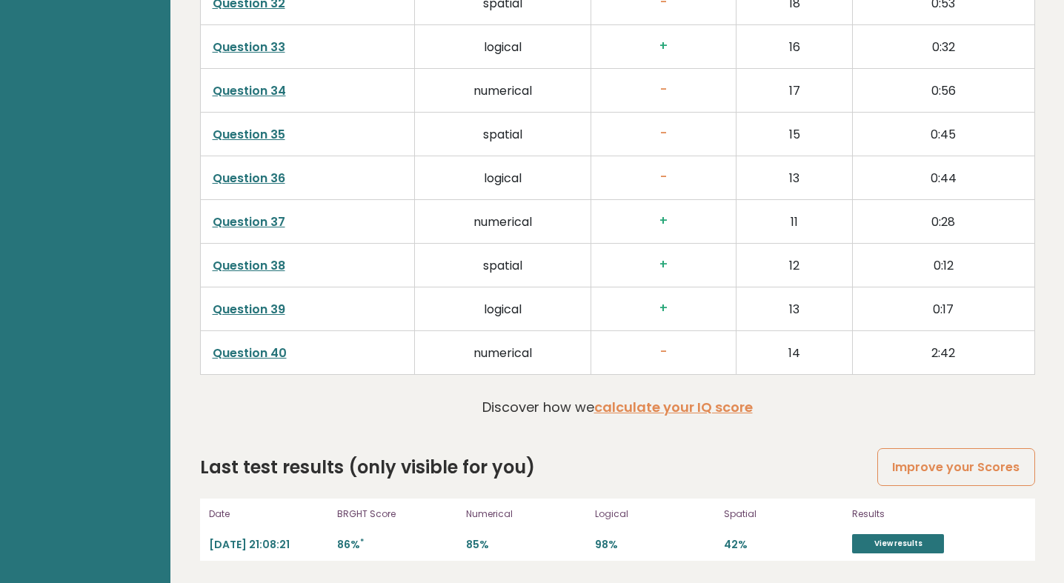
click at [246, 356] on link "Question 40" at bounding box center [250, 353] width 74 height 17
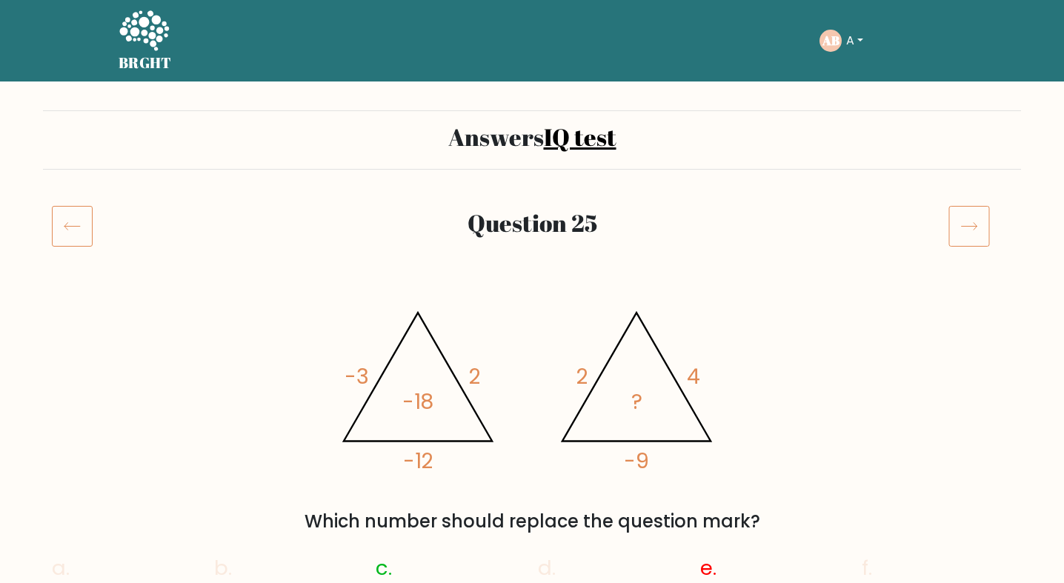
click at [146, 54] on h5 "BRGHT" at bounding box center [145, 63] width 53 height 18
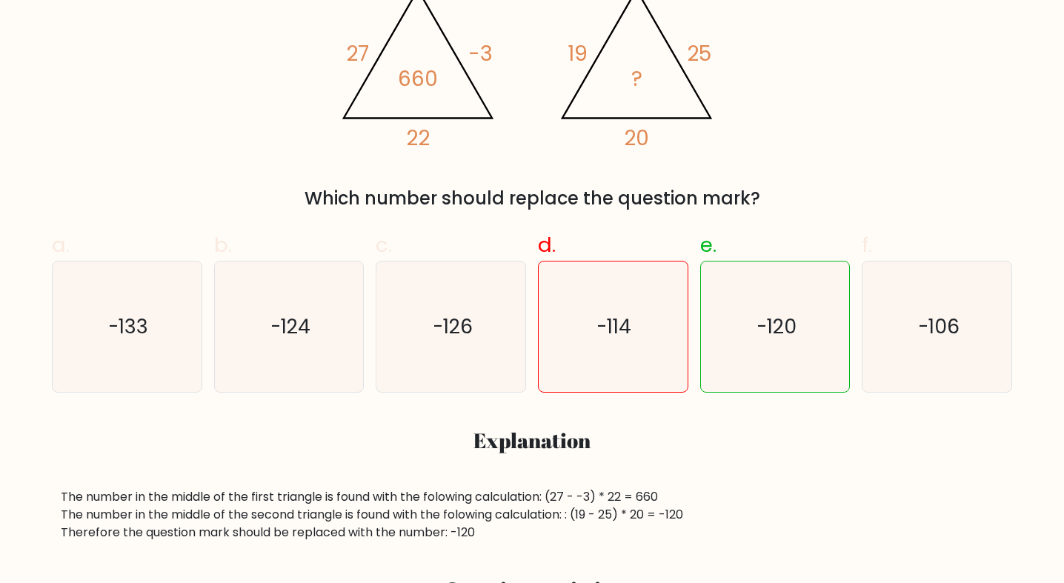
scroll to position [320, 0]
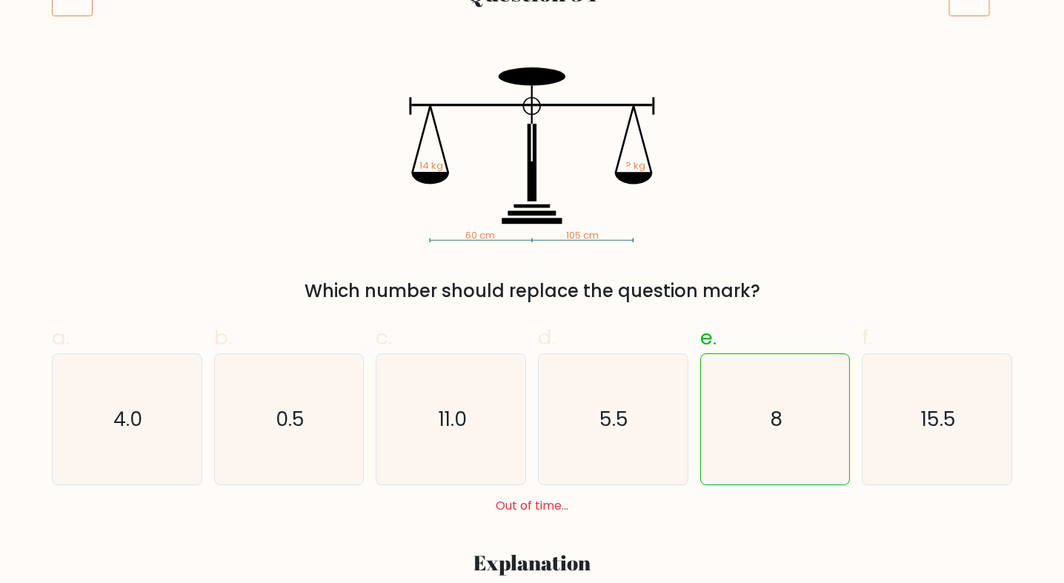
scroll to position [242, 0]
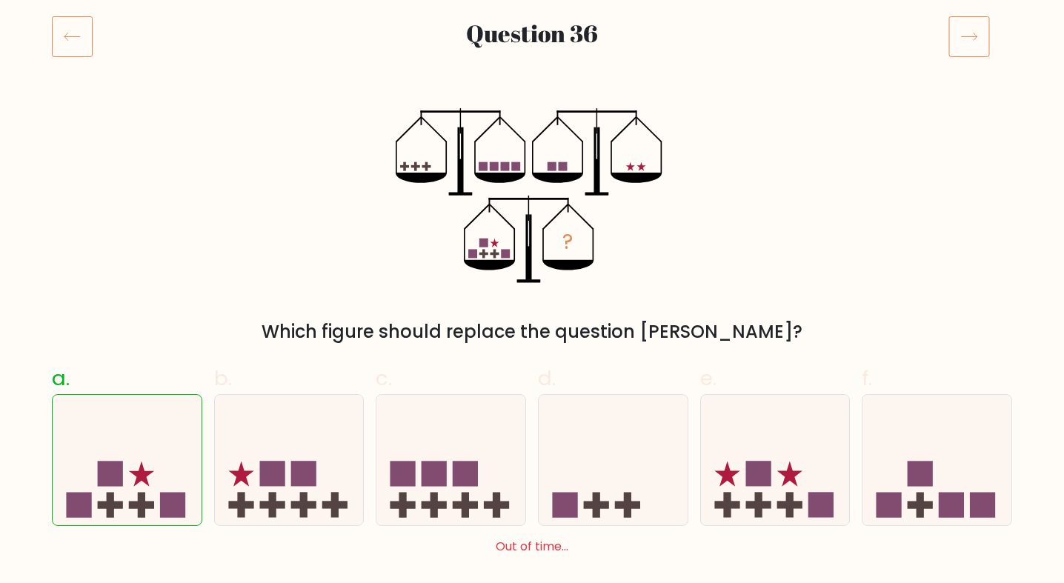
scroll to position [195, 0]
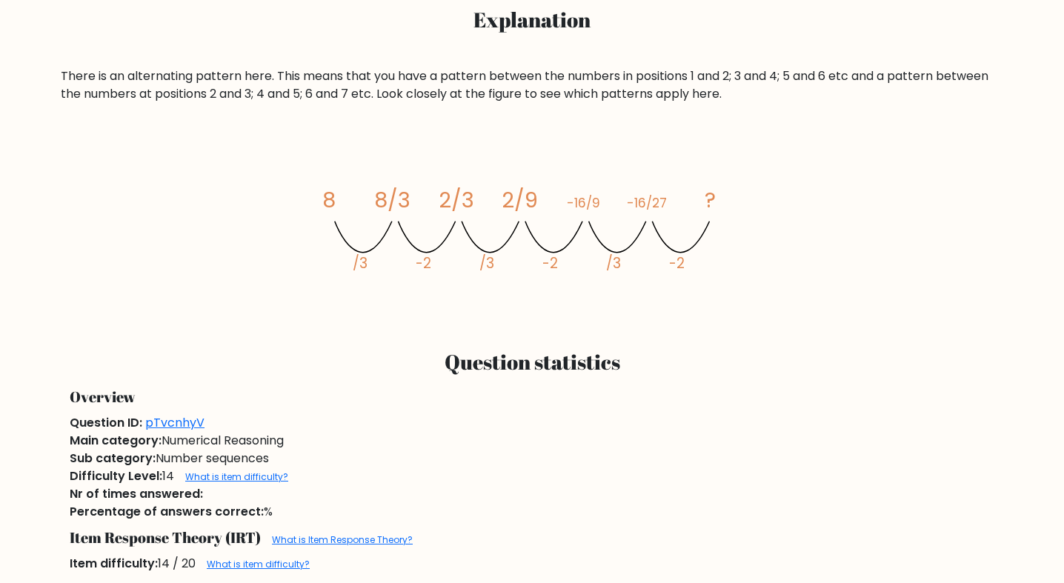
scroll to position [802, 0]
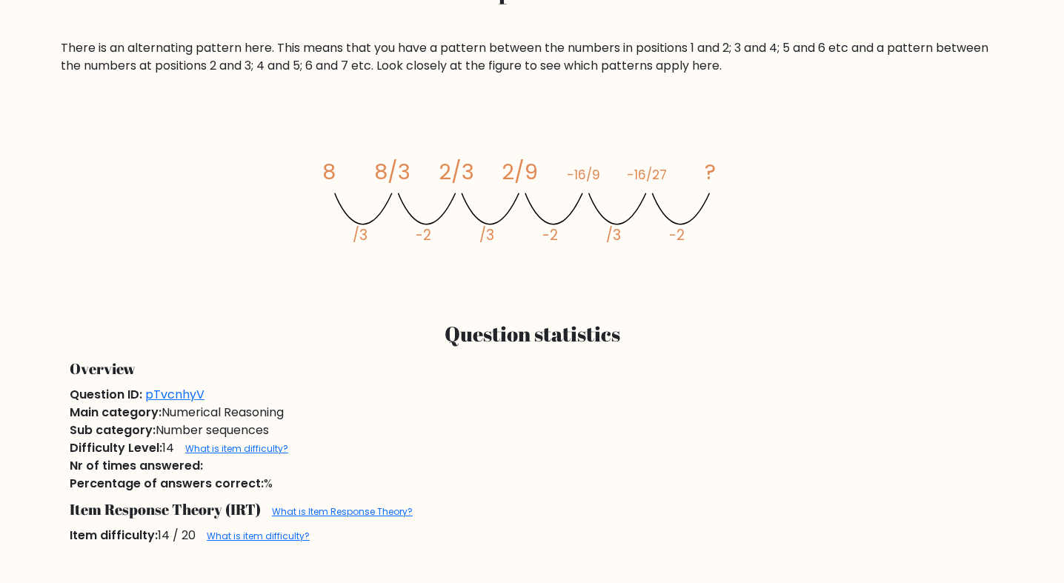
click at [257, 442] on div "Difficulty Level: 14 What is item difficulty?" at bounding box center [532, 448] width 943 height 18
click at [241, 460] on div "Nr of times answered:" at bounding box center [532, 466] width 943 height 18
click at [240, 447] on link "What is item difficulty?" at bounding box center [236, 448] width 103 height 13
